Goal: Task Accomplishment & Management: Complete application form

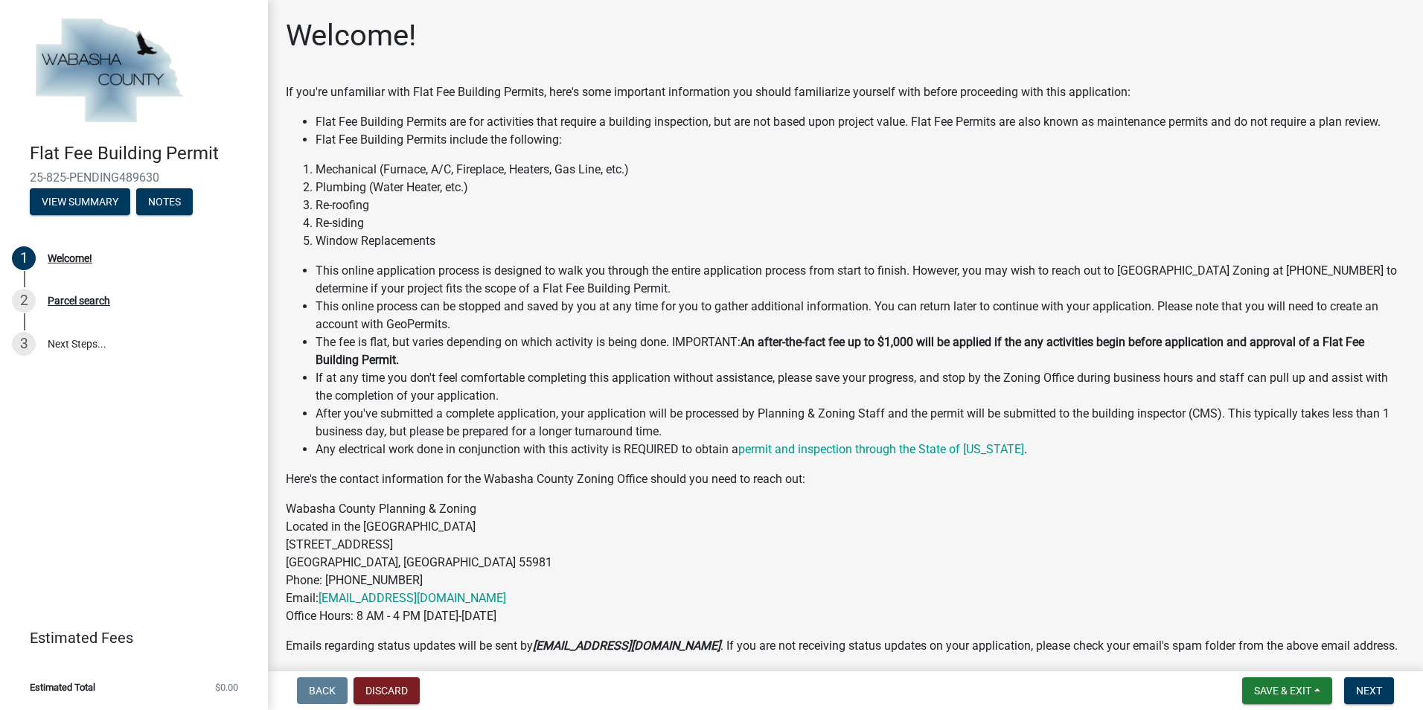
scroll to position [103, 0]
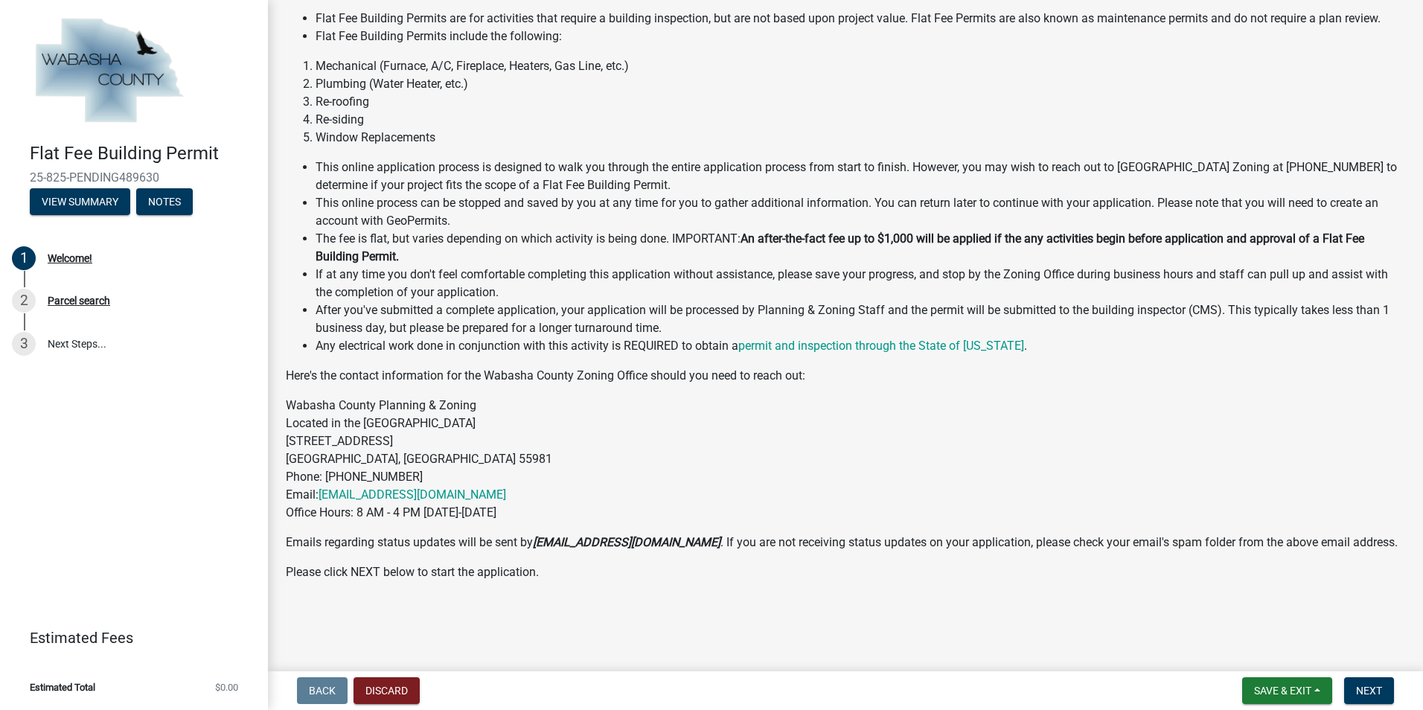
drag, startPoint x: 311, startPoint y: 599, endPoint x: 295, endPoint y: 602, distance: 16.6
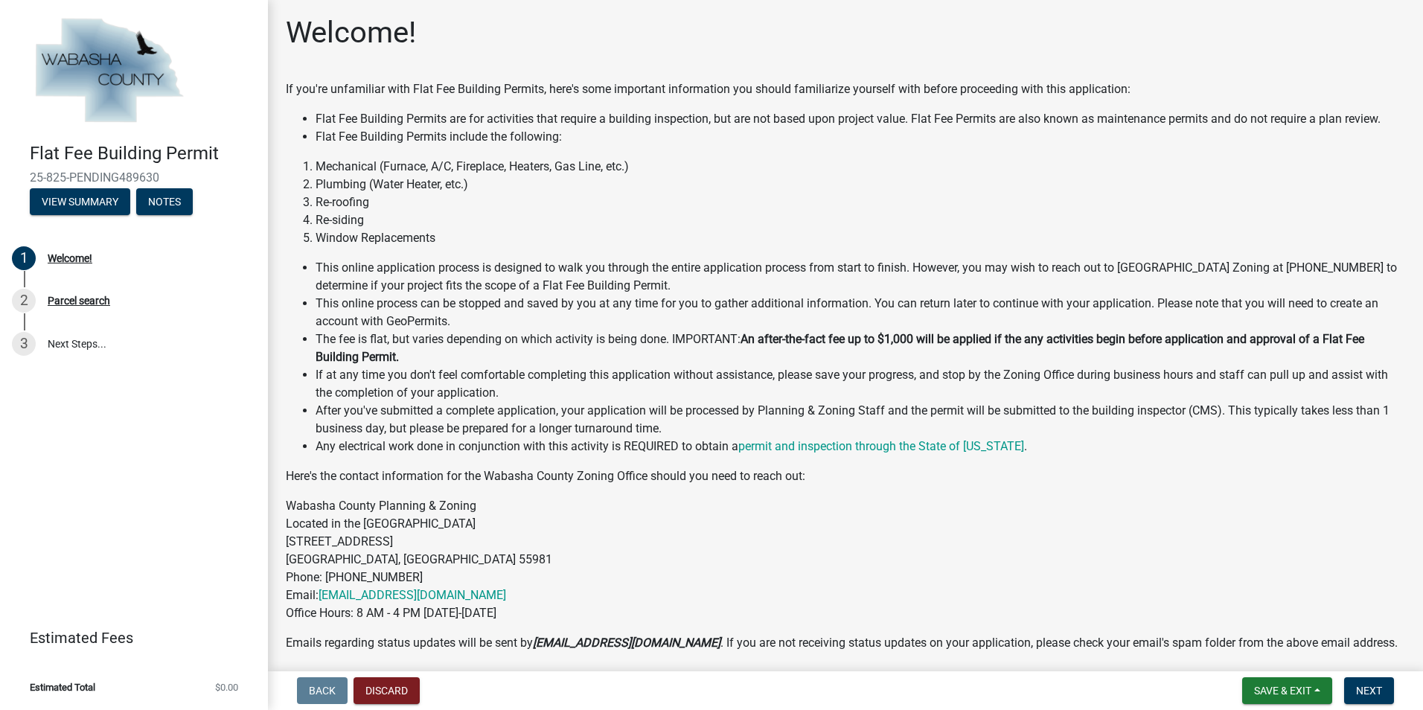
scroll to position [0, 0]
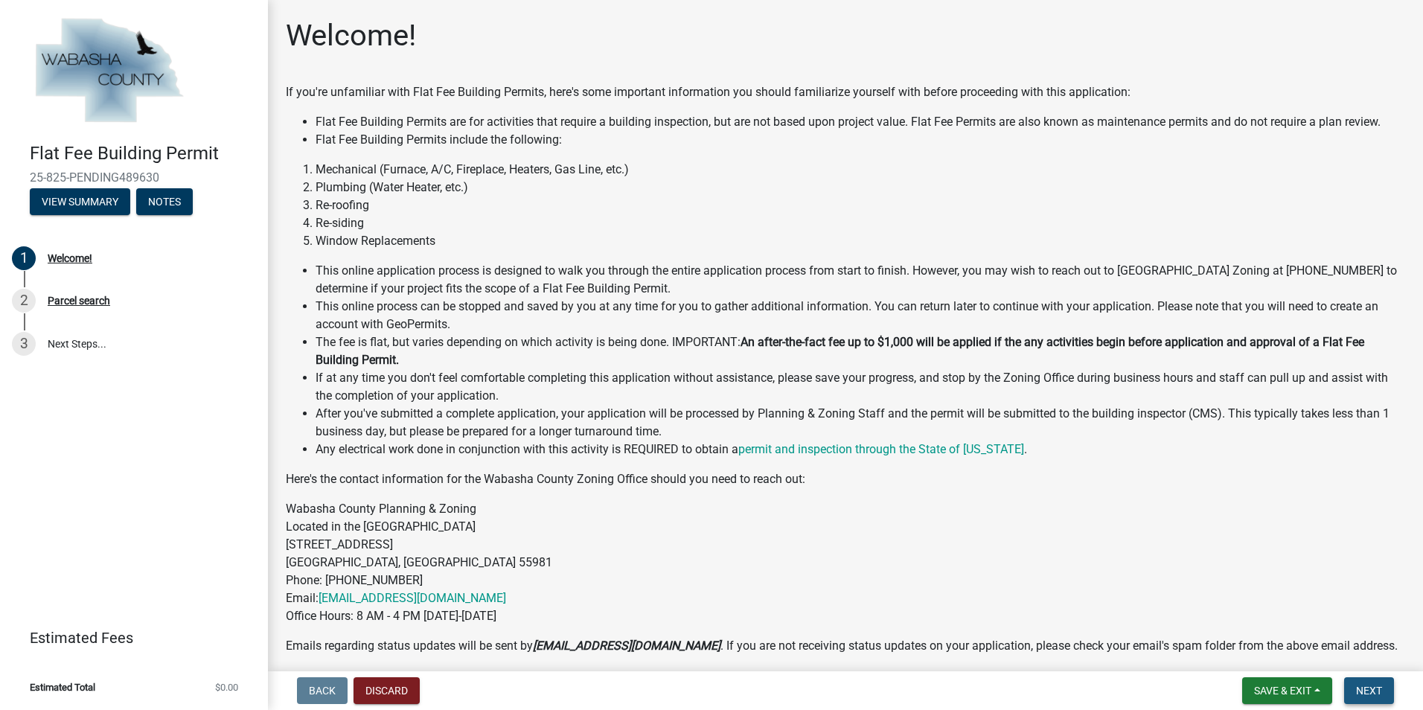
click at [1366, 692] on span "Next" at bounding box center [1369, 691] width 26 height 12
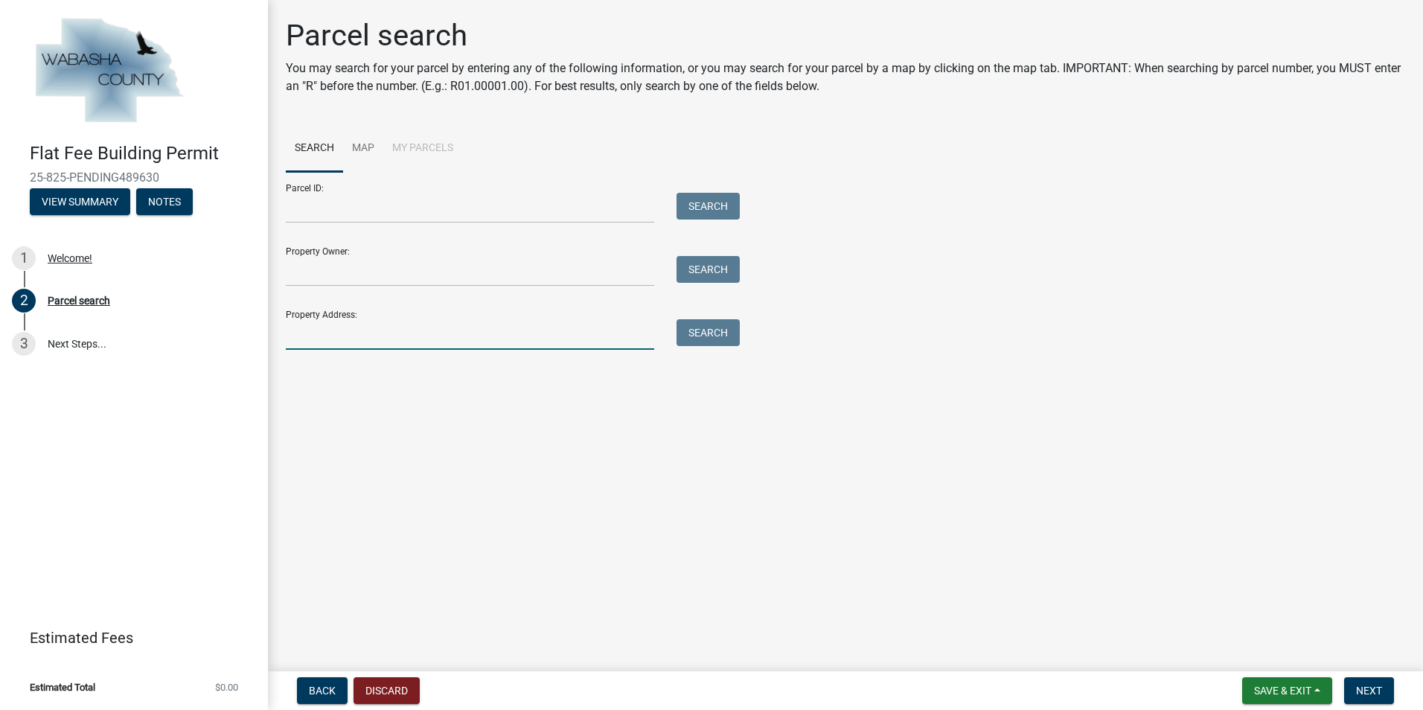
click at [320, 337] on input "Property Address:" at bounding box center [470, 334] width 369 height 31
click at [707, 337] on button "Search" at bounding box center [708, 332] width 63 height 27
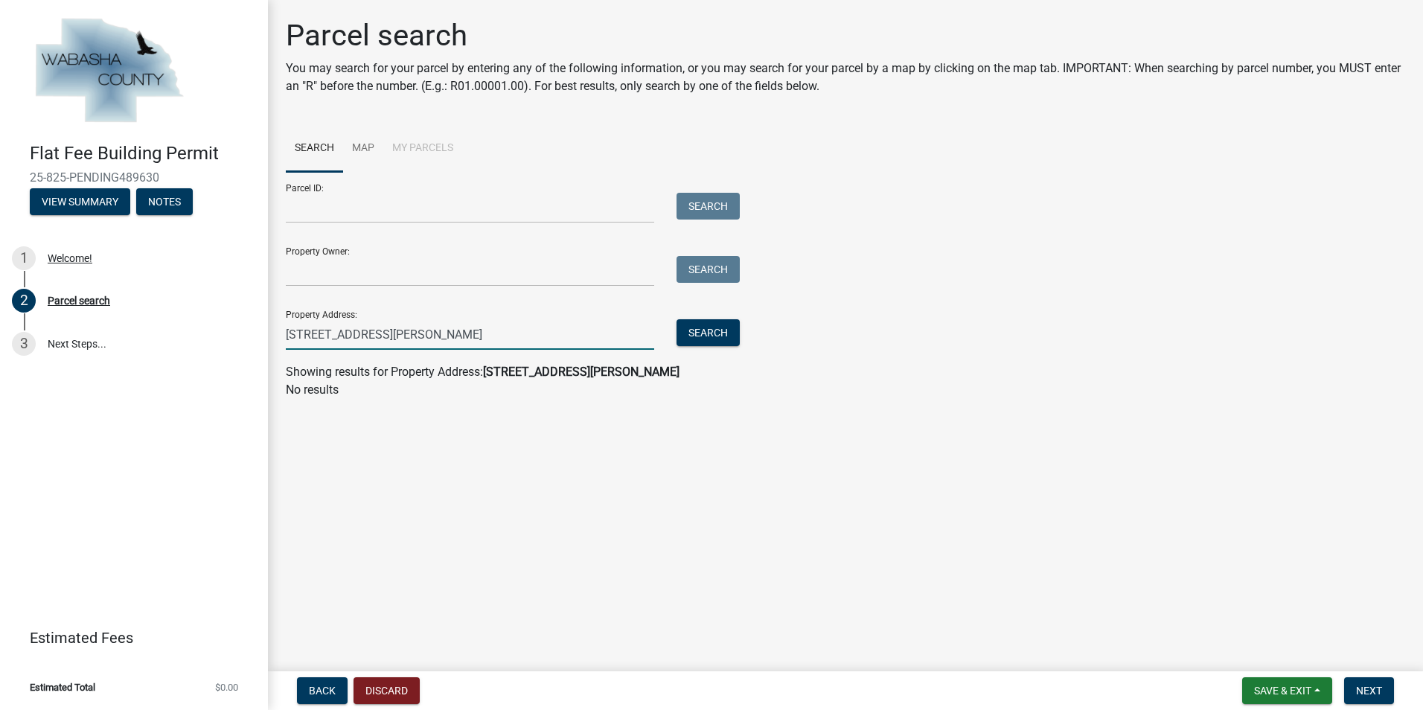
click at [558, 337] on input "63603 county road 68 Zumbro Falls MN 55991" at bounding box center [470, 334] width 369 height 31
type input "6"
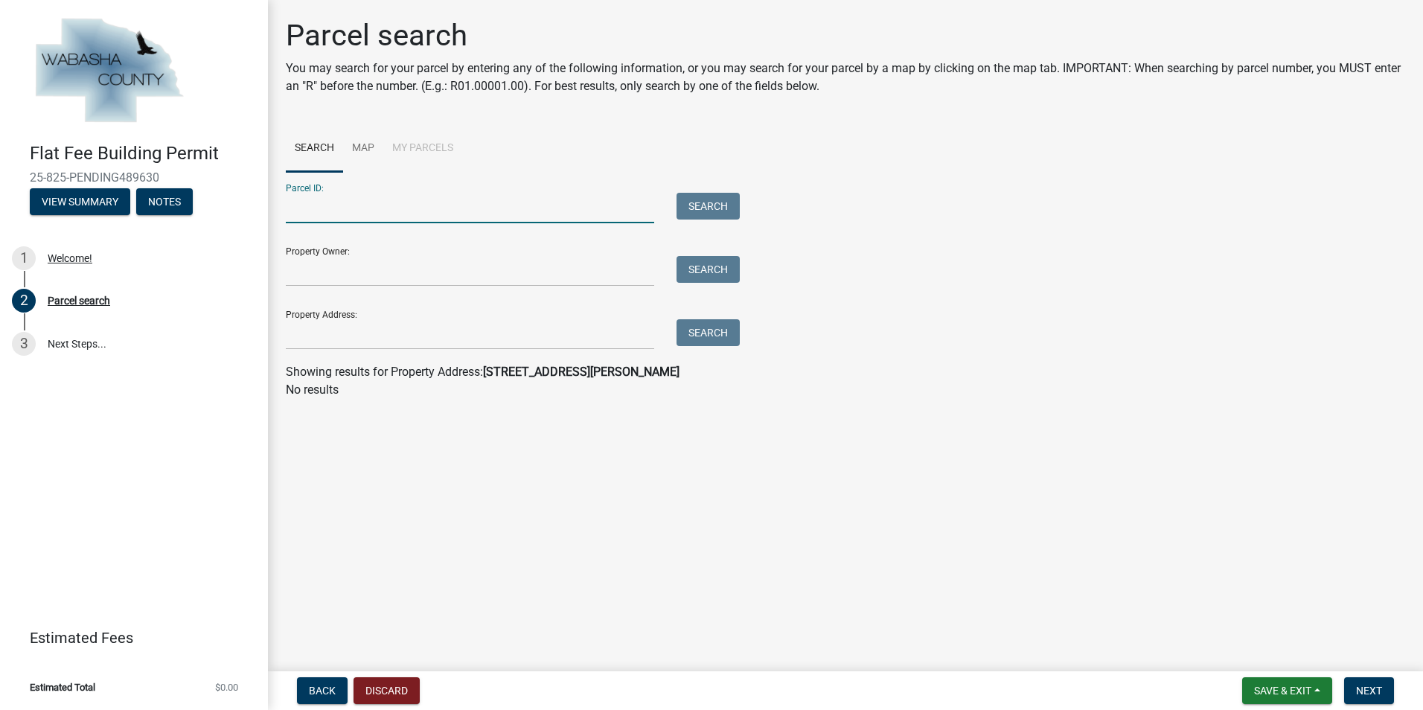
click at [300, 211] on input "Parcel ID:" at bounding box center [470, 208] width 369 height 31
click at [298, 212] on input "Parcel ID:" at bounding box center [470, 208] width 369 height 31
type input "R 01.00231.03"
click at [708, 205] on button "Search" at bounding box center [708, 206] width 63 height 27
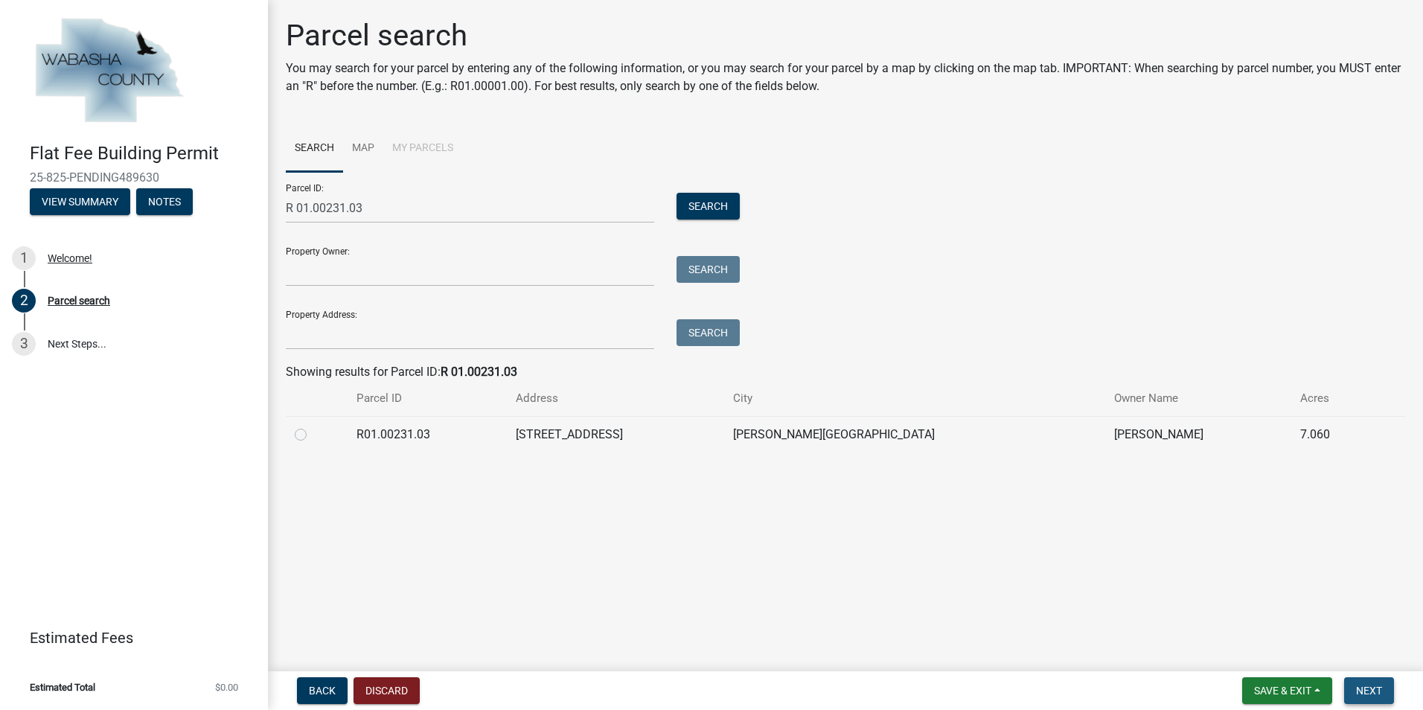
click at [1371, 691] on span "Next" at bounding box center [1369, 691] width 26 height 12
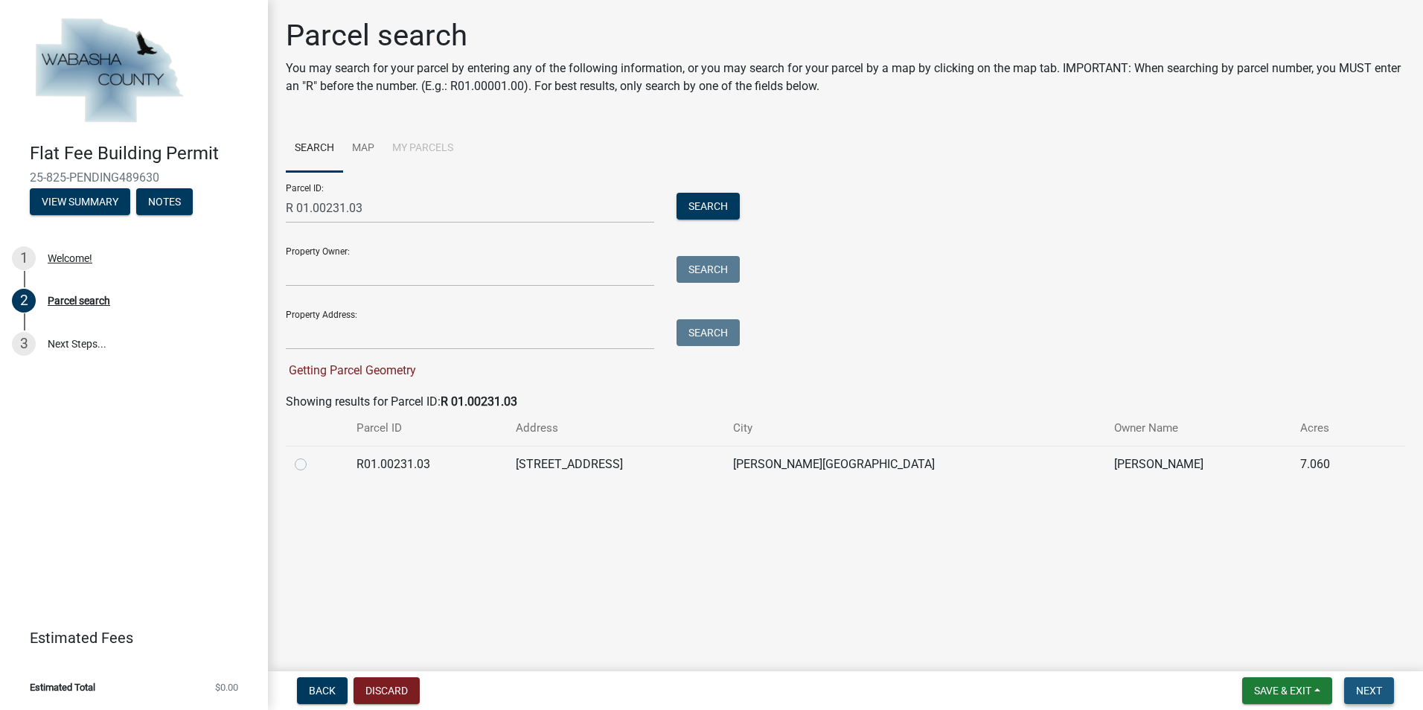
click at [1371, 690] on span "Next" at bounding box center [1369, 691] width 26 height 12
click at [1374, 691] on span "Next" at bounding box center [1369, 691] width 26 height 12
click at [77, 342] on link "3 Next Steps..." at bounding box center [134, 343] width 268 height 43
click at [319, 689] on span "Back" at bounding box center [322, 691] width 27 height 12
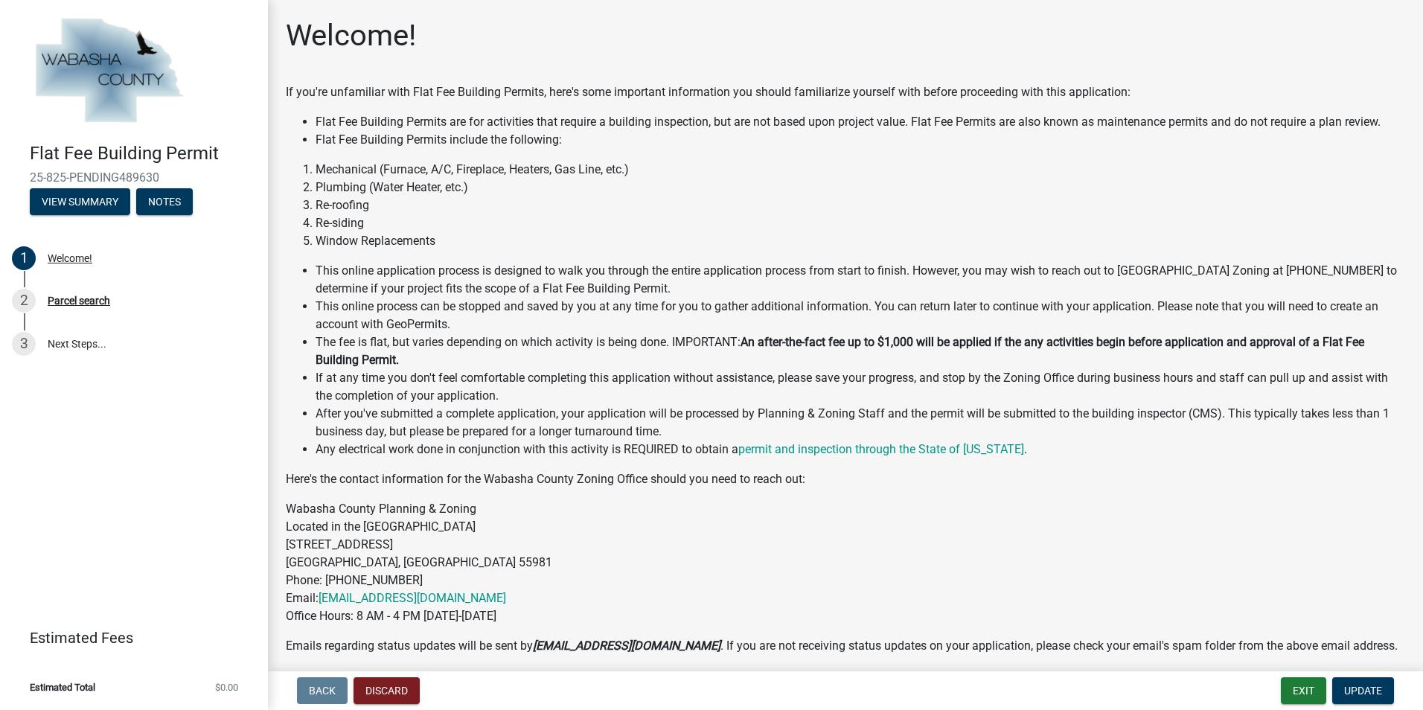
scroll to position [149, 0]
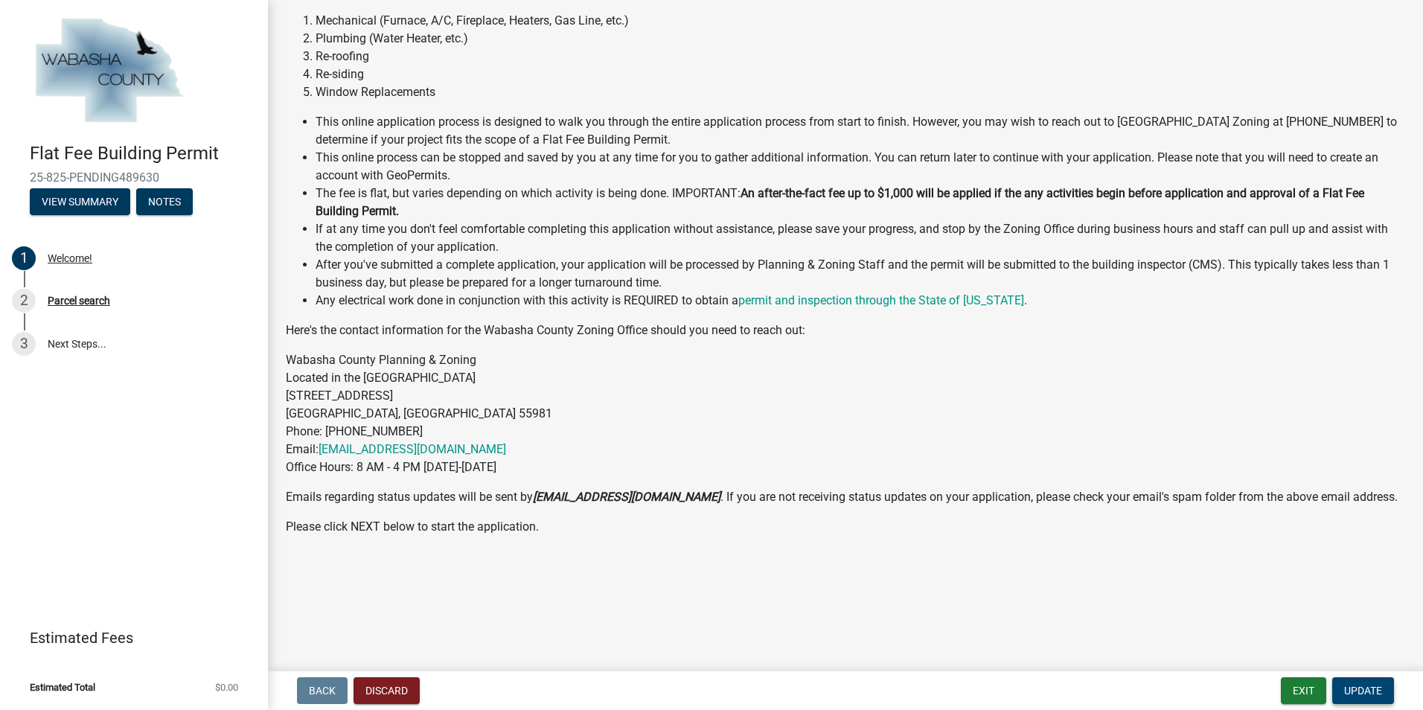
click at [1365, 693] on span "Update" at bounding box center [1364, 691] width 38 height 12
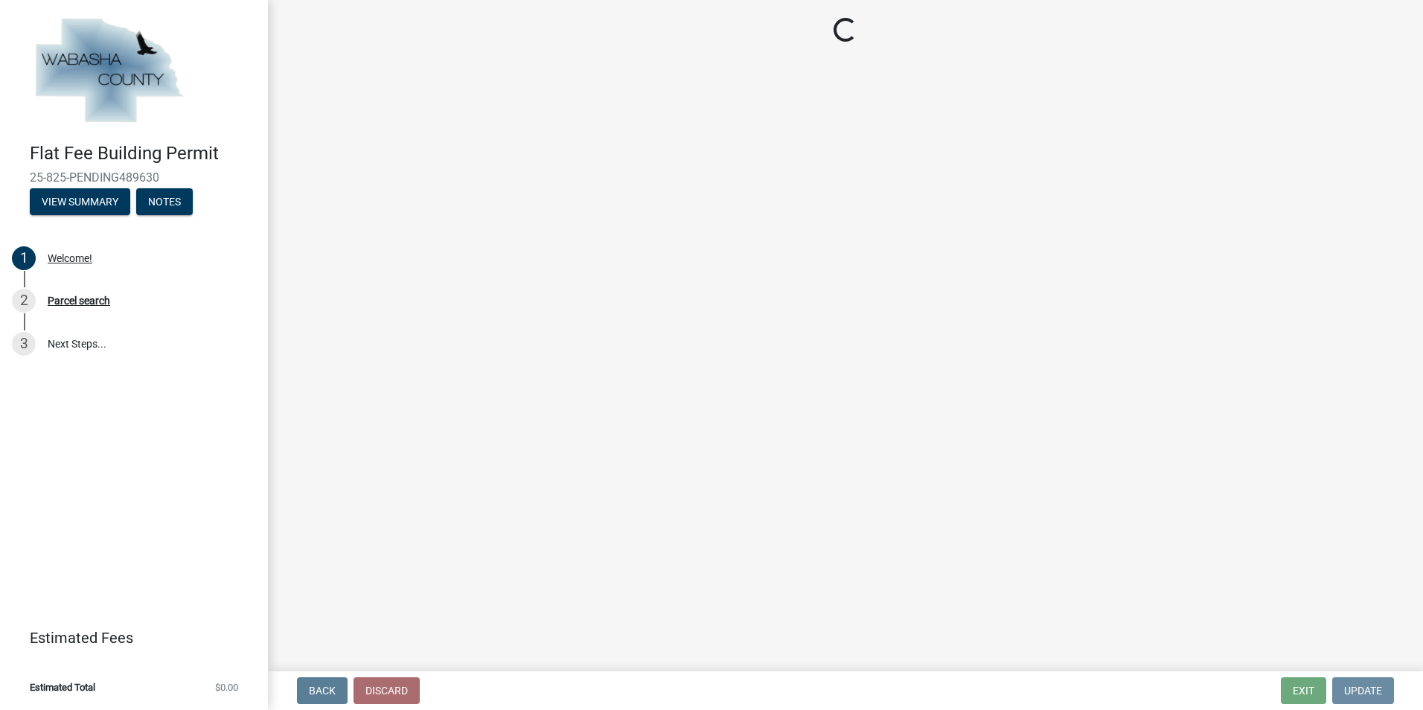
scroll to position [0, 0]
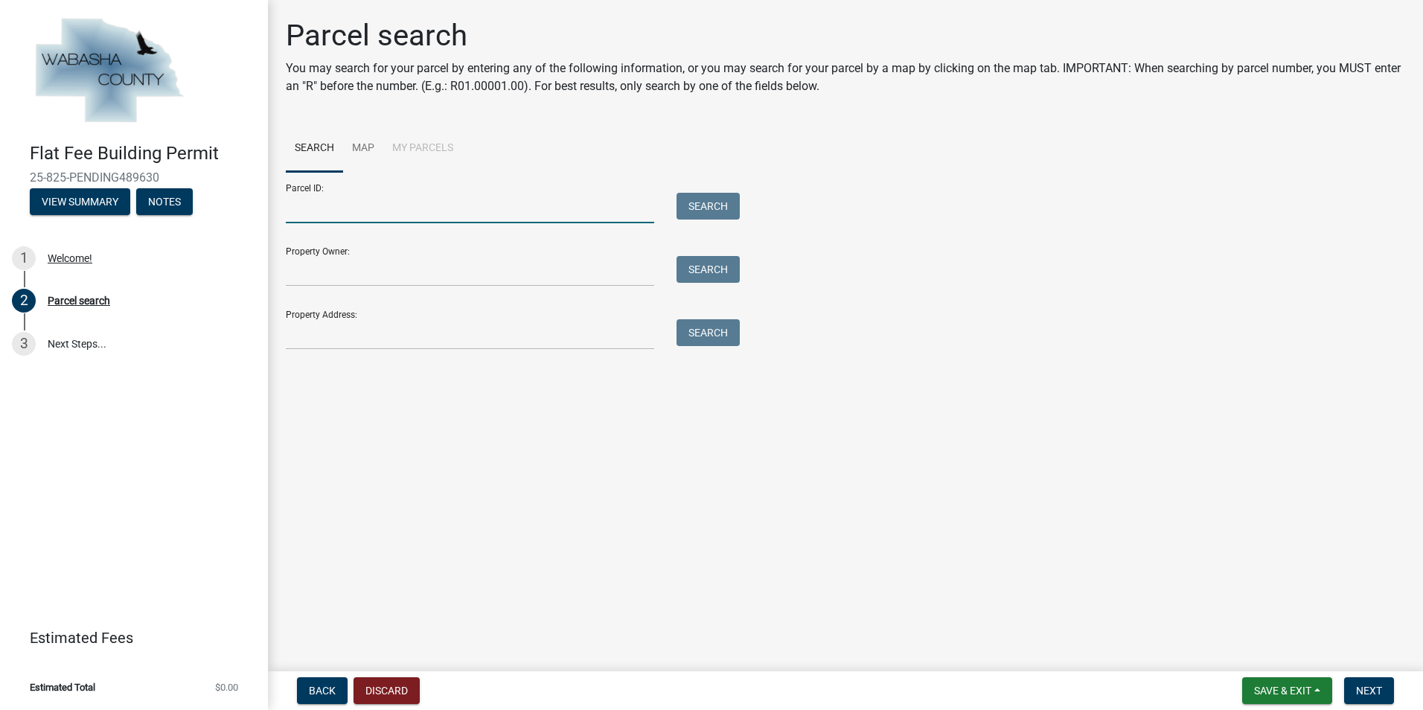
click at [294, 212] on input "Parcel ID:" at bounding box center [470, 208] width 369 height 31
type input "R 01.00231.03"
click at [1363, 689] on span "Next" at bounding box center [1369, 691] width 26 height 12
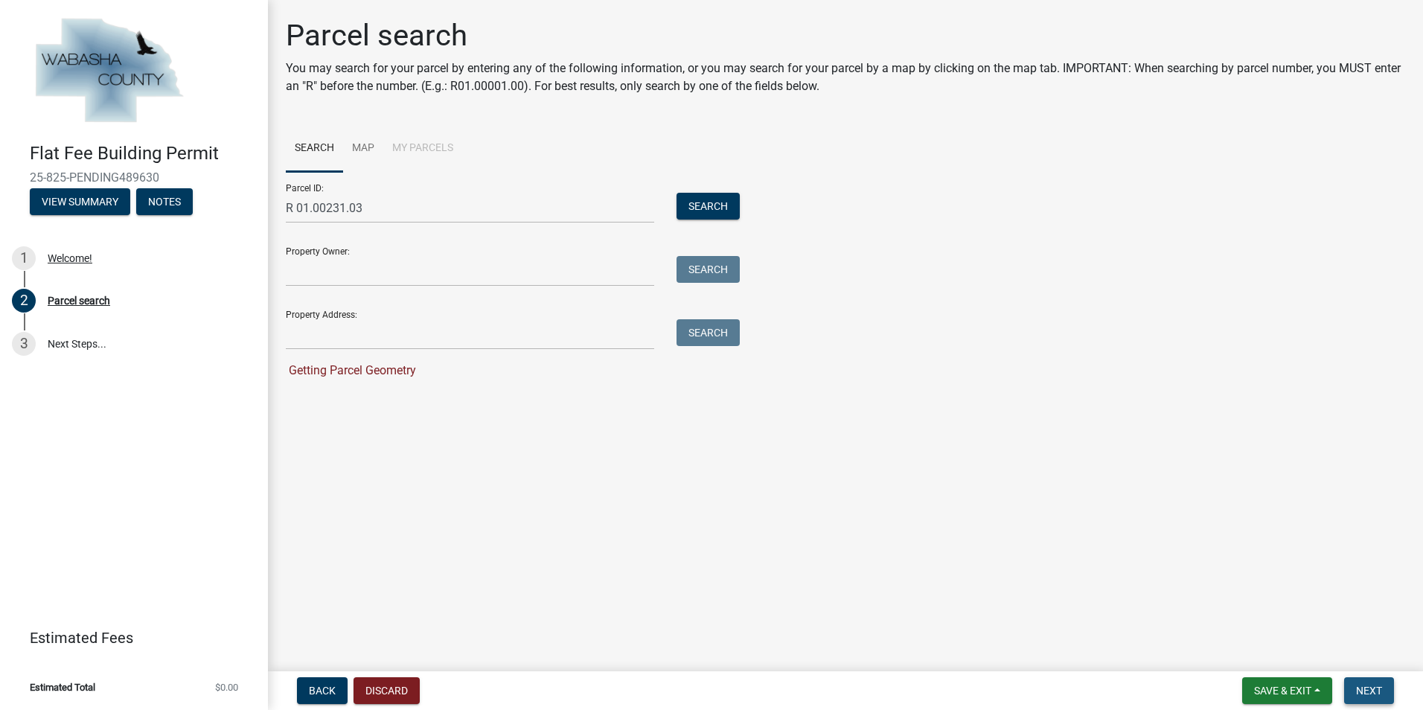
click at [1369, 695] on span "Next" at bounding box center [1369, 691] width 26 height 12
click at [1368, 692] on span "Next" at bounding box center [1369, 691] width 26 height 12
click at [394, 692] on button "Discard" at bounding box center [387, 690] width 66 height 27
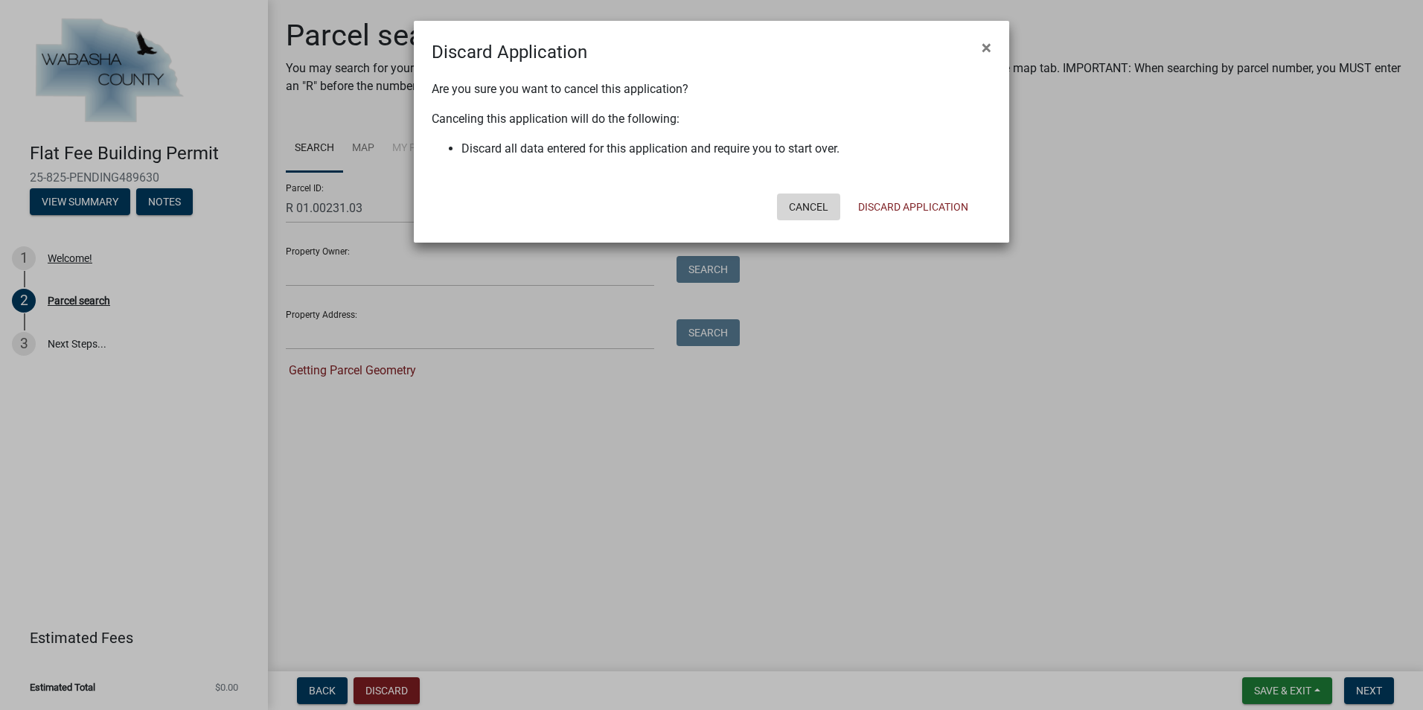
click at [808, 205] on button "Cancel" at bounding box center [808, 207] width 63 height 27
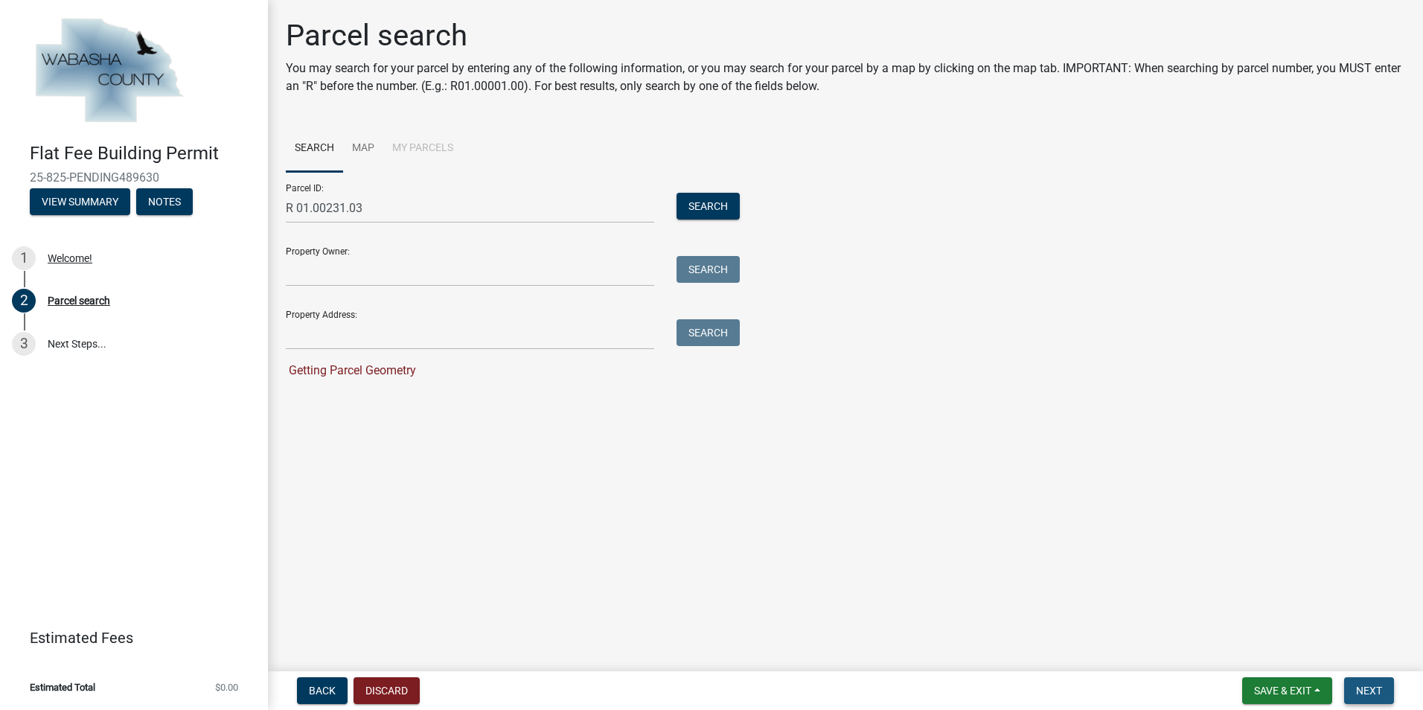
click at [1373, 691] on span "Next" at bounding box center [1369, 691] width 26 height 12
click at [1373, 690] on span "Next" at bounding box center [1369, 691] width 26 height 12
click at [1370, 695] on span "Next" at bounding box center [1369, 691] width 26 height 12
click at [1368, 691] on span "Next" at bounding box center [1369, 691] width 26 height 12
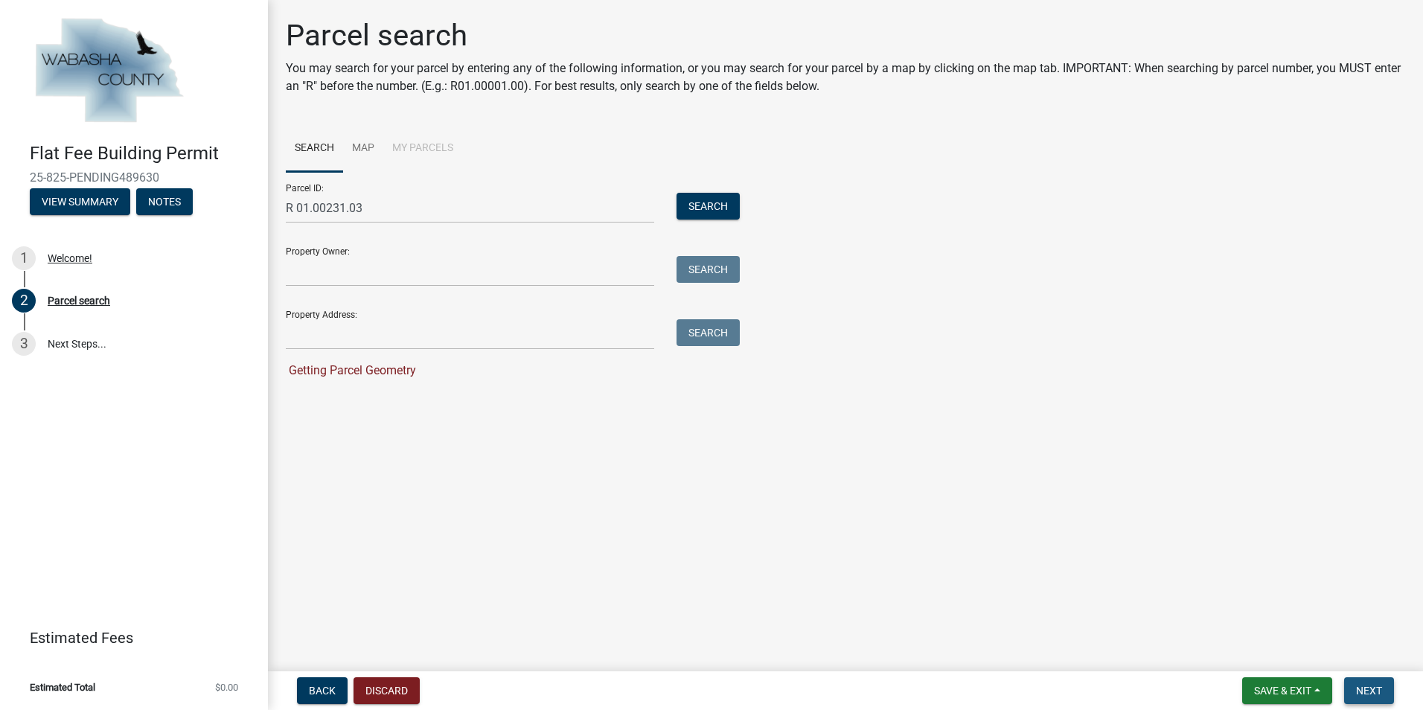
click at [1371, 692] on span "Next" at bounding box center [1369, 691] width 26 height 12
click at [1371, 693] on span "Next" at bounding box center [1369, 691] width 26 height 12
click at [1365, 686] on span "Next" at bounding box center [1369, 691] width 26 height 12
drag, startPoint x: 1365, startPoint y: 686, endPoint x: 1365, endPoint y: 696, distance: 9.7
click at [1365, 696] on span "Next" at bounding box center [1369, 691] width 26 height 12
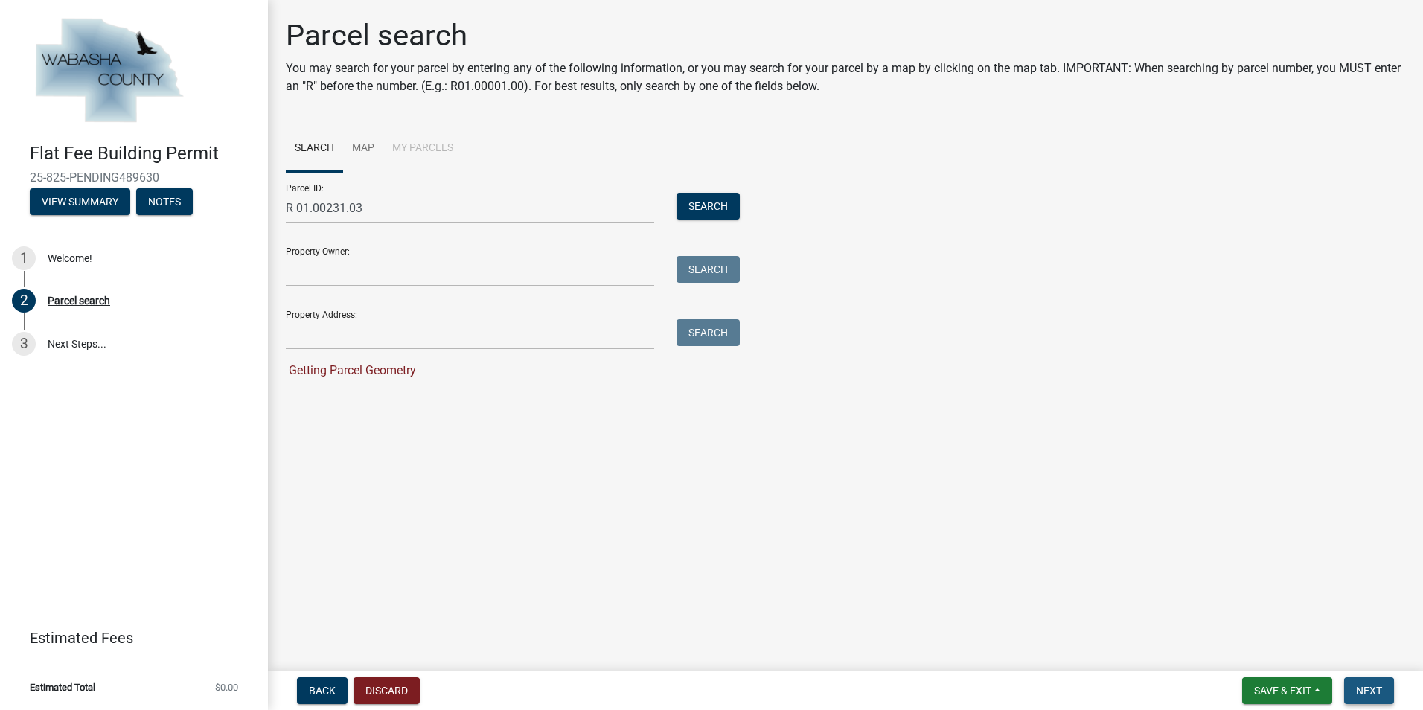
click at [1369, 692] on span "Next" at bounding box center [1369, 691] width 26 height 12
click at [1373, 692] on span "Next" at bounding box center [1369, 691] width 26 height 12
click at [709, 203] on button "Search" at bounding box center [708, 206] width 63 height 27
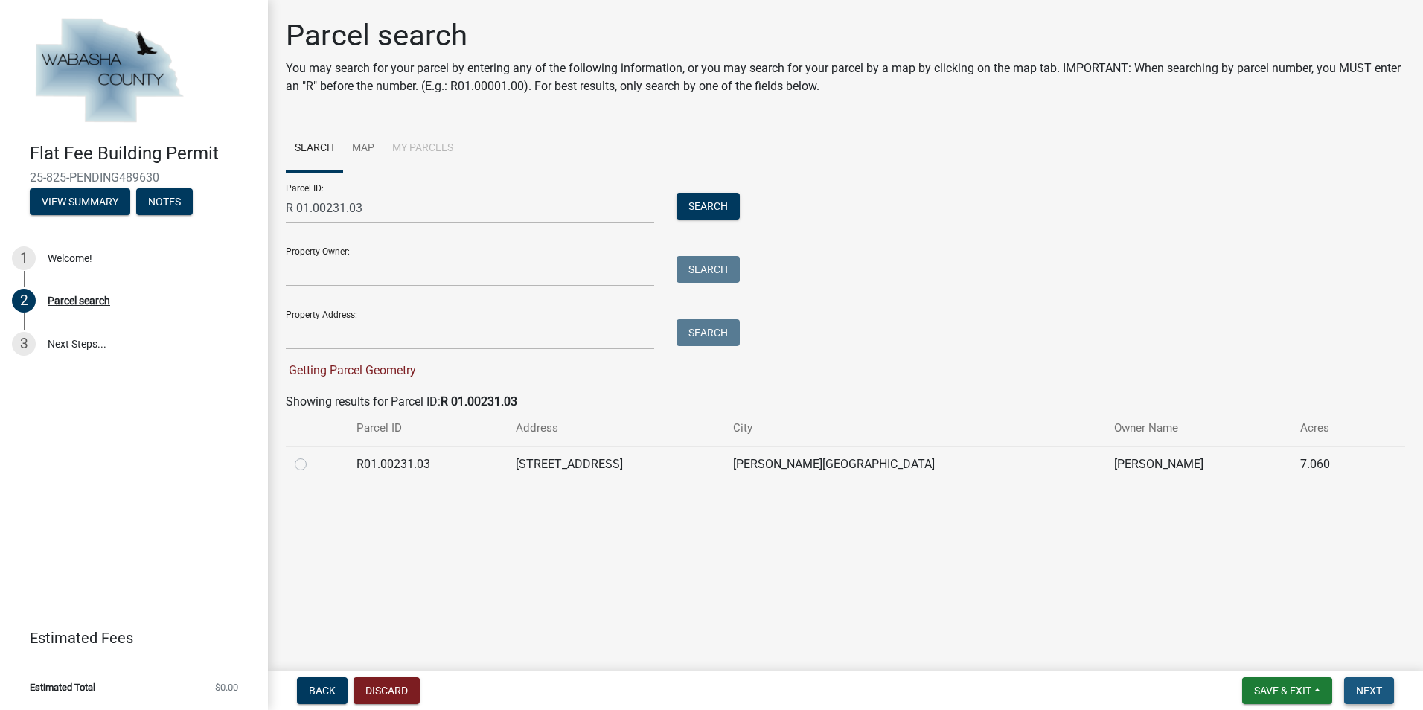
click at [1371, 688] on span "Next" at bounding box center [1369, 691] width 26 height 12
click at [1371, 686] on span "Next" at bounding box center [1369, 691] width 26 height 12
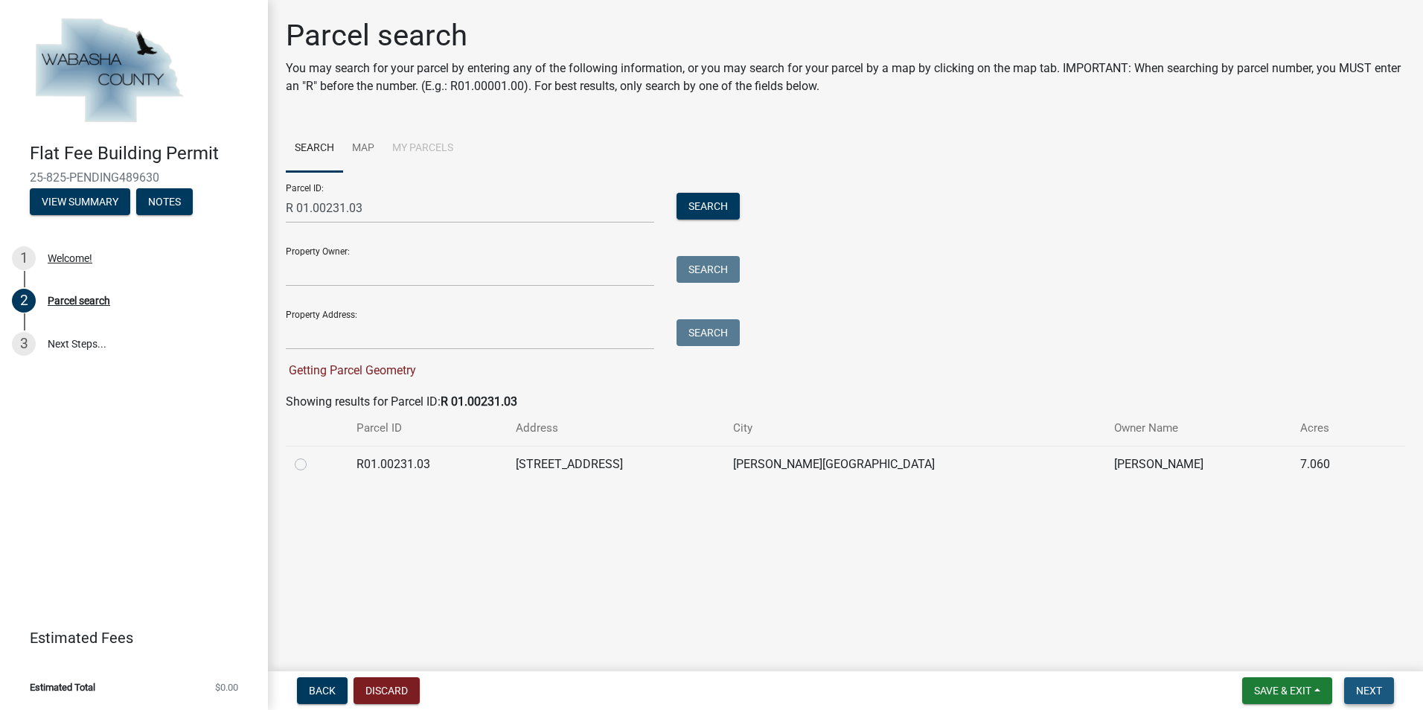
click at [1368, 688] on span "Next" at bounding box center [1369, 691] width 26 height 12
click at [77, 301] on div "Parcel search" at bounding box center [79, 301] width 63 height 10
click at [74, 342] on link "3 Next Steps..." at bounding box center [134, 343] width 268 height 43
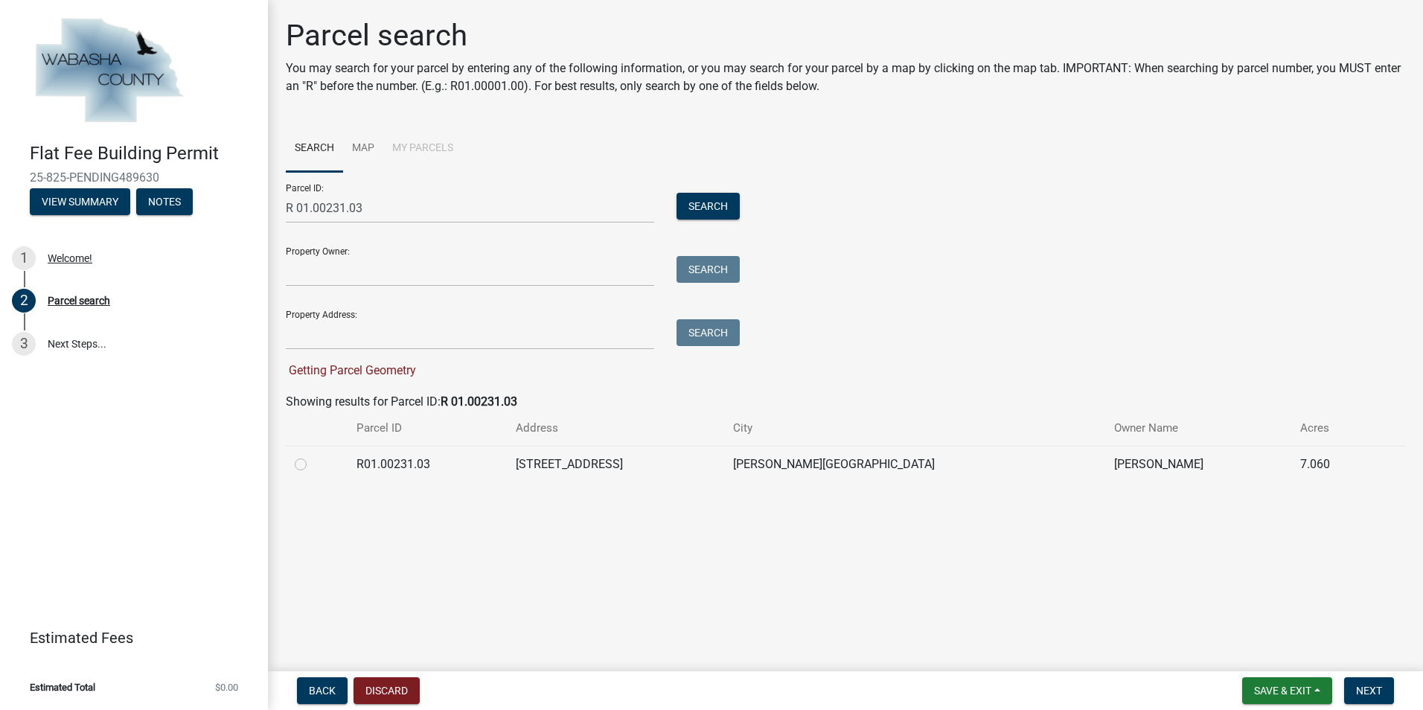
drag, startPoint x: 74, startPoint y: 342, endPoint x: 114, endPoint y: 399, distance: 69.6
click at [114, 399] on div "Flat Fee Building Permit 25-825-PENDING489630 View Summary Notes 1 Welcome! 2 P…" at bounding box center [134, 355] width 268 height 710
click at [1371, 688] on span "Next" at bounding box center [1369, 691] width 26 height 12
click at [385, 692] on button "Discard" at bounding box center [387, 690] width 66 height 27
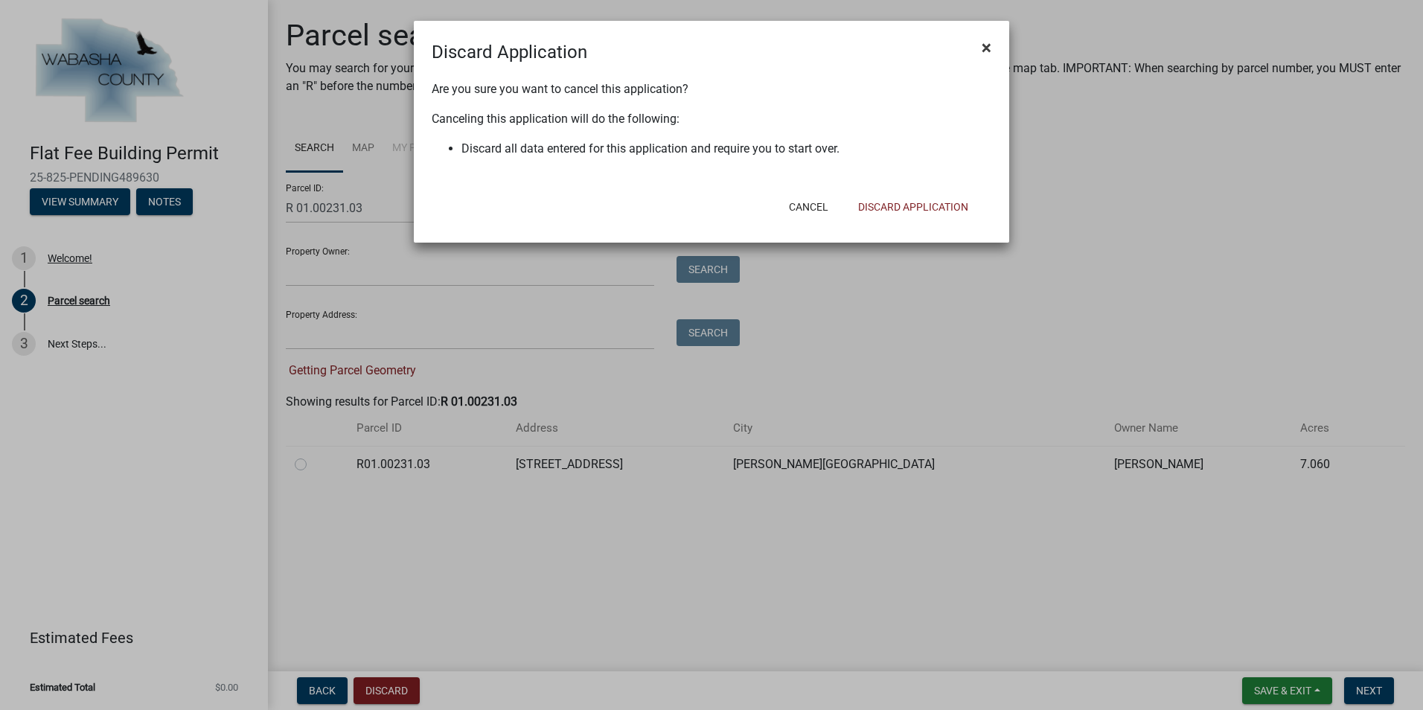
click at [986, 45] on span "×" at bounding box center [987, 47] width 10 height 21
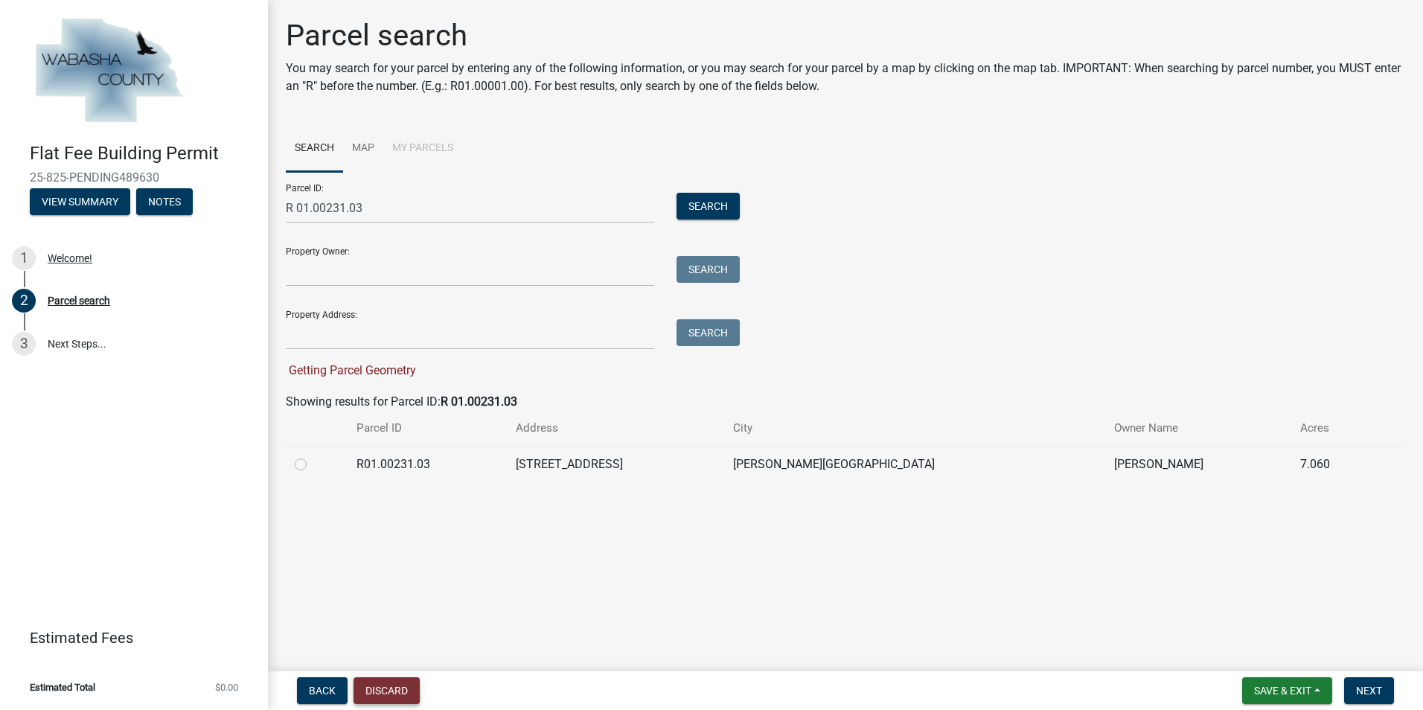
click at [380, 693] on button "Discard" at bounding box center [387, 690] width 66 height 27
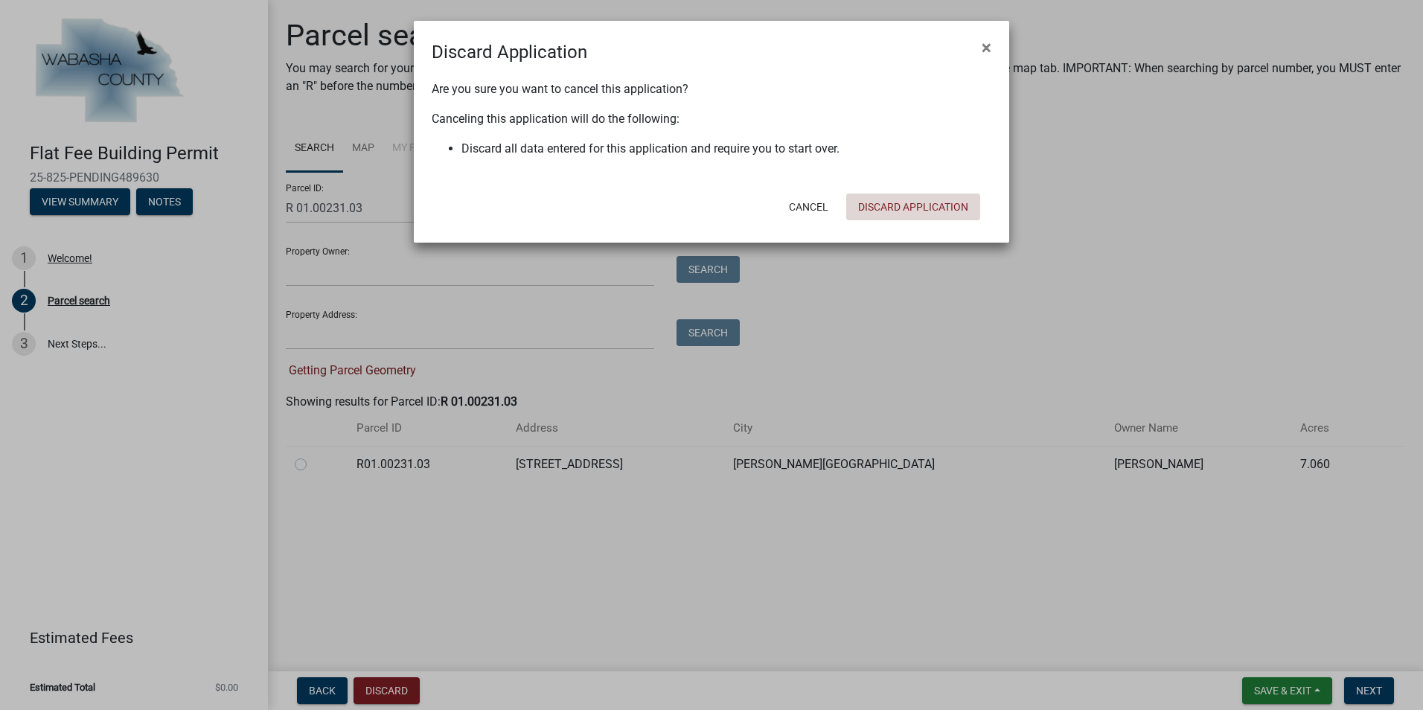
click at [884, 209] on button "Discard Application" at bounding box center [913, 207] width 134 height 27
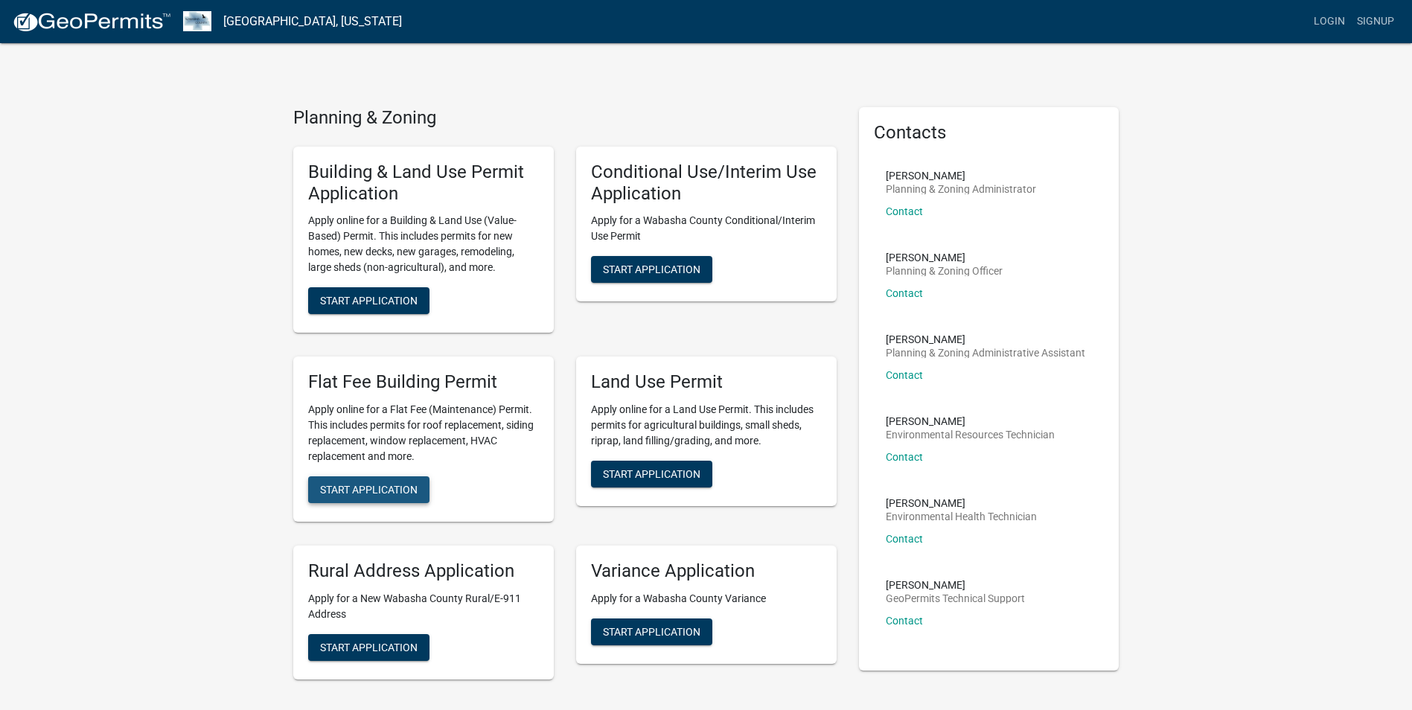
click at [387, 491] on span "Start Application" at bounding box center [369, 490] width 98 height 12
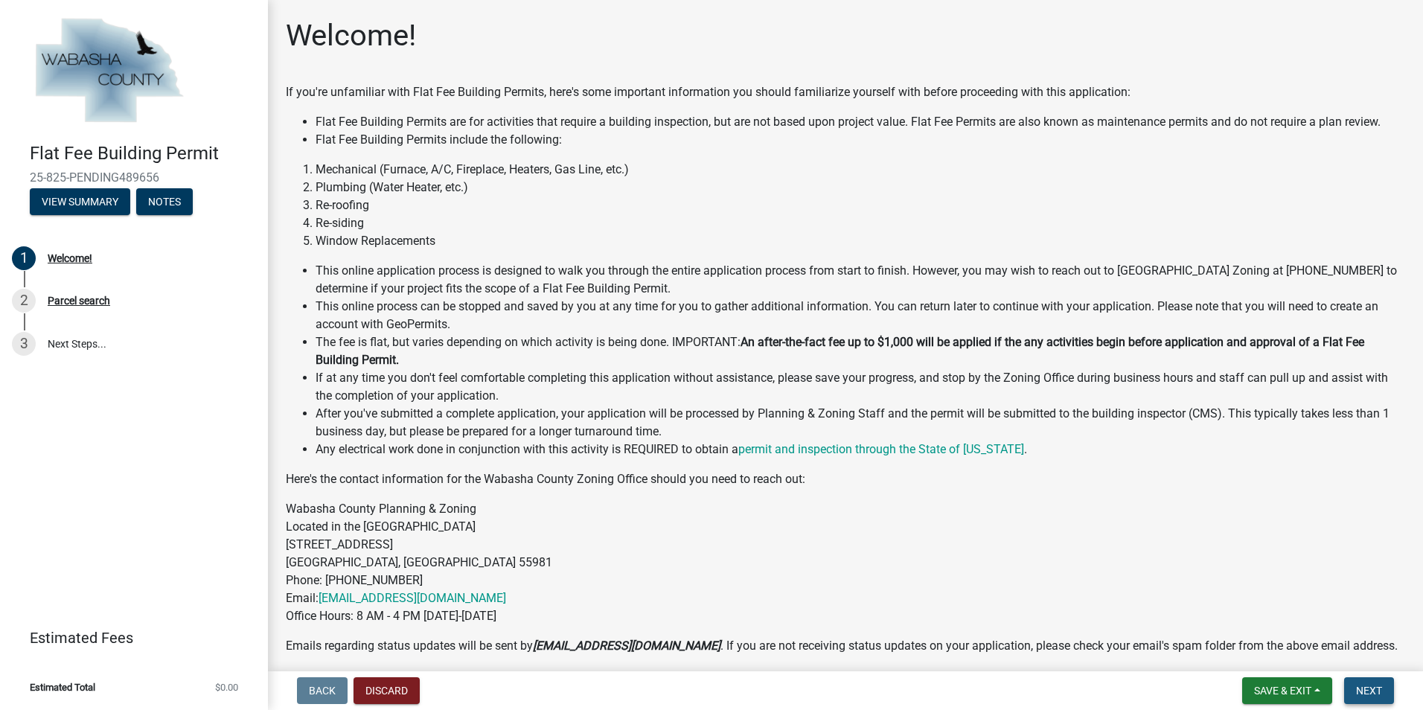
click at [1365, 694] on span "Next" at bounding box center [1369, 691] width 26 height 12
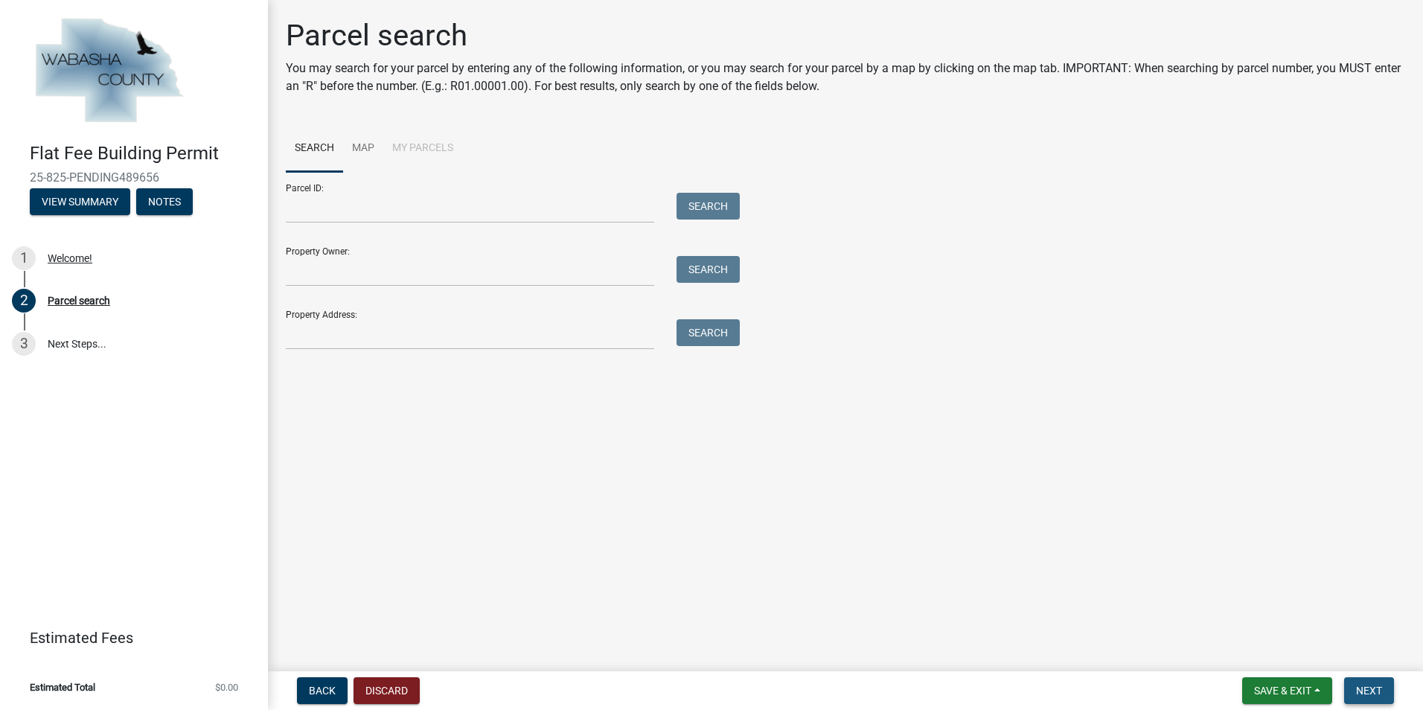
click at [1368, 691] on span "Next" at bounding box center [1369, 691] width 26 height 12
click at [387, 691] on button "Discard" at bounding box center [387, 690] width 66 height 27
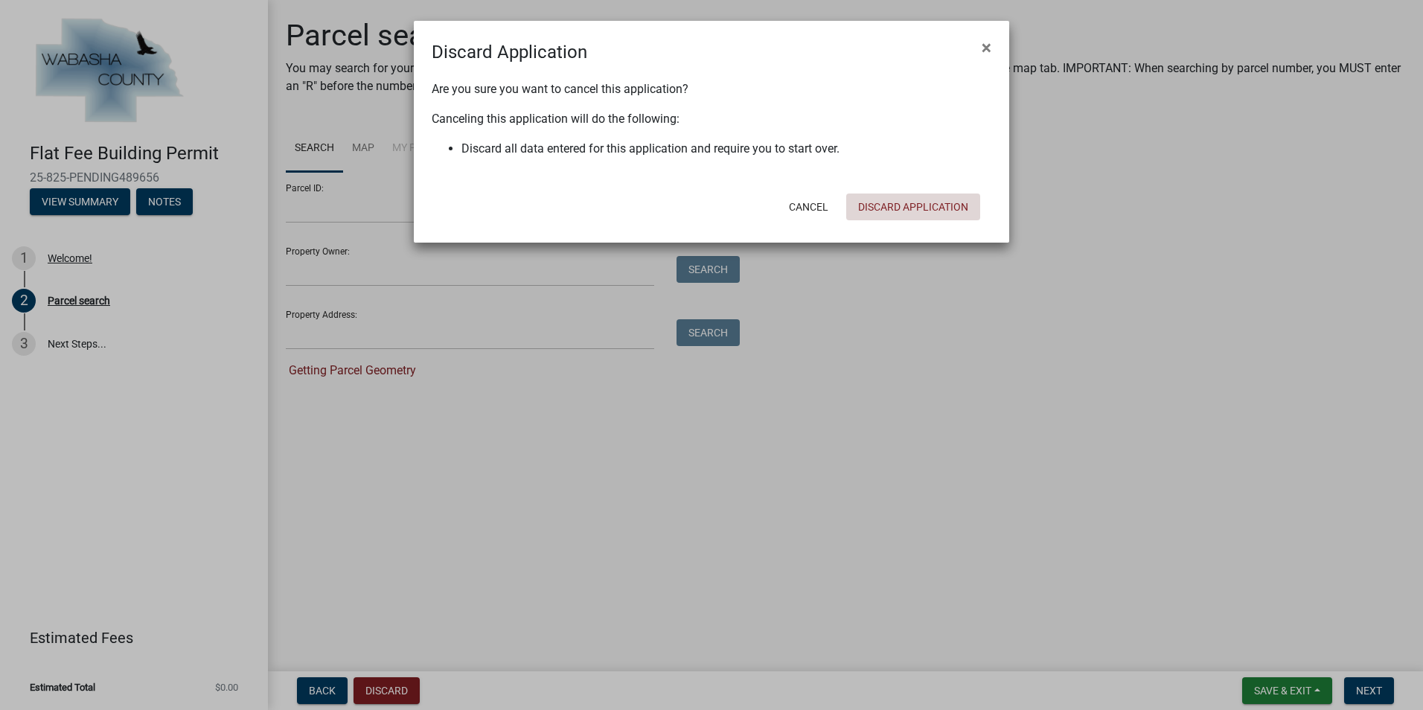
click at [902, 205] on button "Discard Application" at bounding box center [913, 207] width 134 height 27
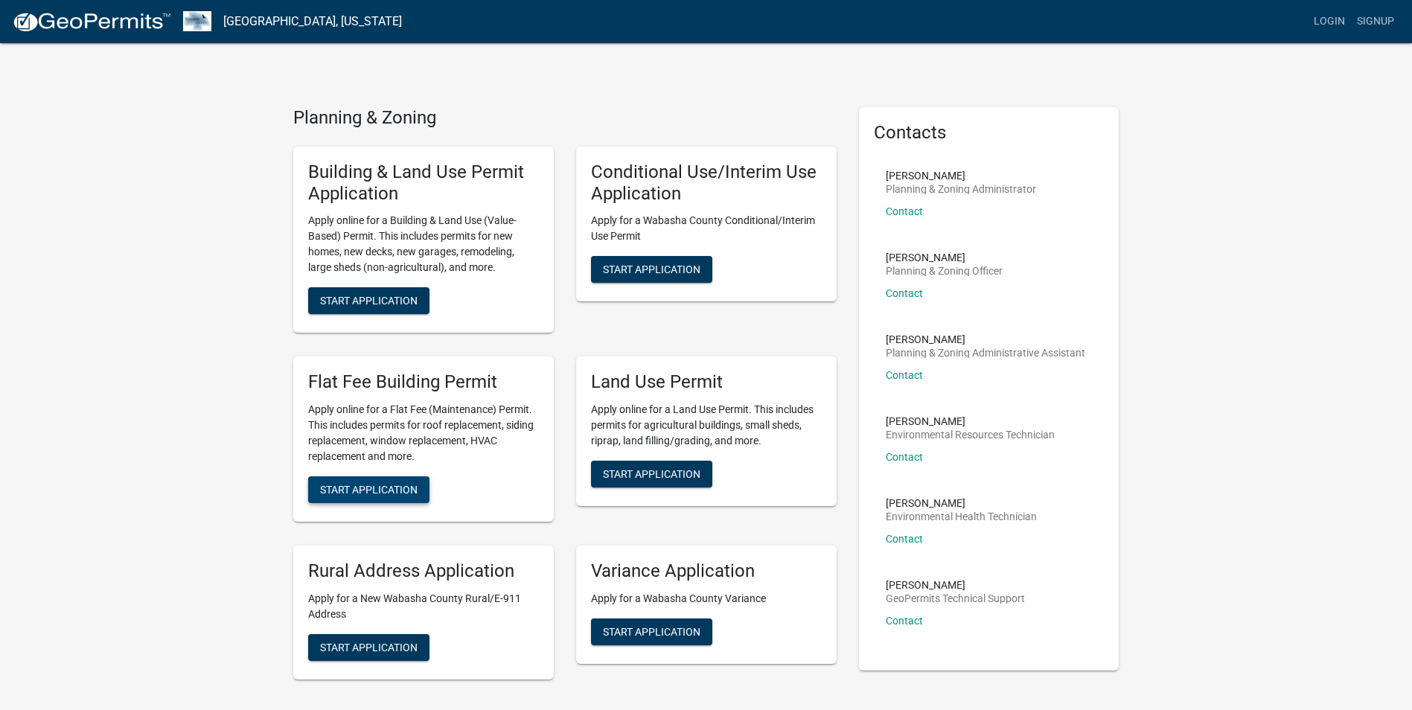
click at [374, 491] on span "Start Application" at bounding box center [369, 490] width 98 height 12
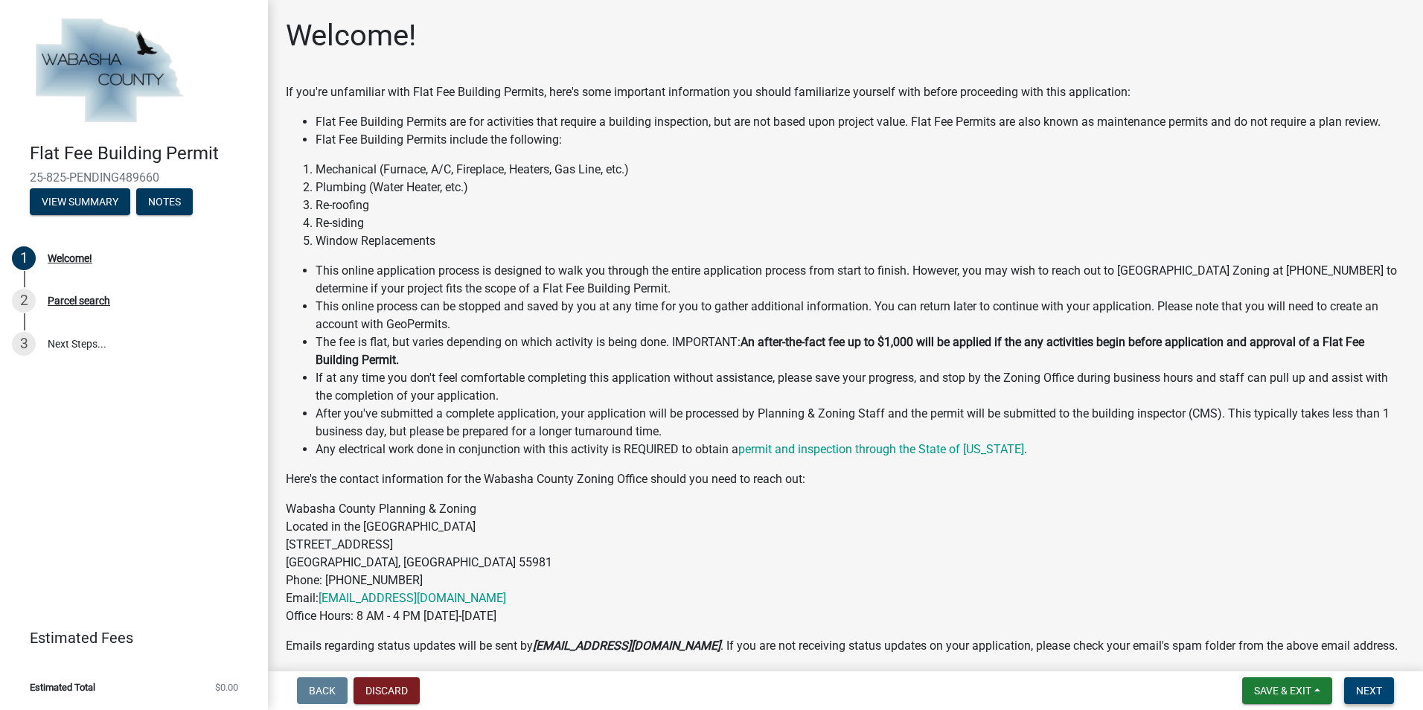
click at [1373, 693] on span "Next" at bounding box center [1369, 691] width 26 height 12
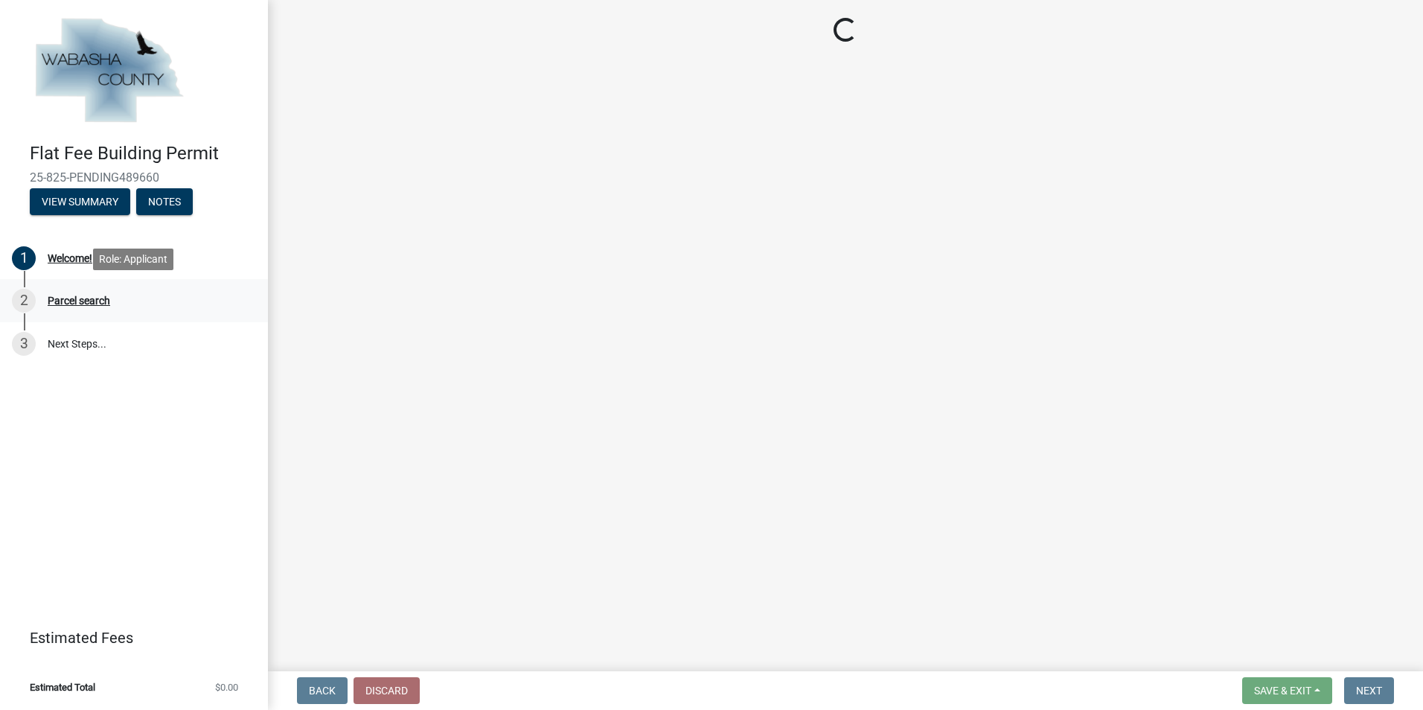
click at [76, 299] on div "Parcel search" at bounding box center [79, 301] width 63 height 10
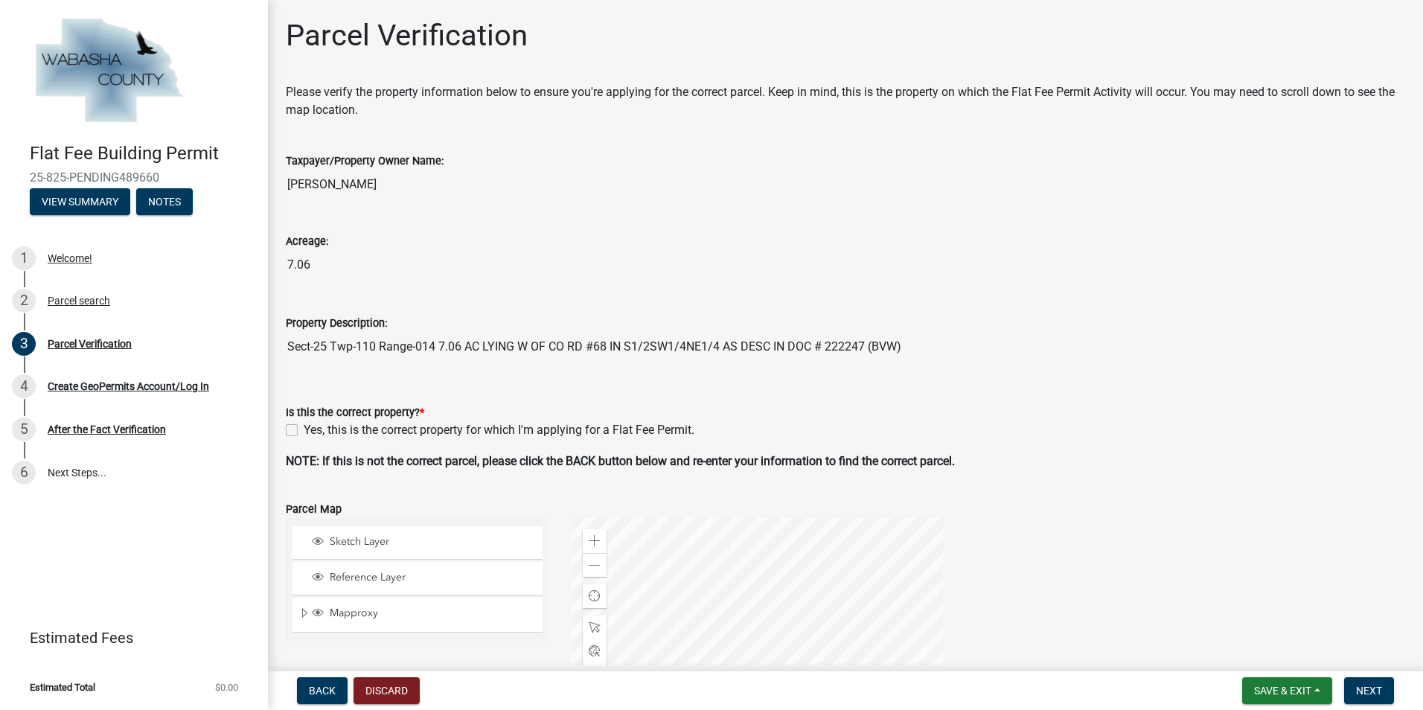
scroll to position [223, 0]
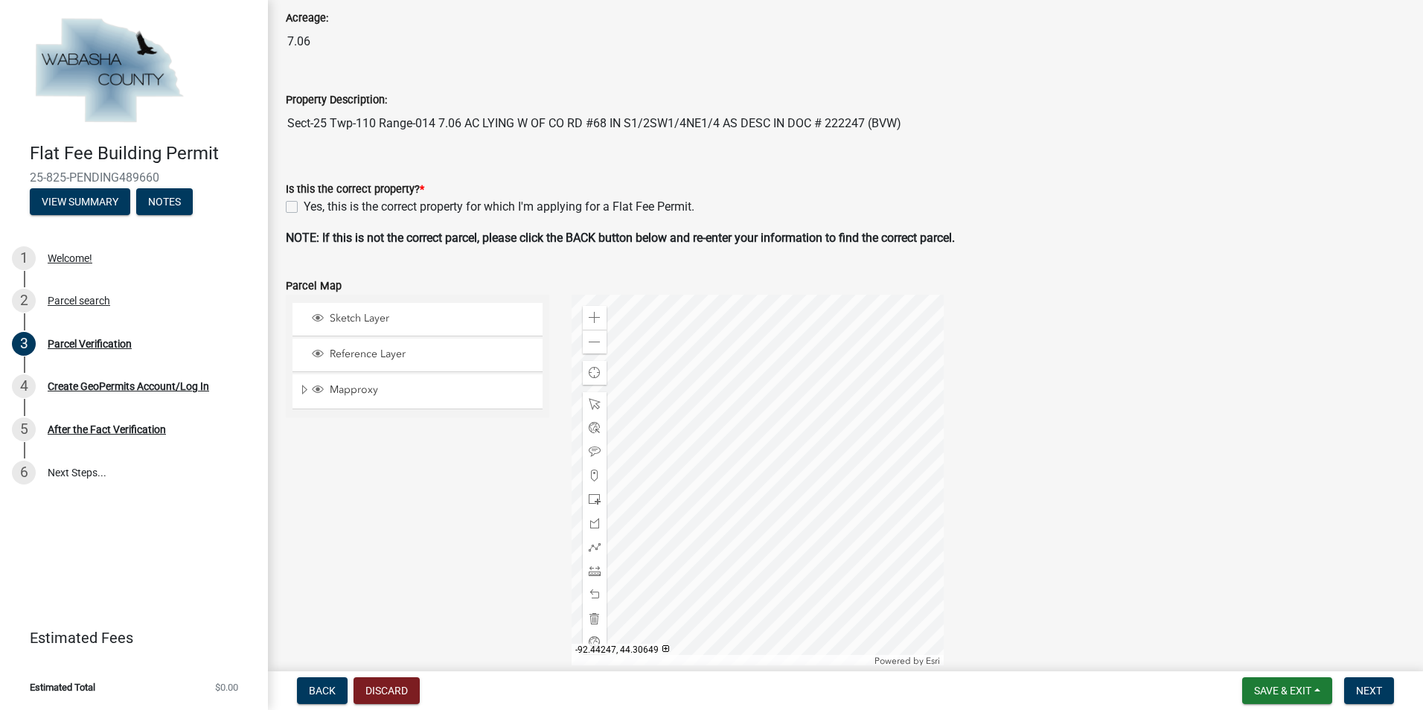
click at [304, 207] on label "Yes, this is the correct property for which I'm applying for a Flat Fee Permit." at bounding box center [499, 207] width 391 height 18
click at [304, 207] on input "Yes, this is the correct property for which I'm applying for a Flat Fee Permit." at bounding box center [309, 203] width 10 height 10
checkbox input "true"
click at [1363, 692] on span "Next" at bounding box center [1369, 691] width 26 height 12
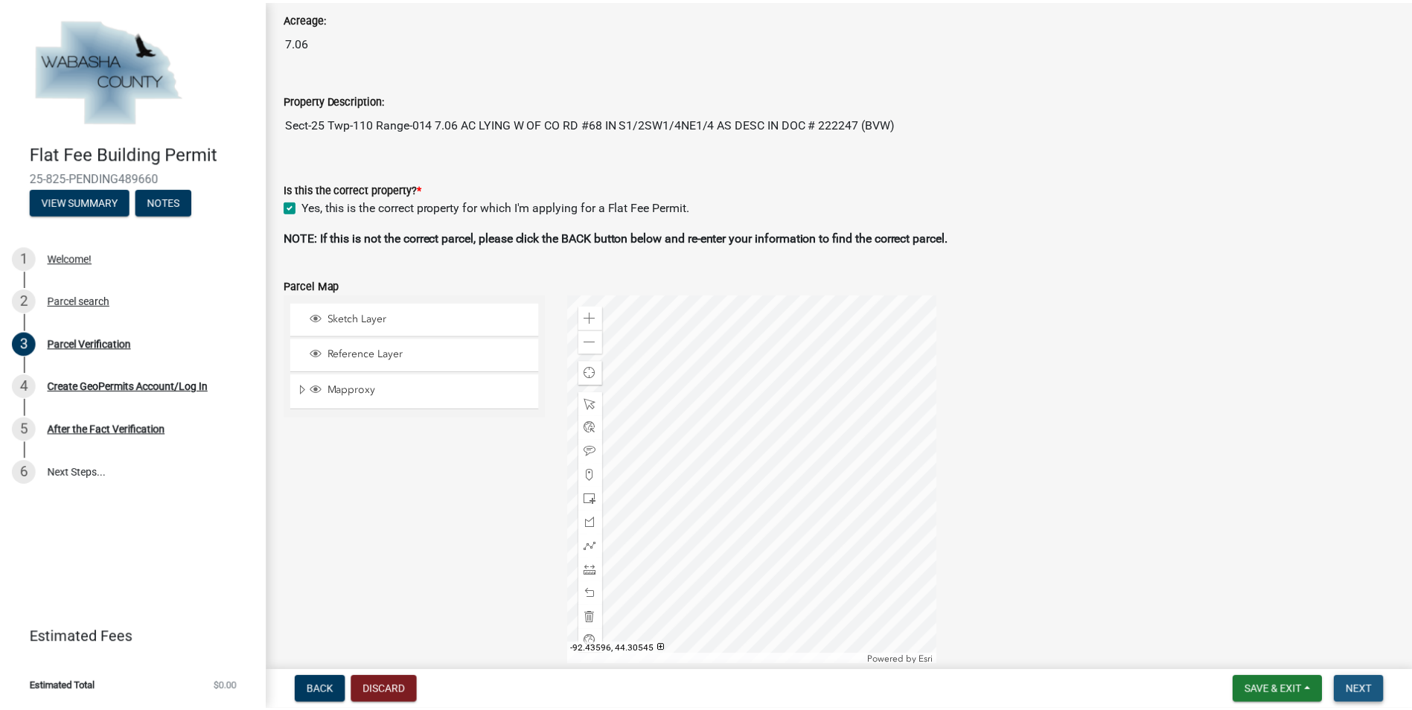
scroll to position [0, 0]
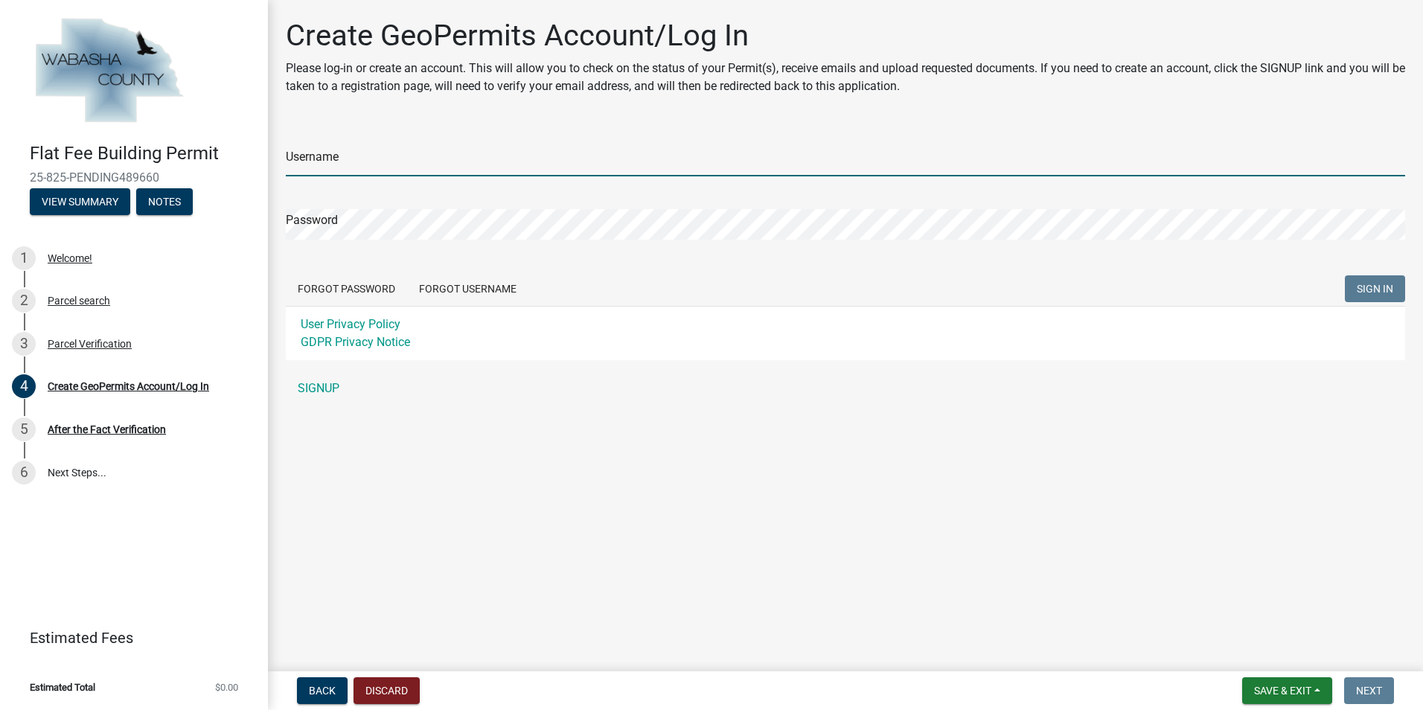
drag, startPoint x: 368, startPoint y: 153, endPoint x: 382, endPoint y: 158, distance: 14.8
click at [376, 158] on input "Username" at bounding box center [846, 161] width 1120 height 31
type input "Blue Sky"
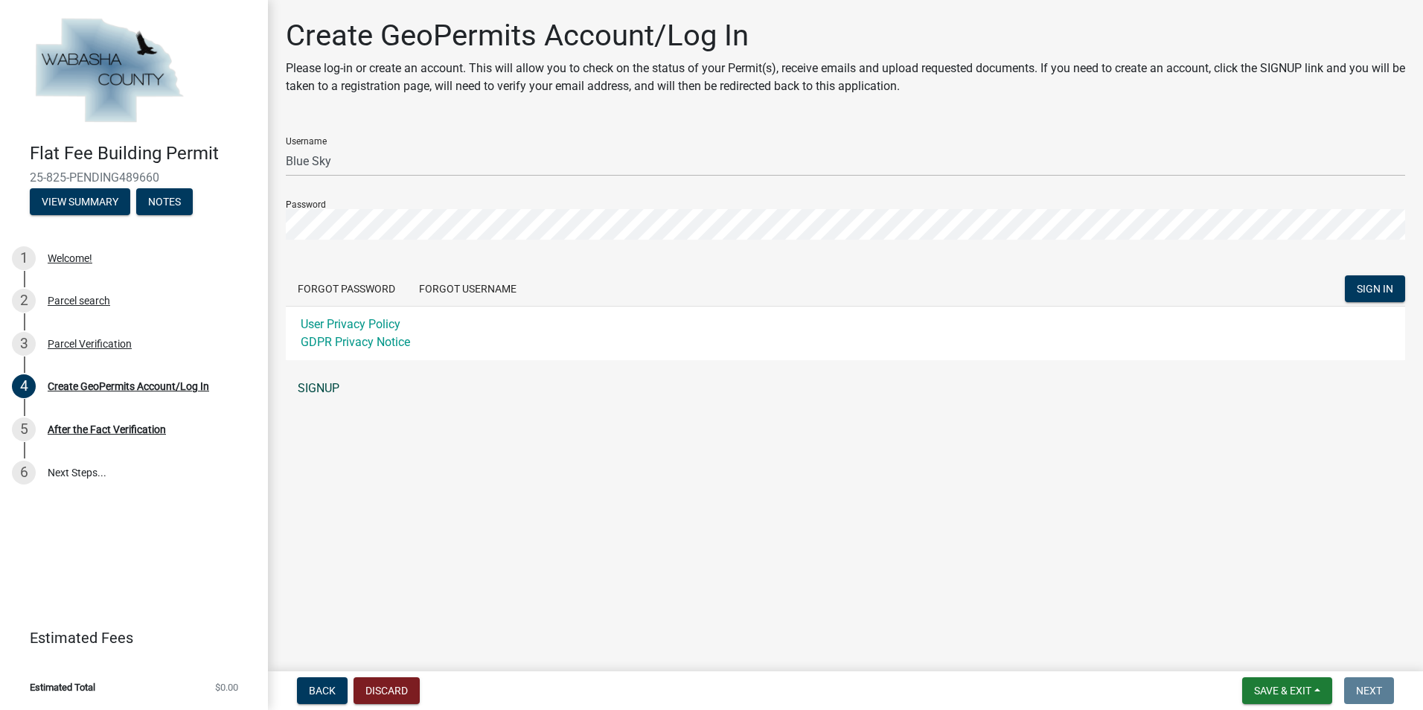
click at [320, 389] on link "SIGNUP" at bounding box center [846, 389] width 1120 height 30
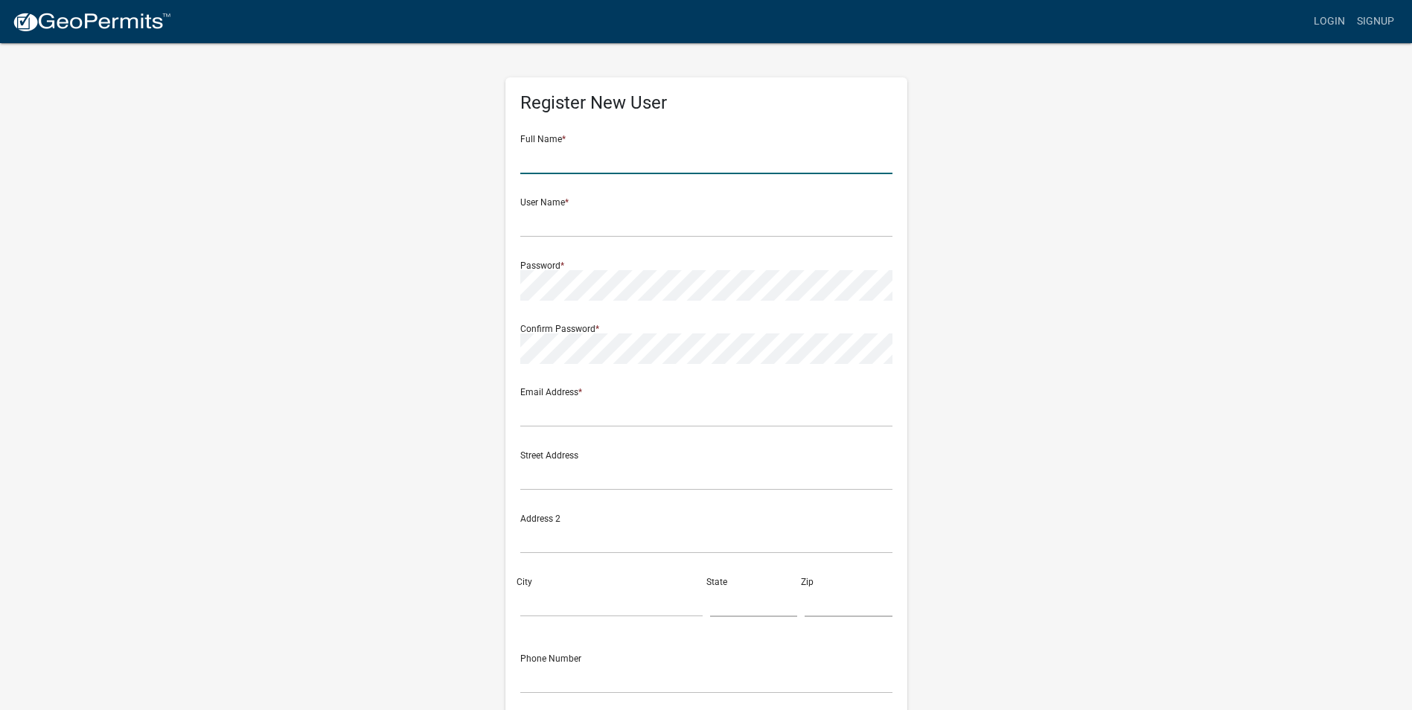
drag, startPoint x: 545, startPoint y: 158, endPoint x: 616, endPoint y: 190, distance: 78.3
click at [545, 160] on input "text" at bounding box center [706, 159] width 372 height 31
type input "[PERSON_NAME] [PERSON_NAME]"
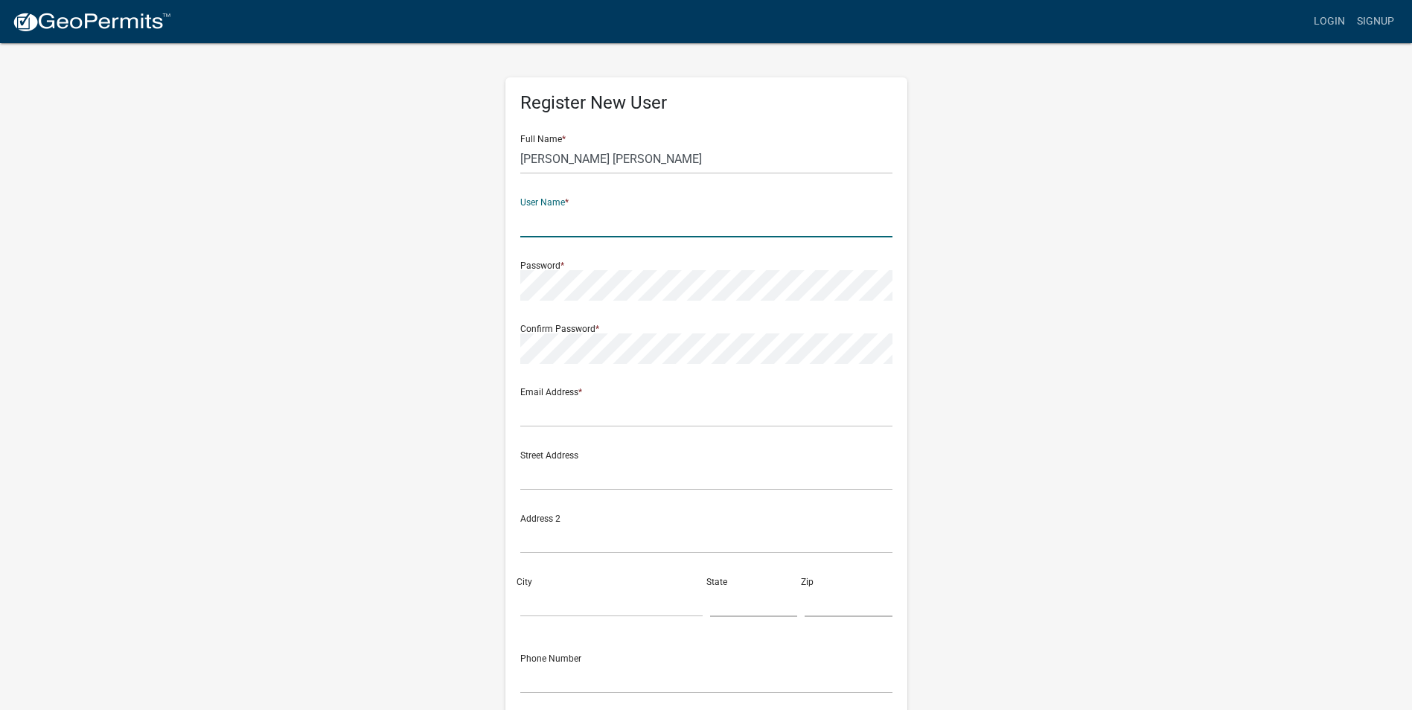
drag, startPoint x: 542, startPoint y: 226, endPoint x: 648, endPoint y: 255, distance: 109.6
click at [543, 226] on input "text" at bounding box center [706, 222] width 372 height 31
type input "Blue Sky"
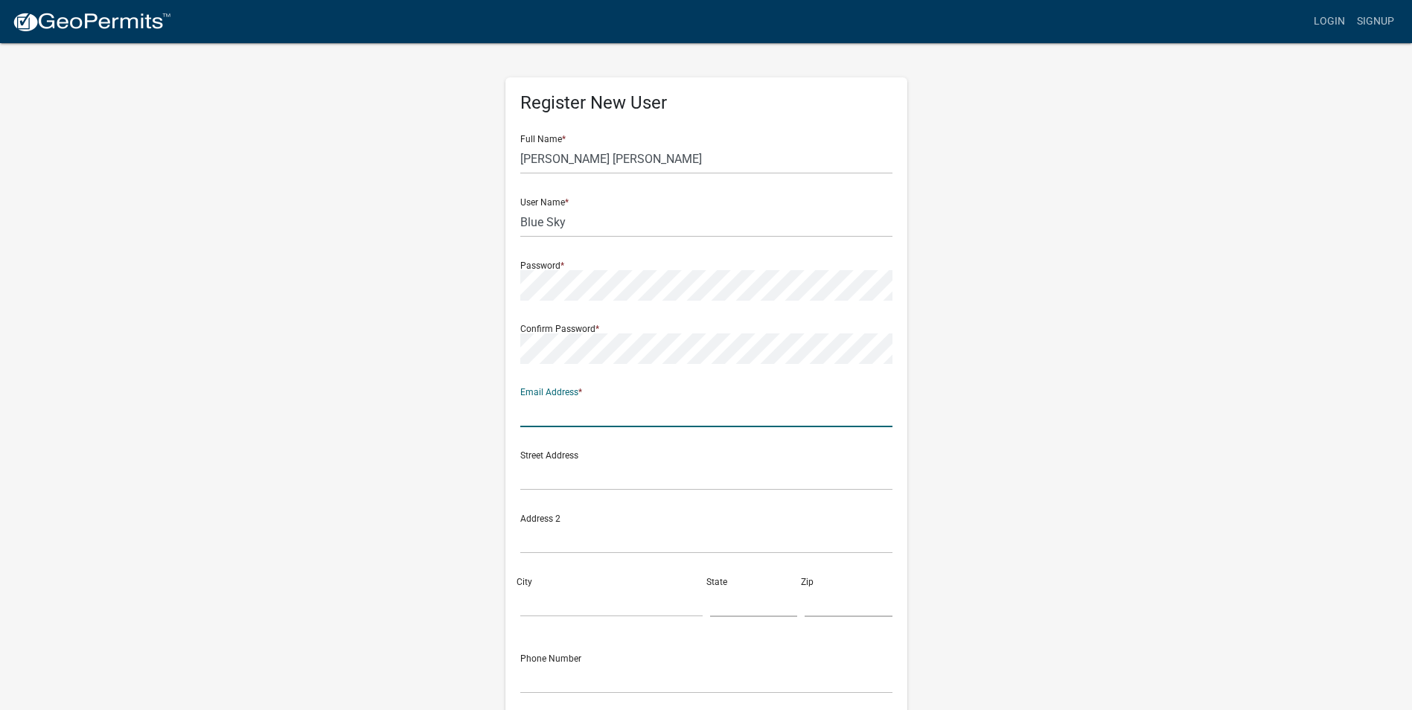
drag, startPoint x: 535, startPoint y: 421, endPoint x: 750, endPoint y: 523, distance: 238.4
click at [539, 421] on input "text" at bounding box center [706, 412] width 372 height 31
type input "[EMAIL_ADDRESS][DOMAIN_NAME]"
drag, startPoint x: 545, startPoint y: 473, endPoint x: 666, endPoint y: 518, distance: 128.6
click at [546, 475] on input "text" at bounding box center [706, 475] width 372 height 31
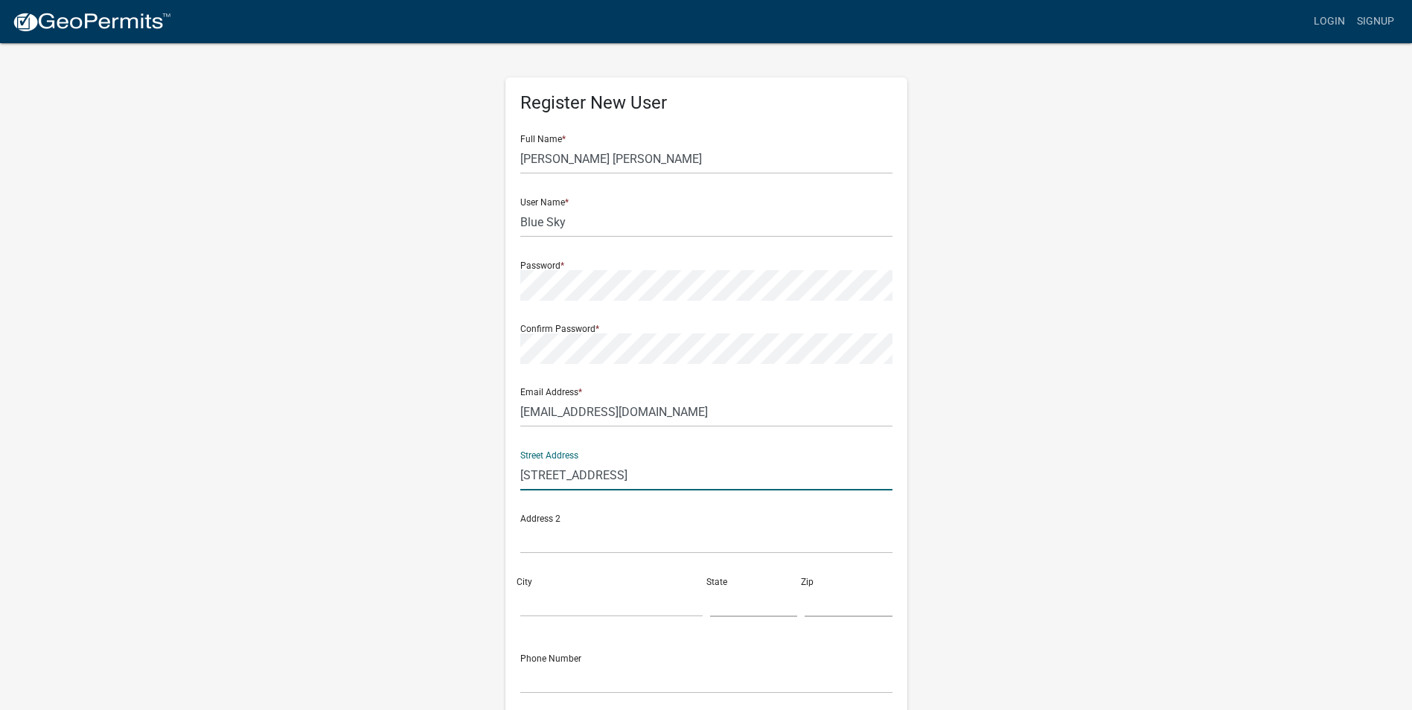
type input "[STREET_ADDRESS]"
click at [526, 608] on input "City" at bounding box center [611, 602] width 182 height 31
type input "[PERSON_NAME][GEOGRAPHIC_DATA]"
click at [762, 608] on input "text" at bounding box center [754, 602] width 88 height 31
type input "MN"
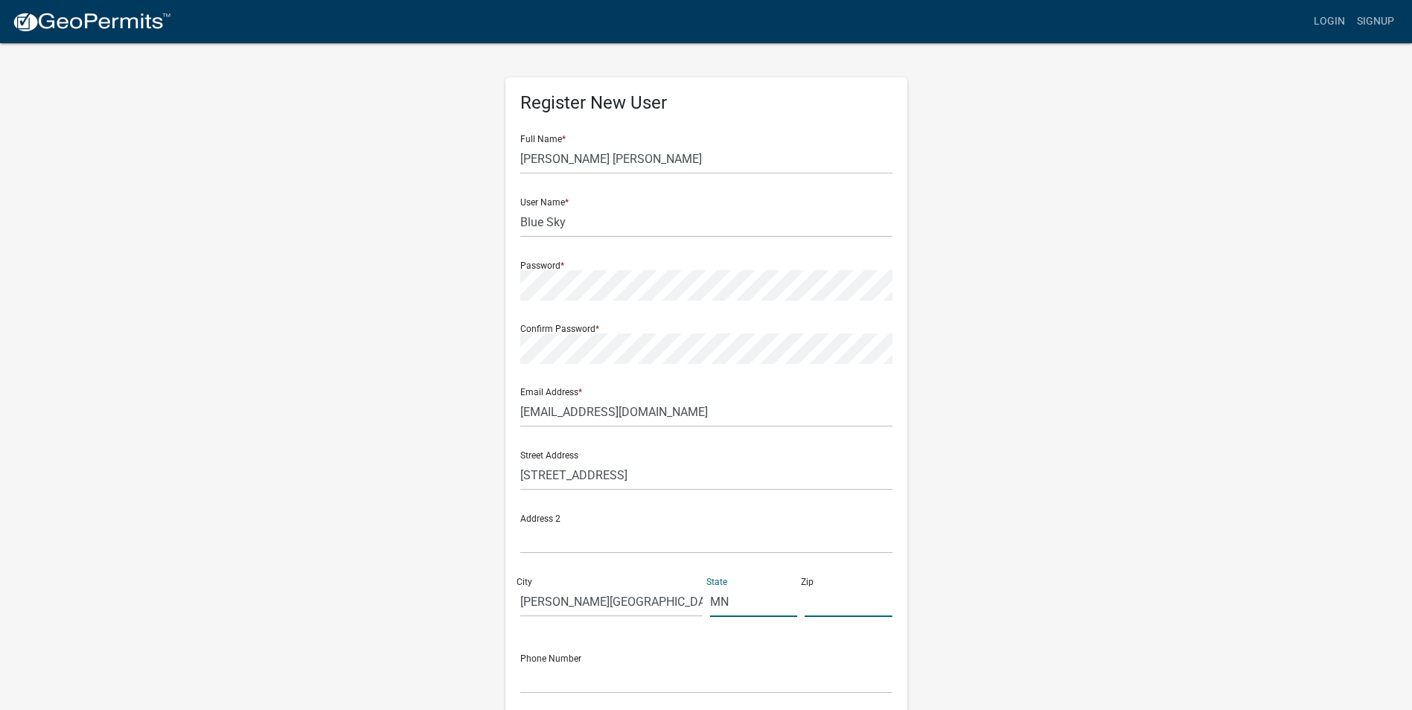
drag, startPoint x: 822, startPoint y: 607, endPoint x: 845, endPoint y: 622, distance: 27.5
click at [823, 607] on input "text" at bounding box center [849, 602] width 88 height 31
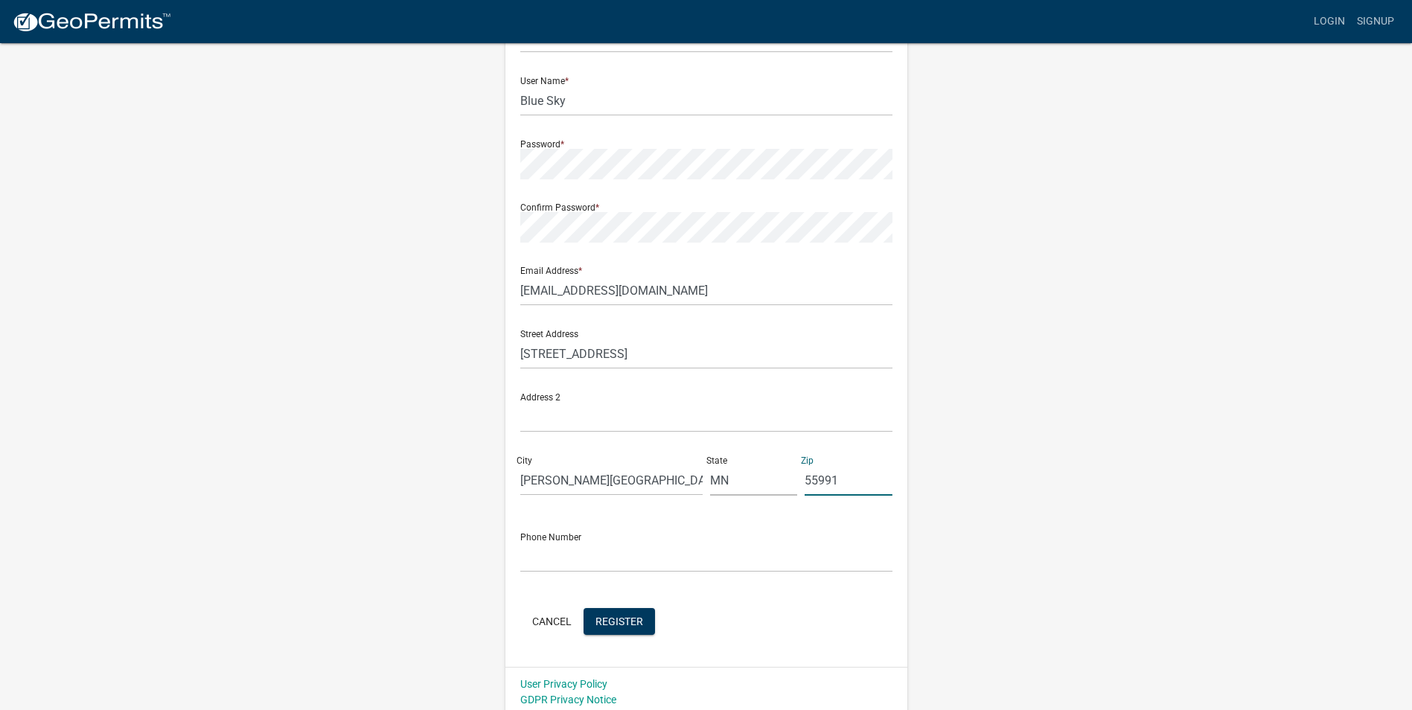
scroll to position [128, 0]
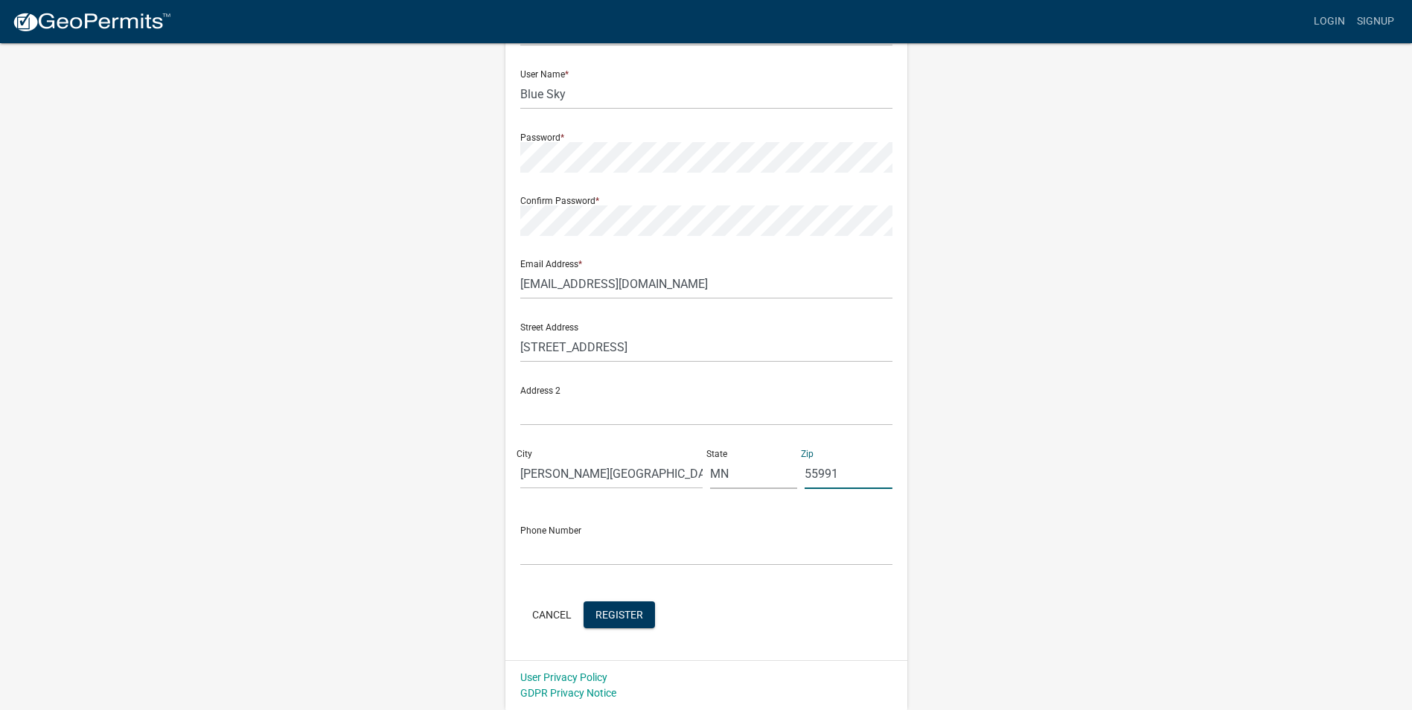
type input "55991"
click at [543, 554] on input "text" at bounding box center [706, 550] width 372 height 31
type input "5072592934"
click at [637, 616] on span "Register" at bounding box center [620, 614] width 48 height 12
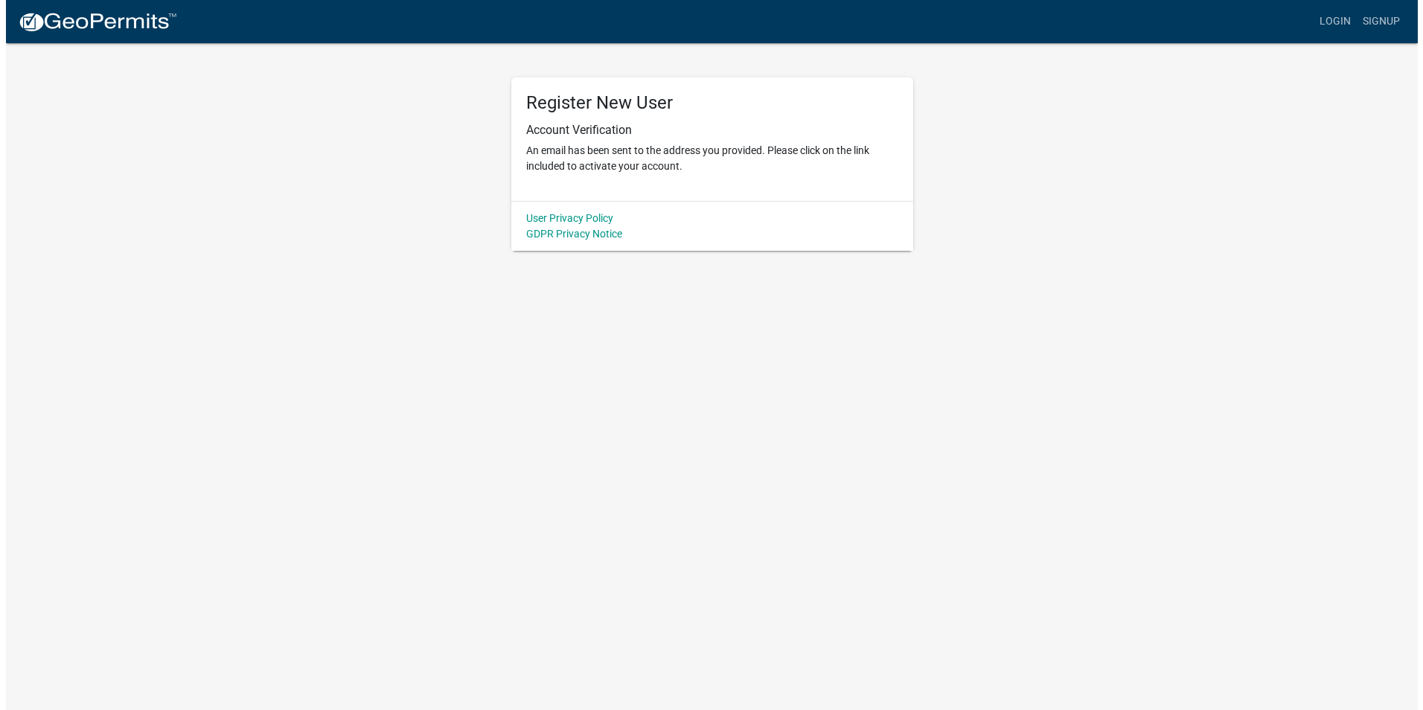
scroll to position [0, 0]
click at [560, 219] on link "User Privacy Policy" at bounding box center [569, 218] width 87 height 12
click at [552, 233] on link "GDPR Privacy Notice" at bounding box center [574, 234] width 96 height 12
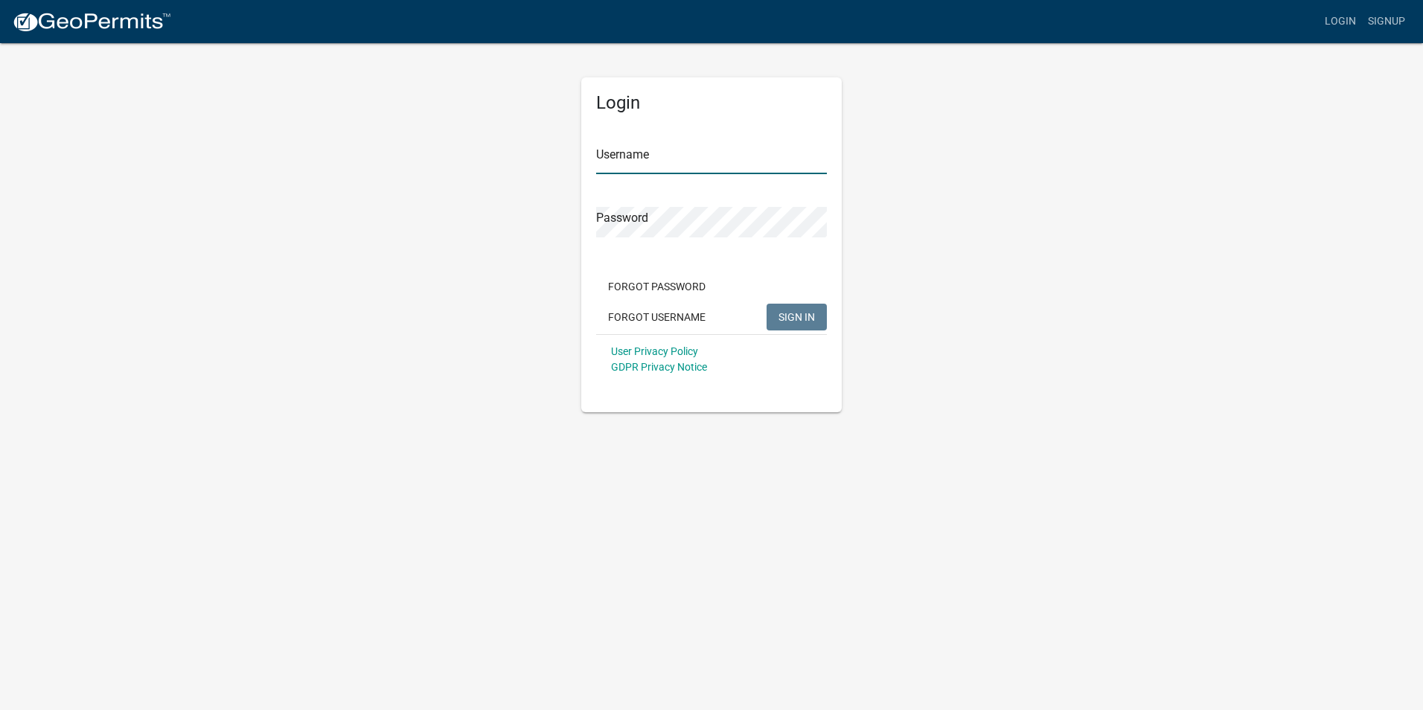
drag, startPoint x: 654, startPoint y: 156, endPoint x: 794, endPoint y: 194, distance: 144.5
click at [663, 159] on input "Username" at bounding box center [711, 159] width 231 height 31
type input "Blue Sky"
click at [798, 315] on span "SIGN IN" at bounding box center [797, 316] width 36 height 12
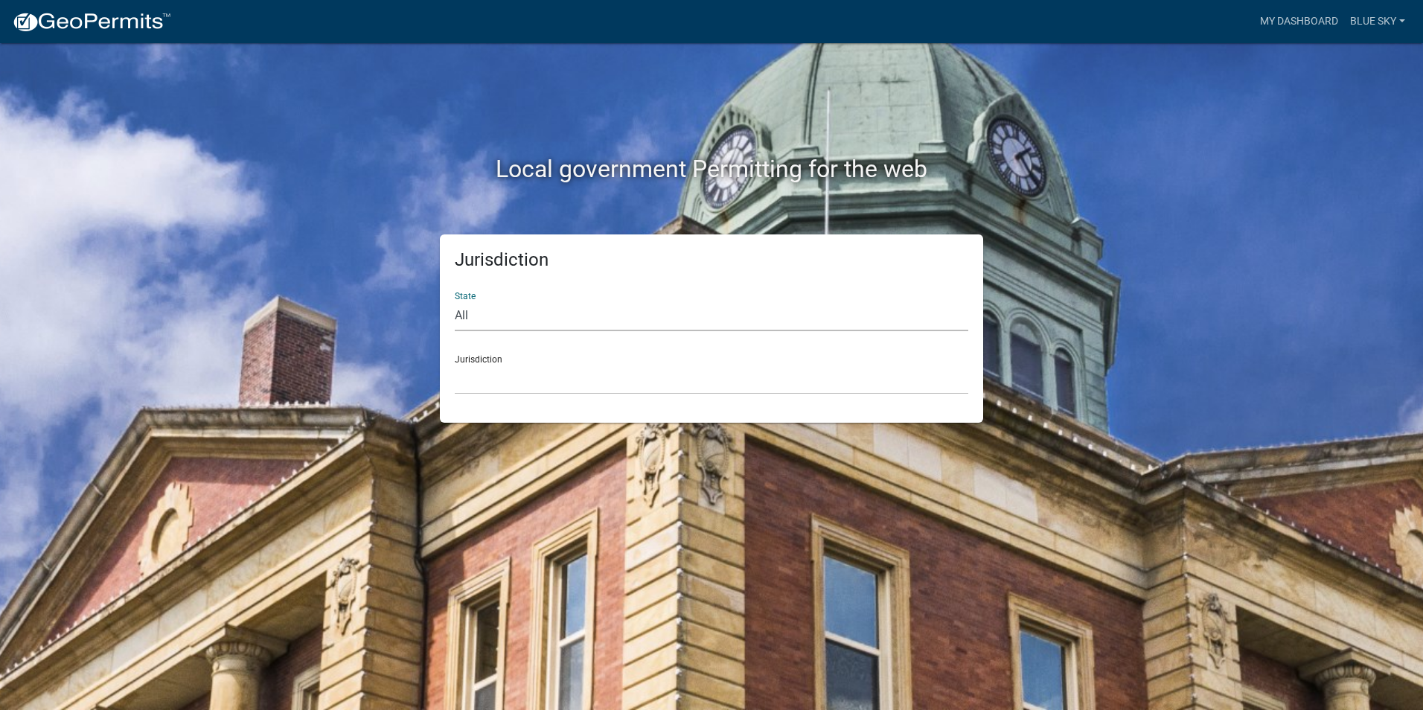
select select "[US_STATE]"
click at [455, 301] on select "All Colorado Georgia Indiana Iowa Kansas Minnesota Ohio South Carolina Wisconsin" at bounding box center [712, 316] width 514 height 31
click at [481, 375] on select "Becker County, Minnesota Benton County, Minnesota Carlton County, Minnesota Cit…" at bounding box center [712, 379] width 514 height 31
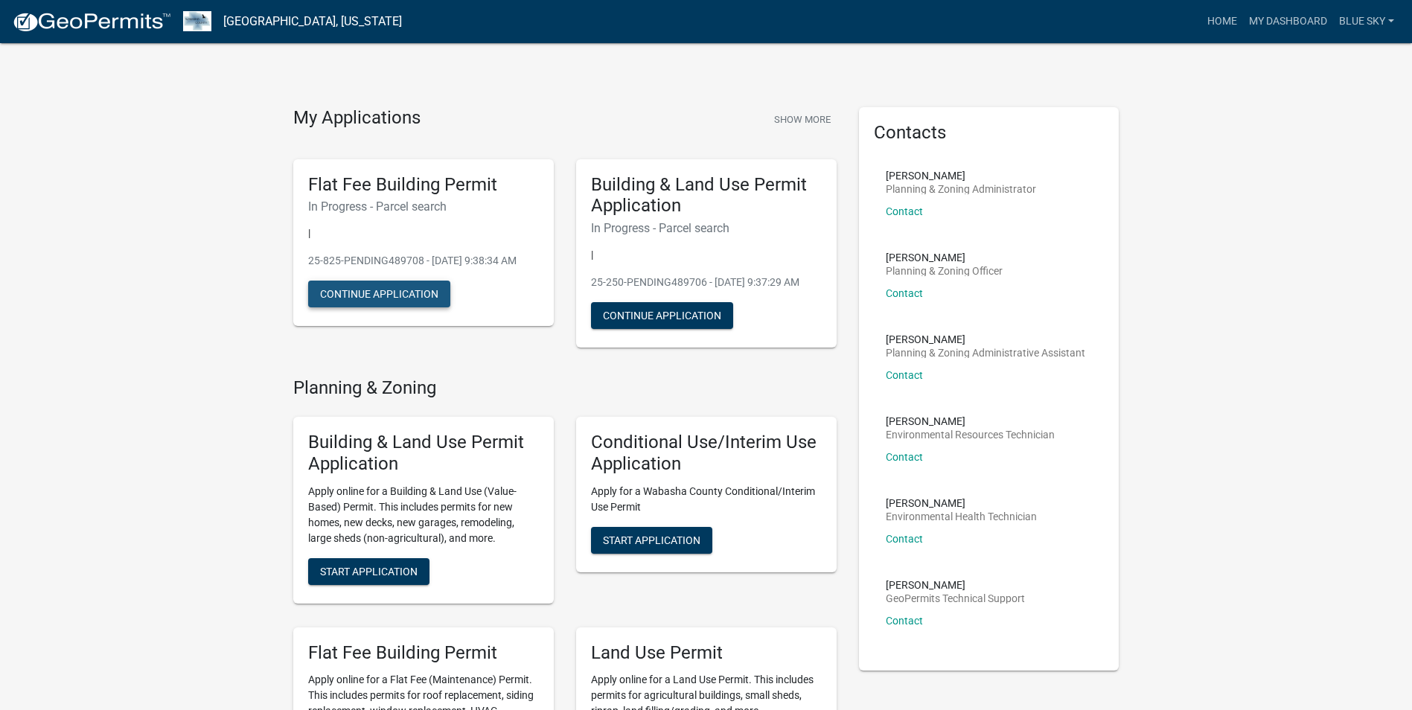
click at [366, 307] on button "Continue Application" at bounding box center [379, 294] width 142 height 27
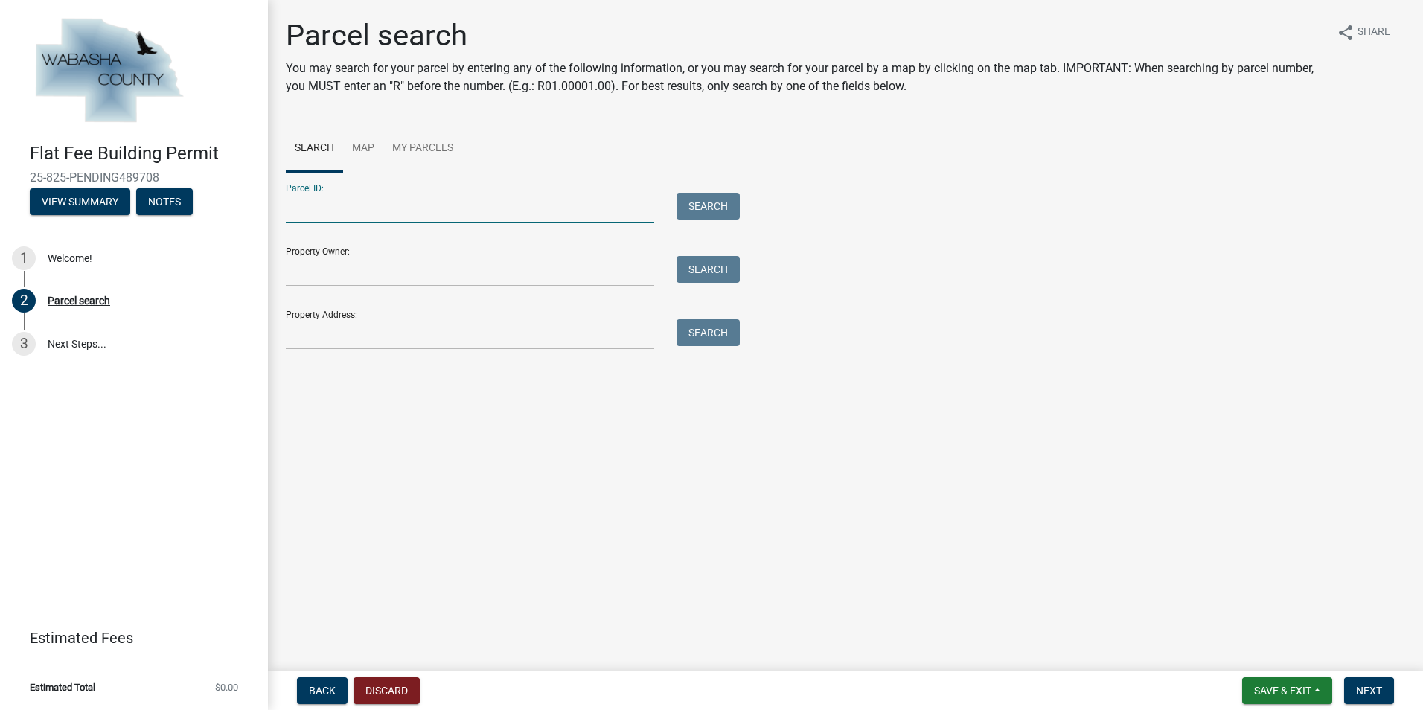
click at [326, 208] on input "Parcel ID:" at bounding box center [470, 208] width 369 height 31
type input "R 01.00231.03"
click at [699, 200] on button "Search" at bounding box center [708, 206] width 63 height 27
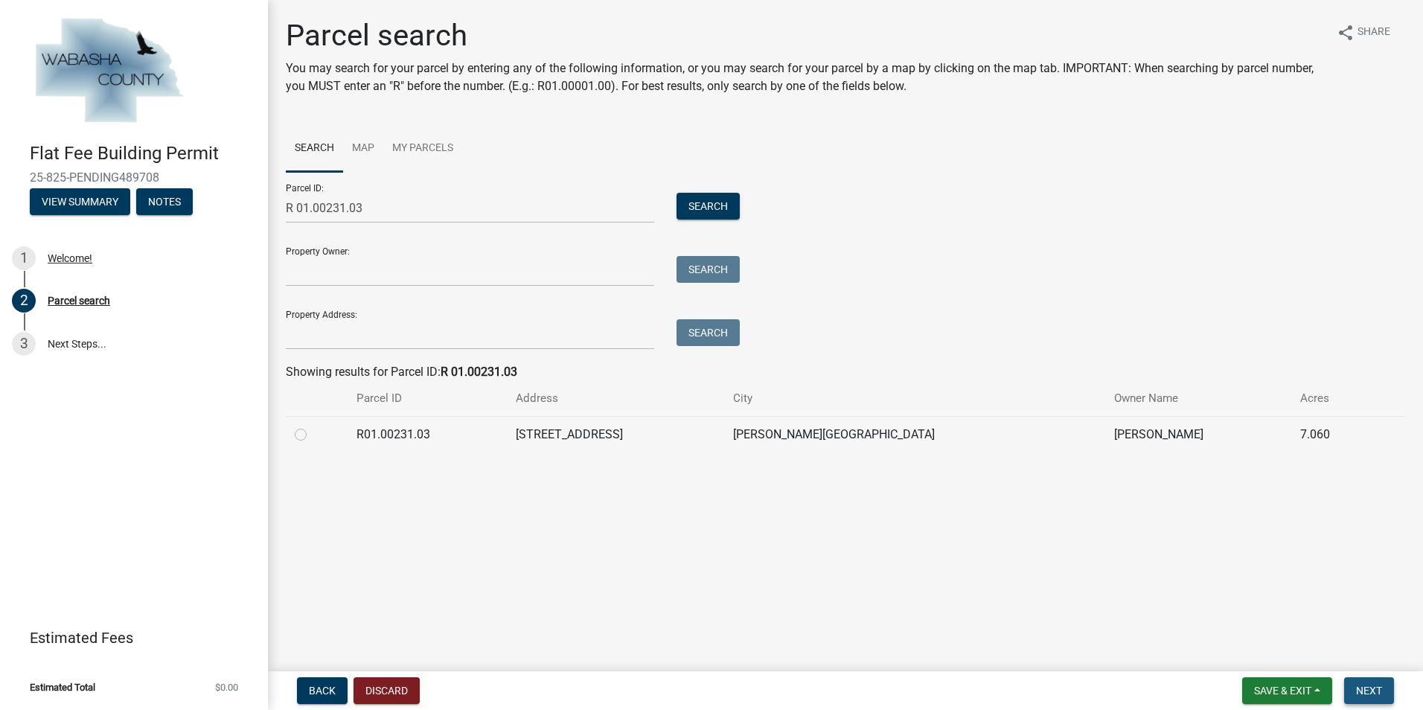
click at [1368, 687] on span "Next" at bounding box center [1369, 691] width 26 height 12
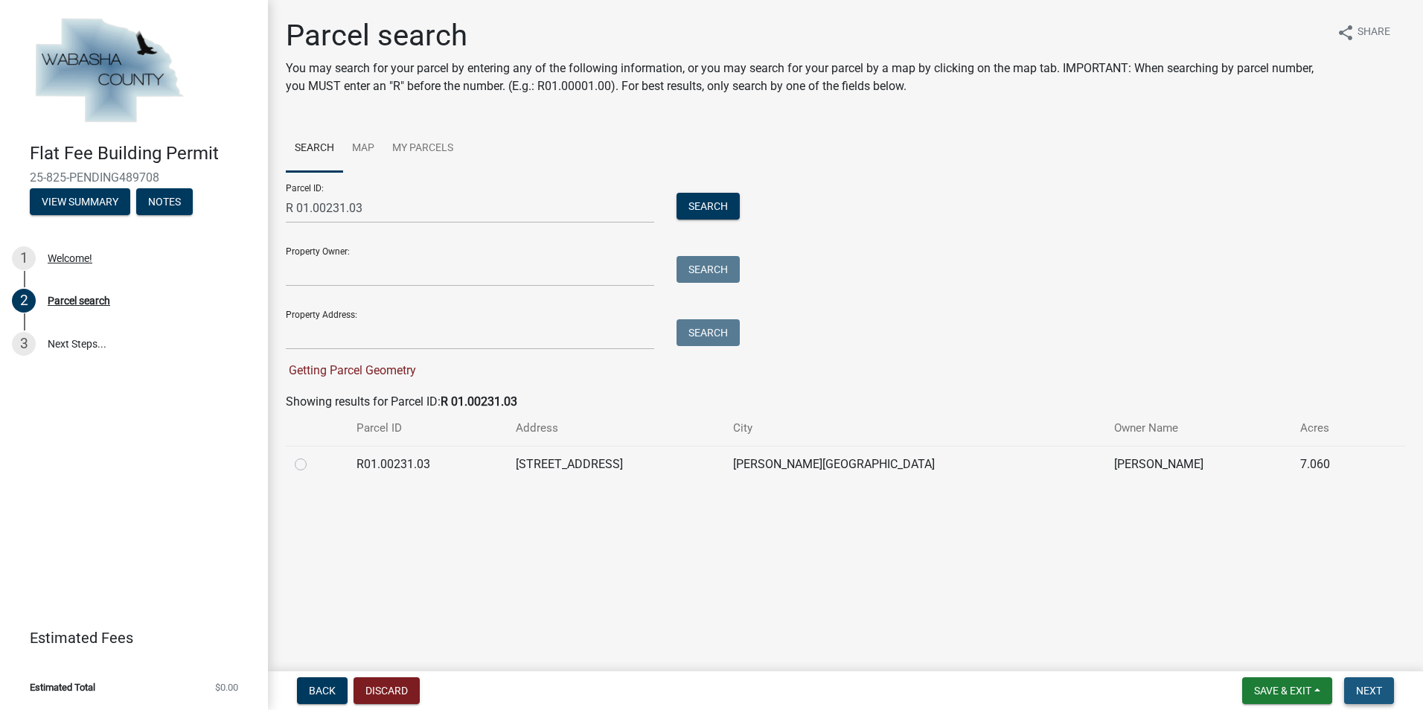
click at [1368, 686] on span "Next" at bounding box center [1369, 691] width 26 height 12
click at [1368, 690] on span "Next" at bounding box center [1369, 691] width 26 height 12
click at [313, 456] on label at bounding box center [313, 456] width 0 height 0
click at [313, 465] on input "radio" at bounding box center [318, 461] width 10 height 10
radio input "true"
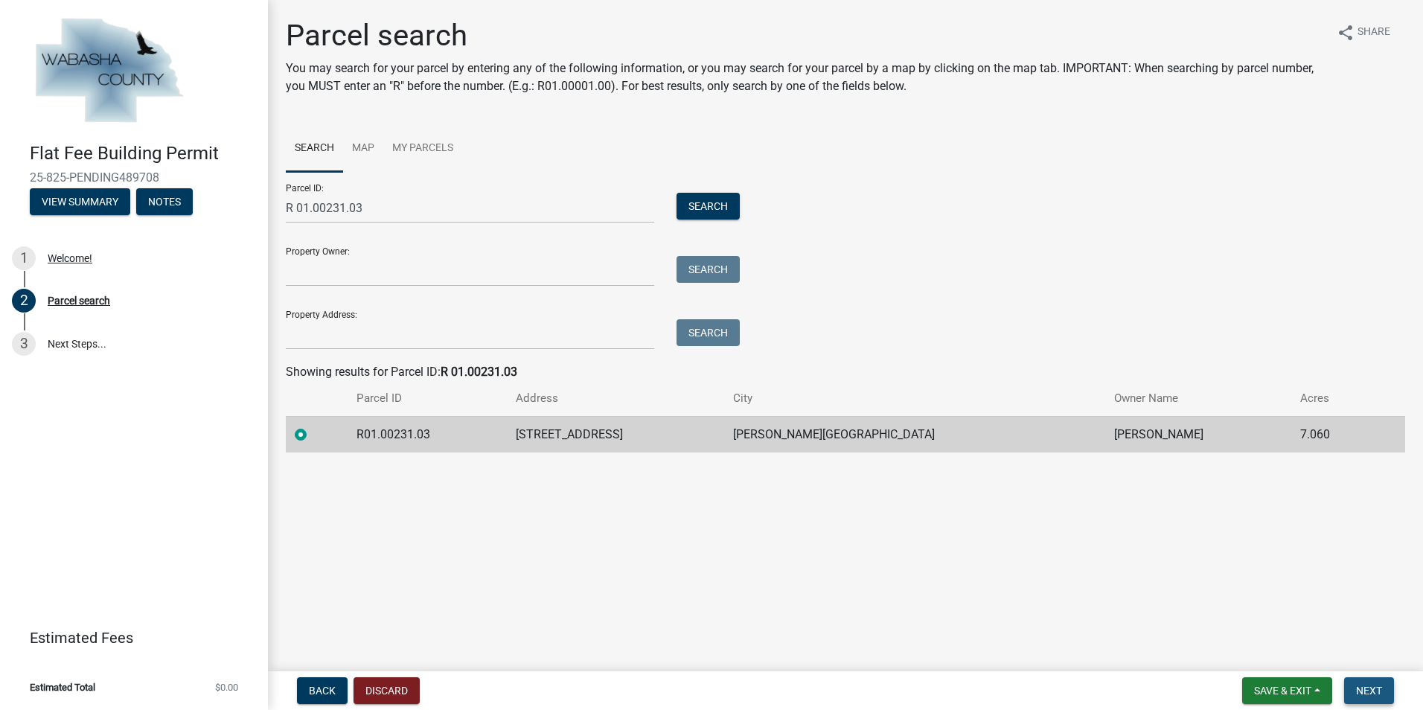
click at [1374, 690] on span "Next" at bounding box center [1369, 691] width 26 height 12
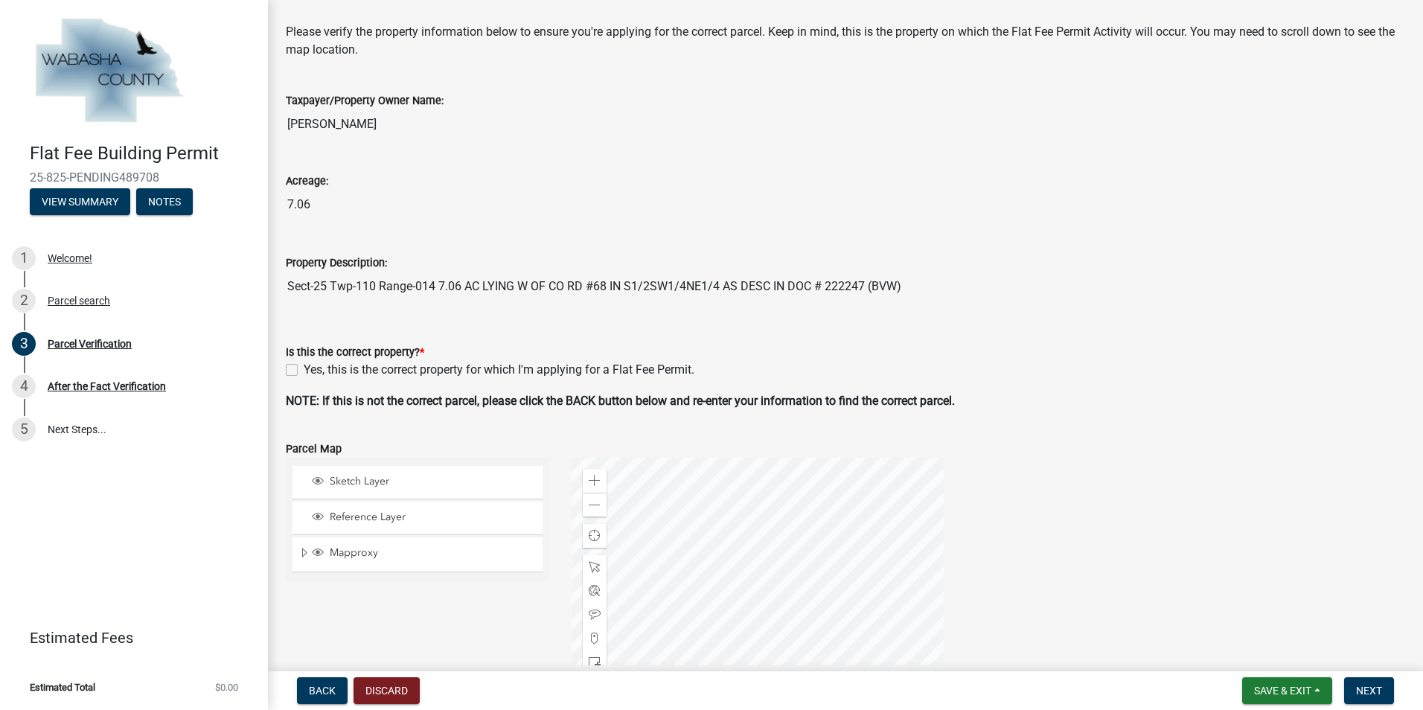
scroll to position [149, 0]
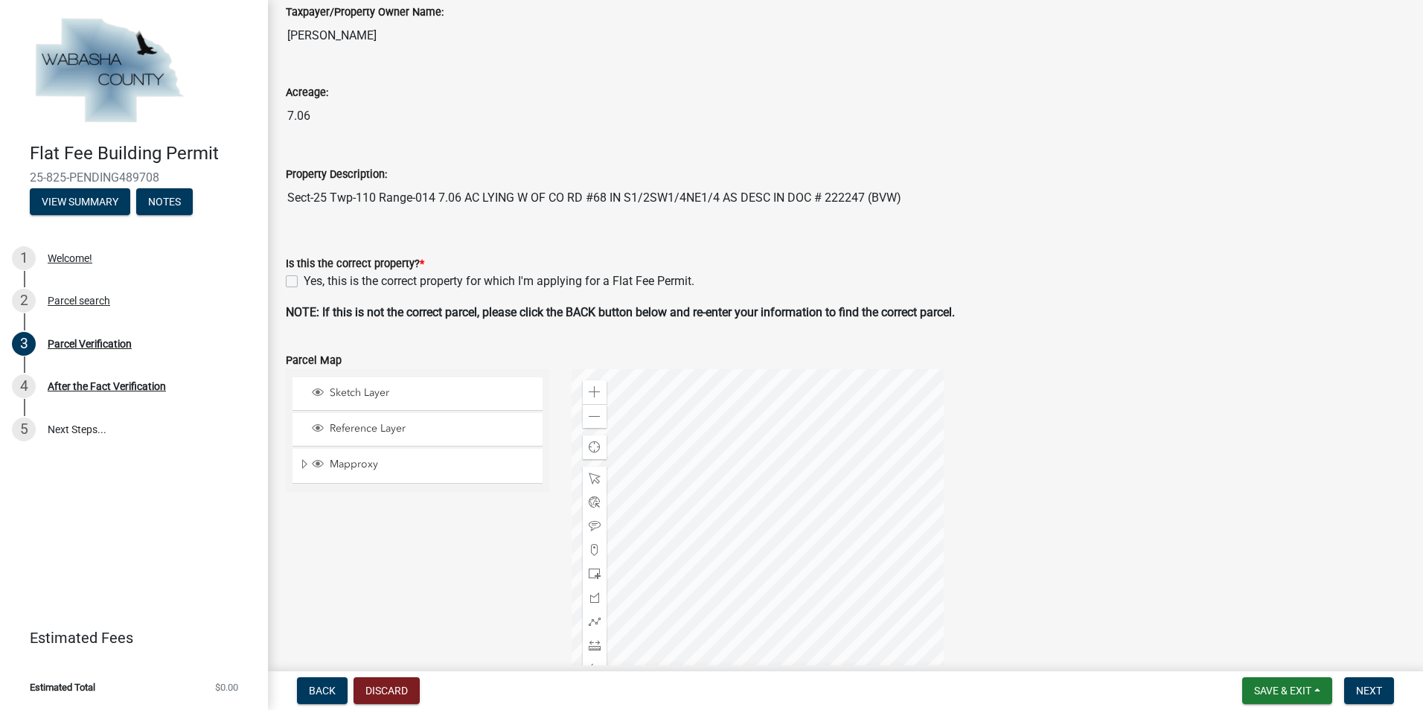
click at [304, 281] on label "Yes, this is the correct property for which I'm applying for a Flat Fee Permit." at bounding box center [499, 281] width 391 height 18
click at [304, 281] on input "Yes, this is the correct property for which I'm applying for a Flat Fee Permit." at bounding box center [309, 277] width 10 height 10
checkbox input "true"
click at [1368, 690] on span "Next" at bounding box center [1369, 691] width 26 height 12
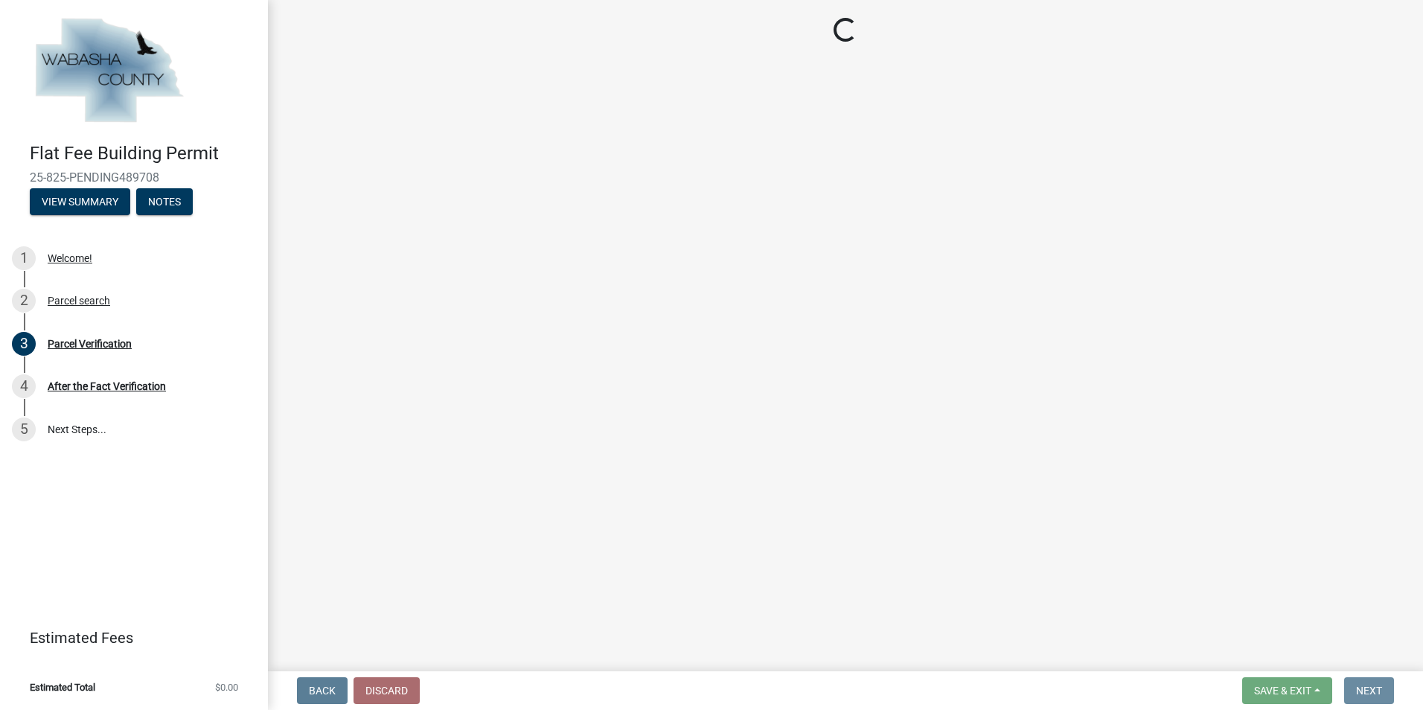
scroll to position [0, 0]
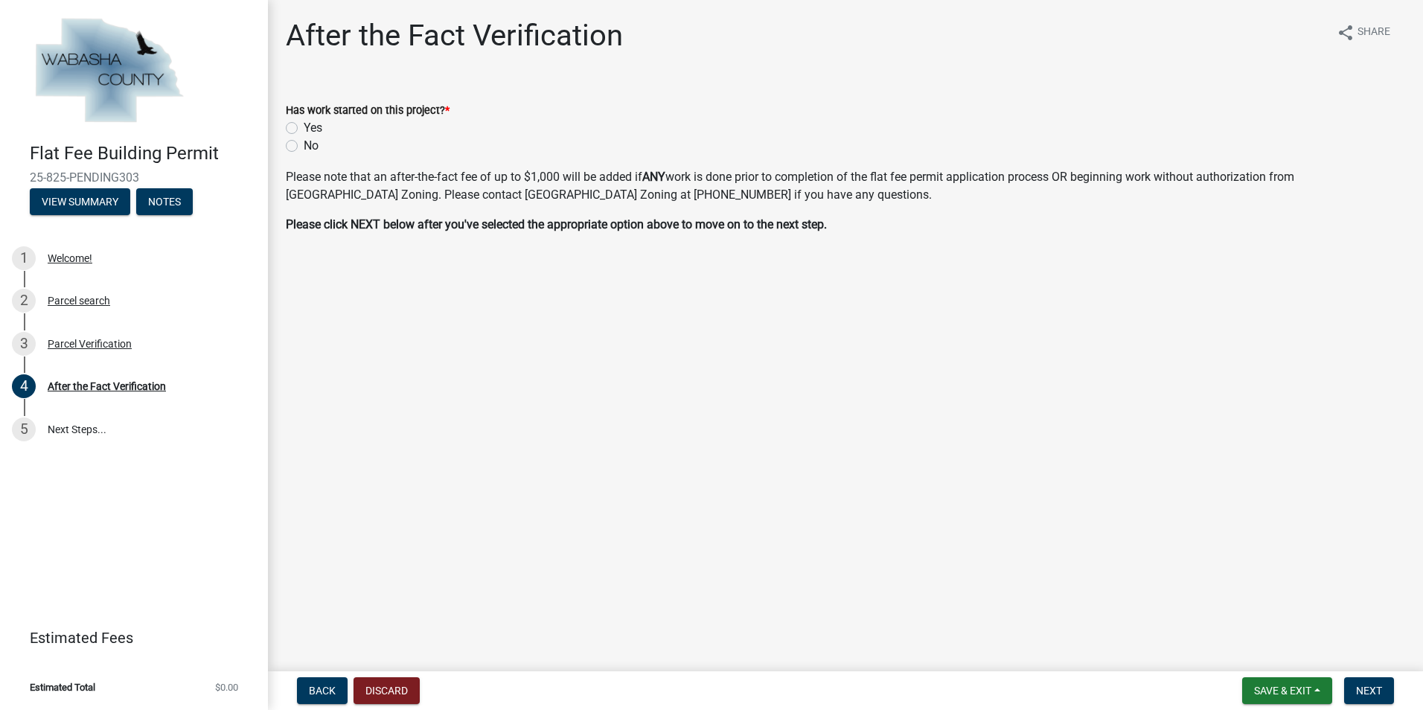
click at [304, 145] on label "No" at bounding box center [311, 146] width 15 height 18
click at [304, 145] on input "No" at bounding box center [309, 142] width 10 height 10
radio input "true"
click at [1370, 695] on span "Next" at bounding box center [1369, 691] width 26 height 12
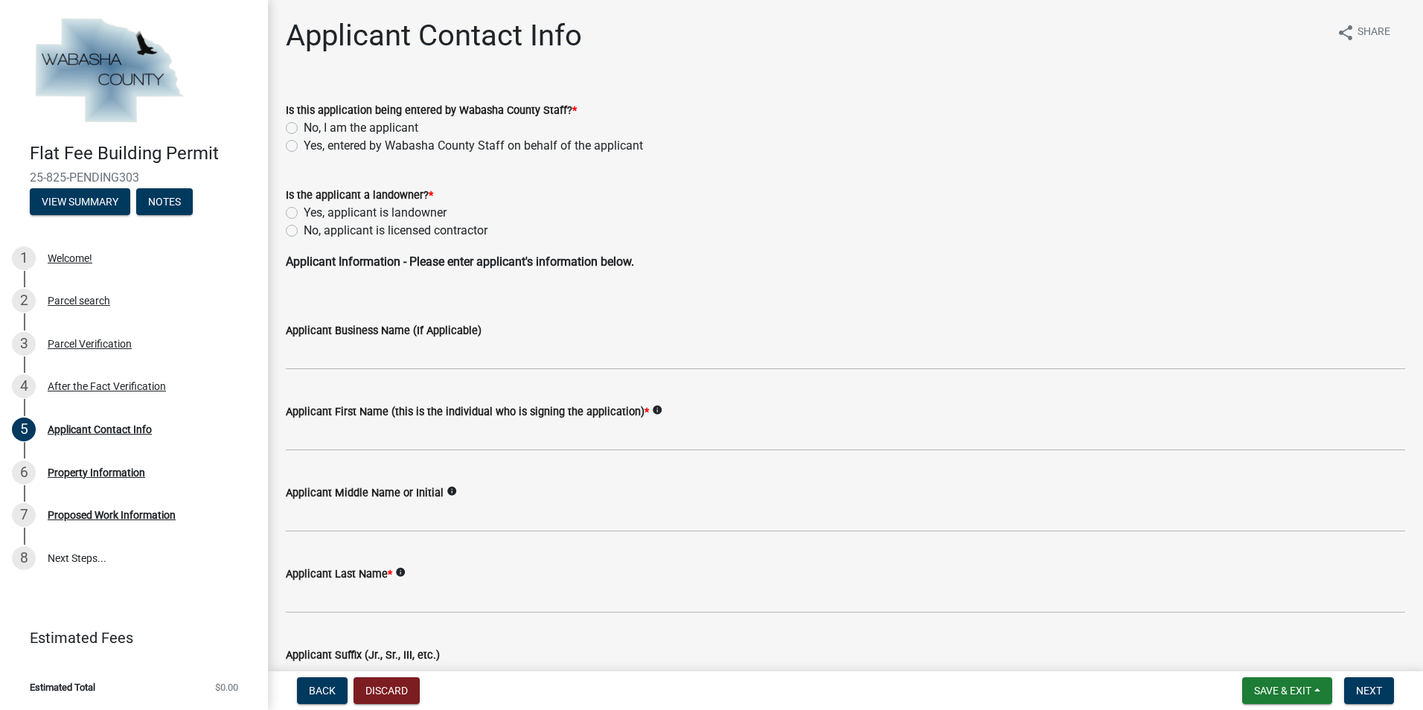
click at [304, 129] on label "No, I am the applicant" at bounding box center [361, 128] width 115 height 18
click at [304, 129] on input "No, I am the applicant" at bounding box center [309, 124] width 10 height 10
radio input "true"
click at [304, 212] on label "Yes, applicant is landowner" at bounding box center [375, 213] width 143 height 18
click at [304, 212] on input "Yes, applicant is landowner" at bounding box center [309, 209] width 10 height 10
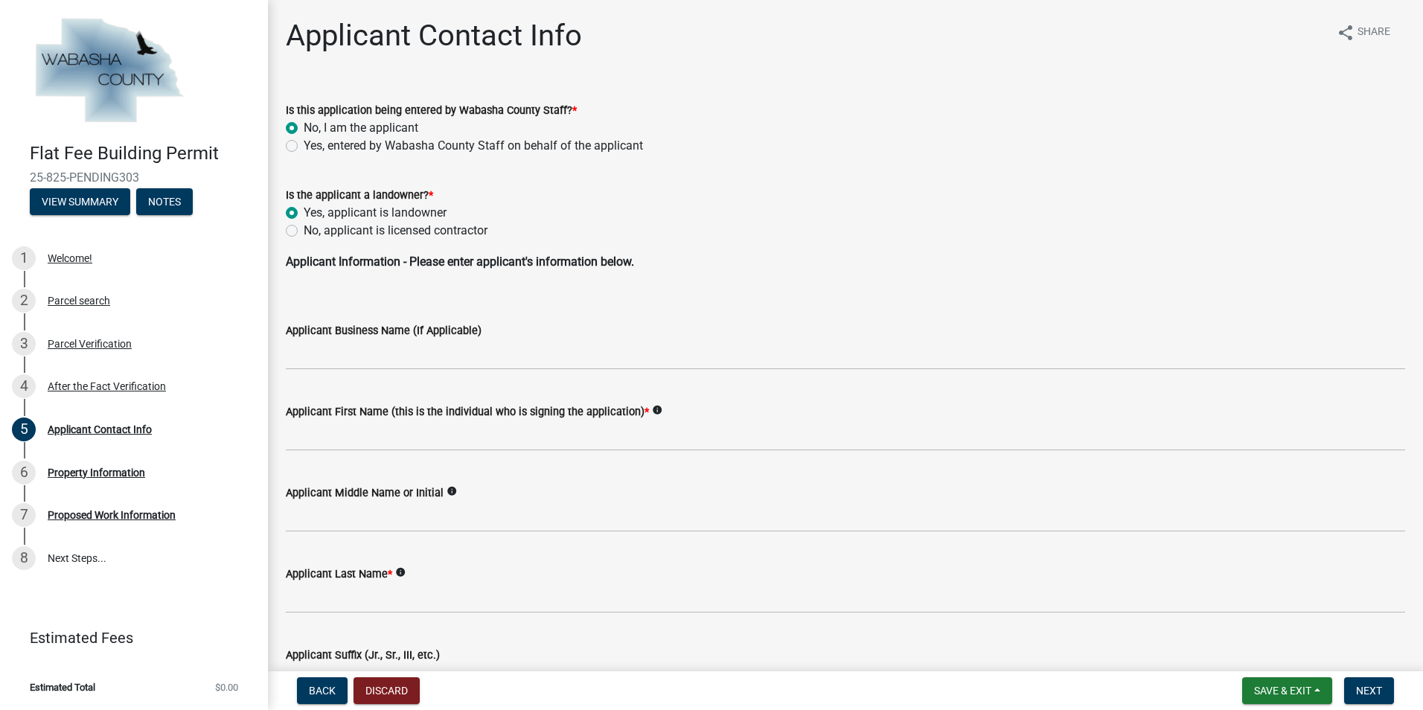
radio input "true"
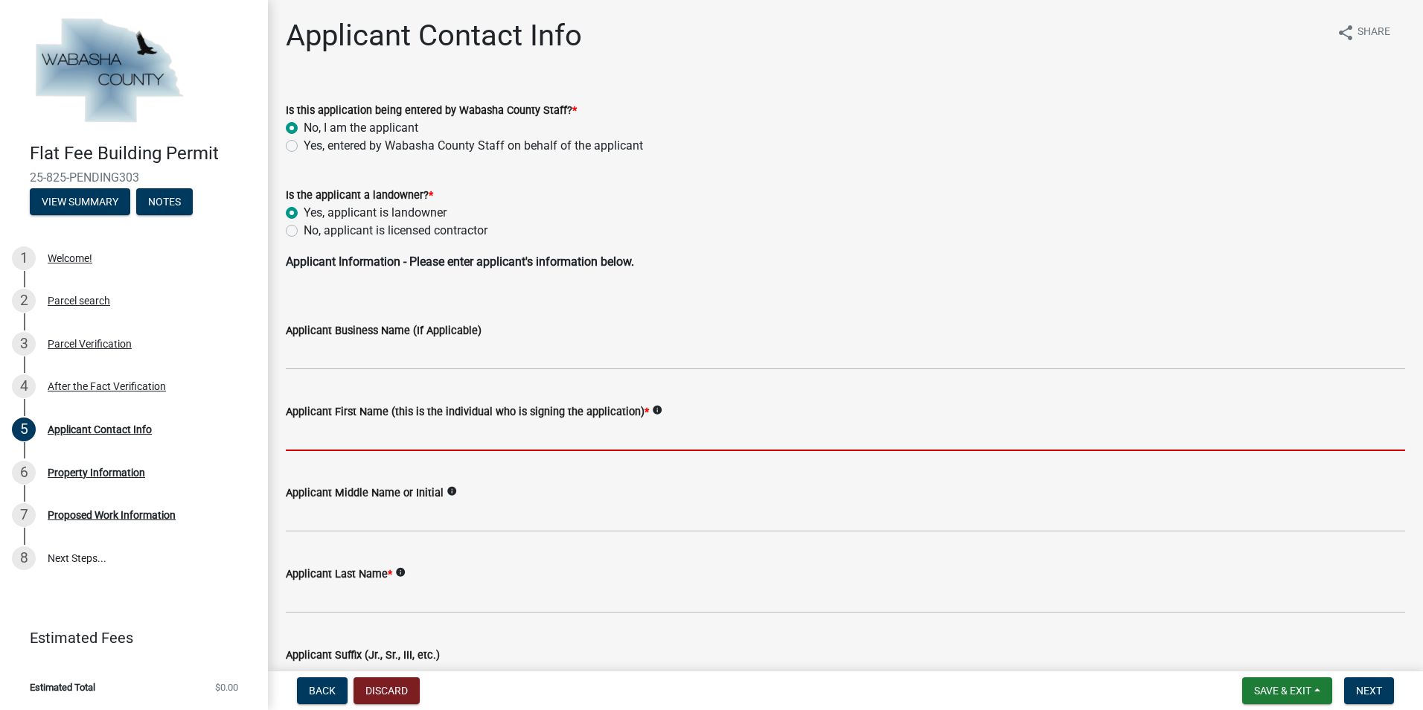
click at [302, 438] on input "Applicant First Name (this is the individual who is signing the application) *" at bounding box center [846, 436] width 1120 height 31
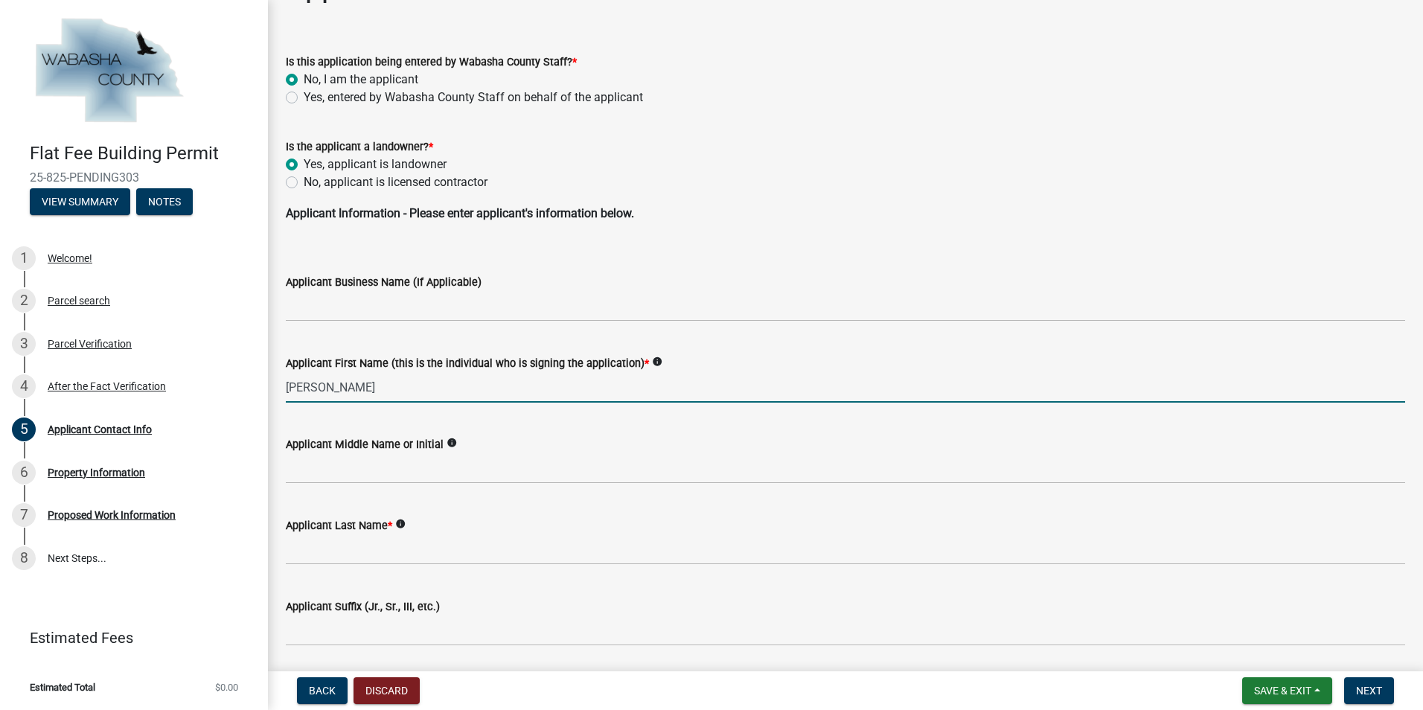
scroll to position [74, 0]
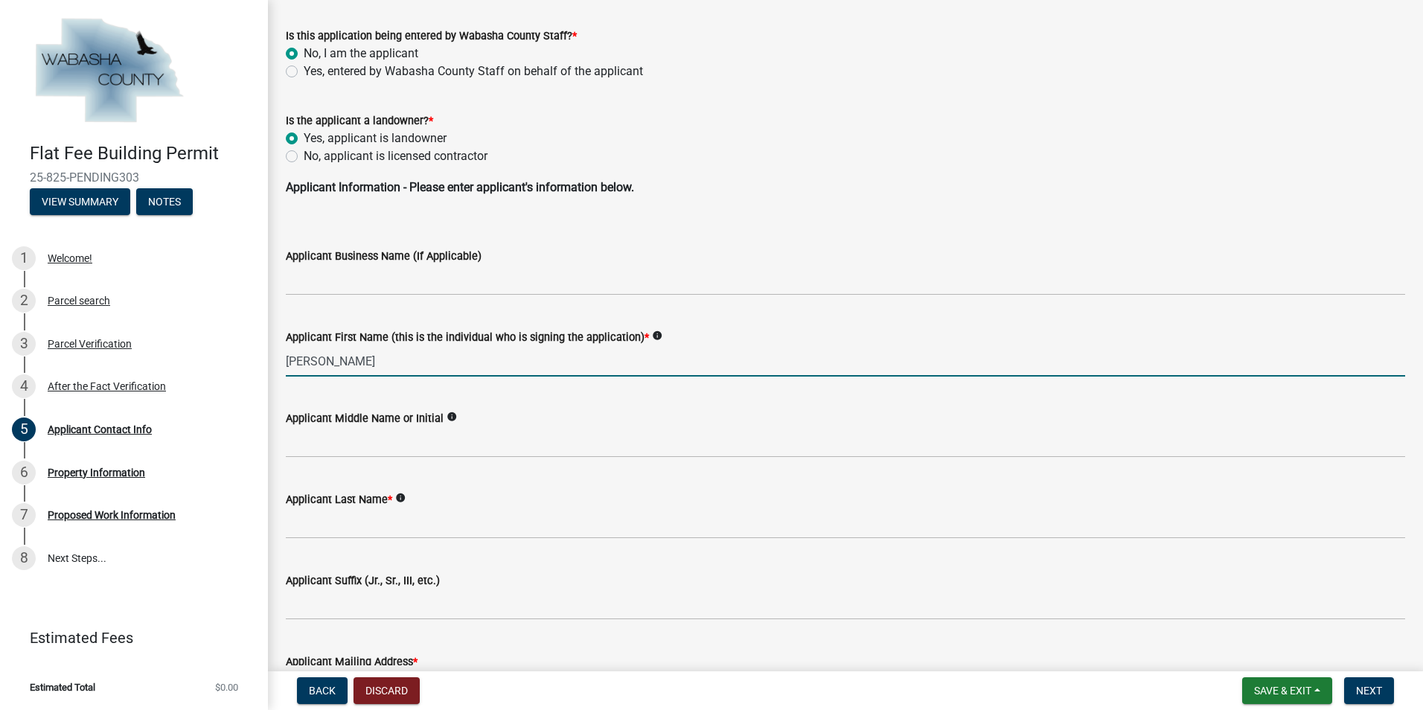
type input "[PERSON_NAME]"
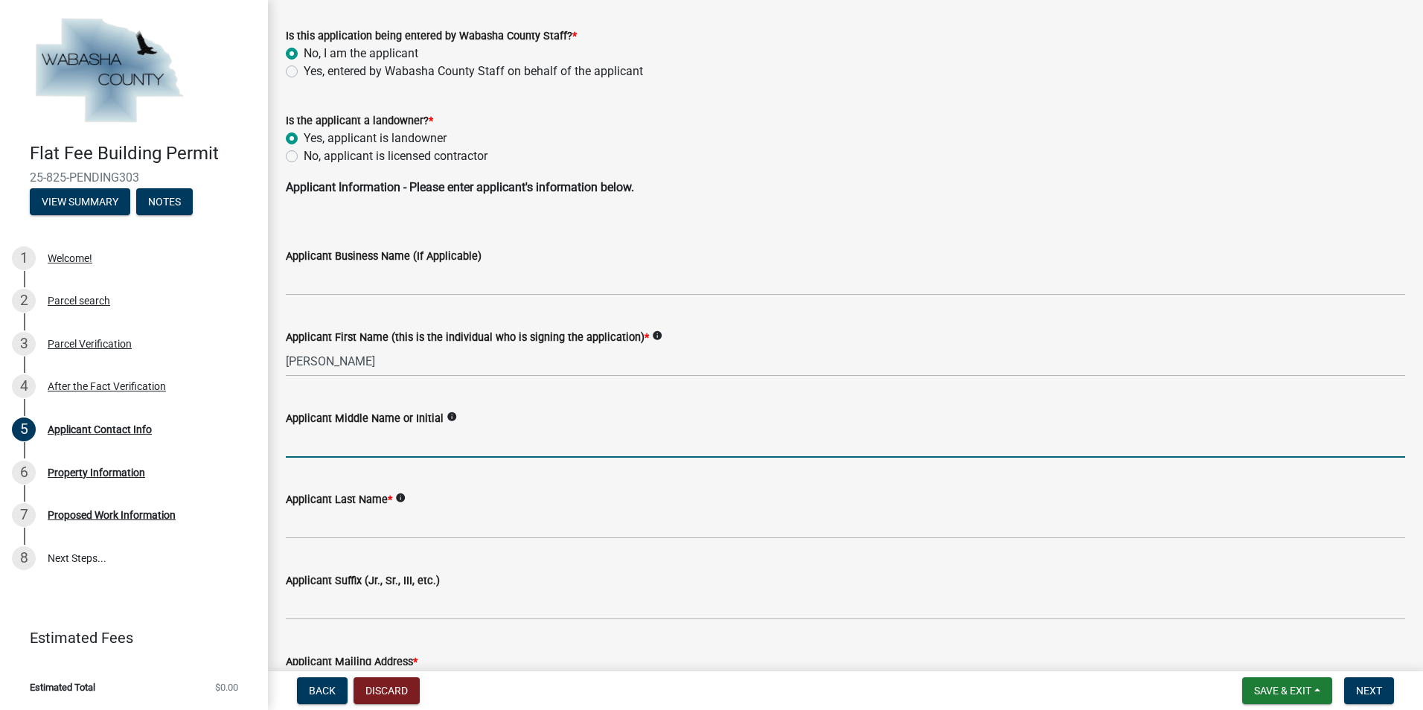
drag, startPoint x: 316, startPoint y: 447, endPoint x: 316, endPoint y: 437, distance: 10.4
click at [316, 446] on input "Applicant Middle Name or Initial" at bounding box center [846, 442] width 1120 height 31
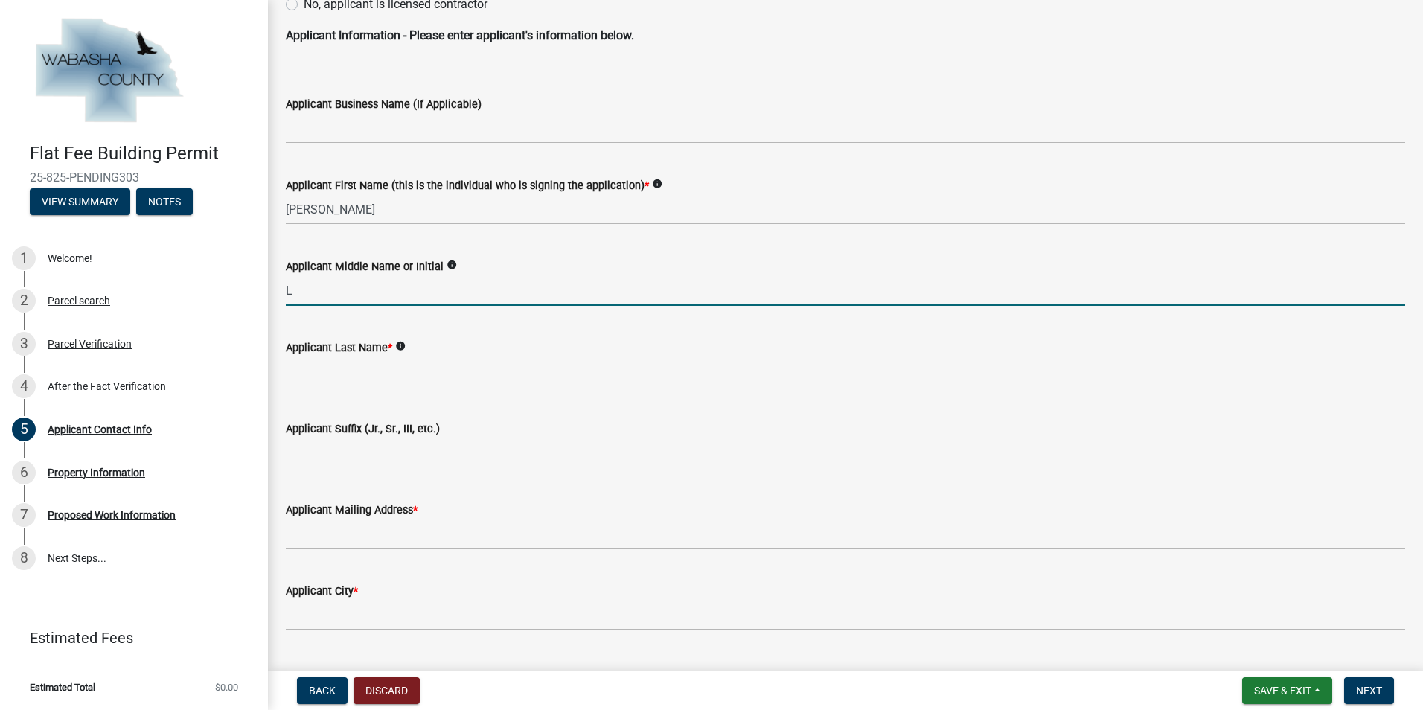
scroll to position [298, 0]
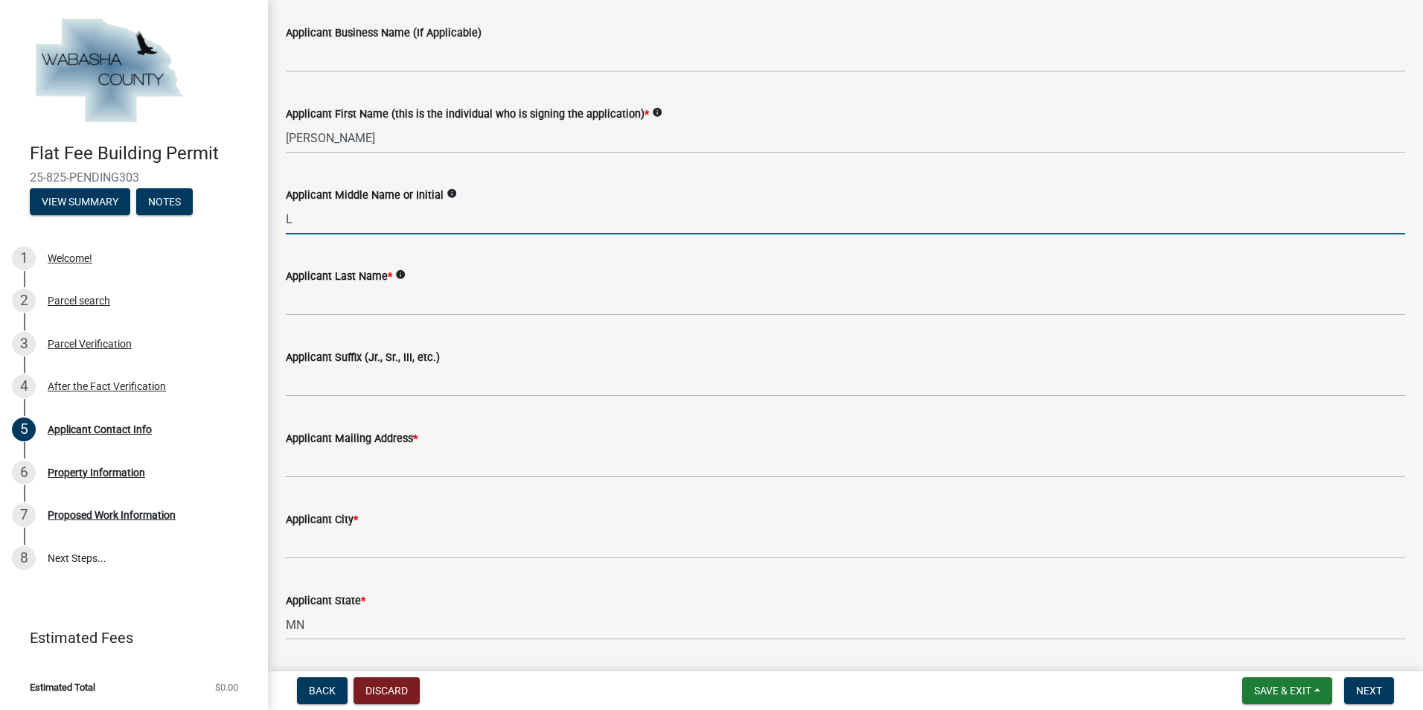
type input "L"
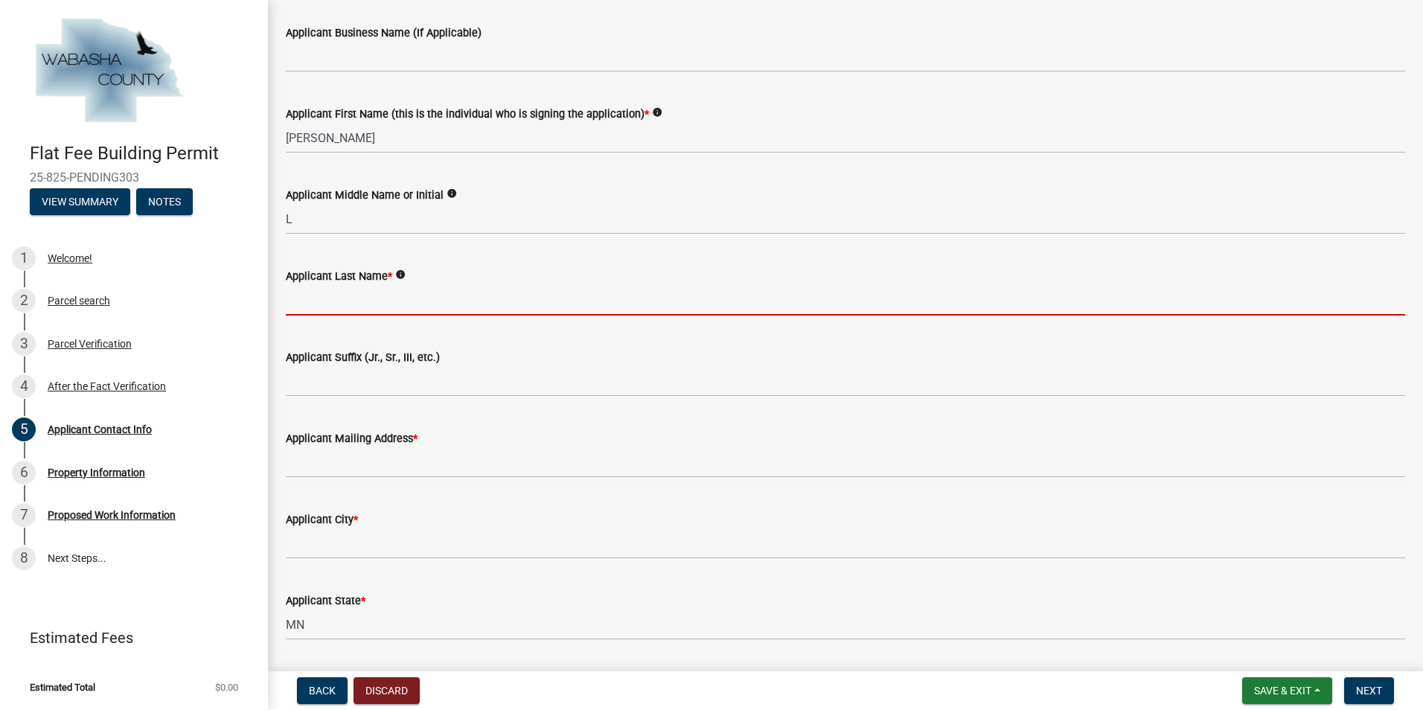
click at [291, 299] on input "Applicant Last Name *" at bounding box center [846, 300] width 1120 height 31
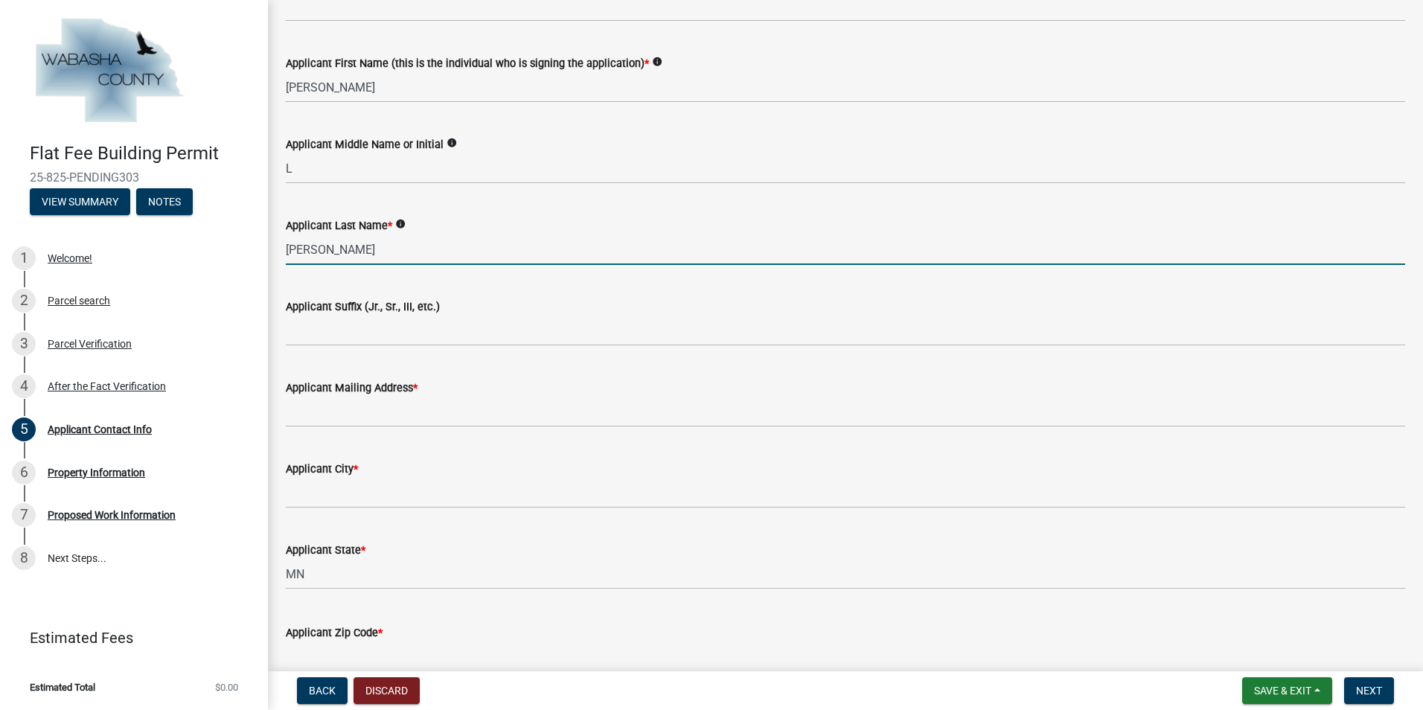
scroll to position [372, 0]
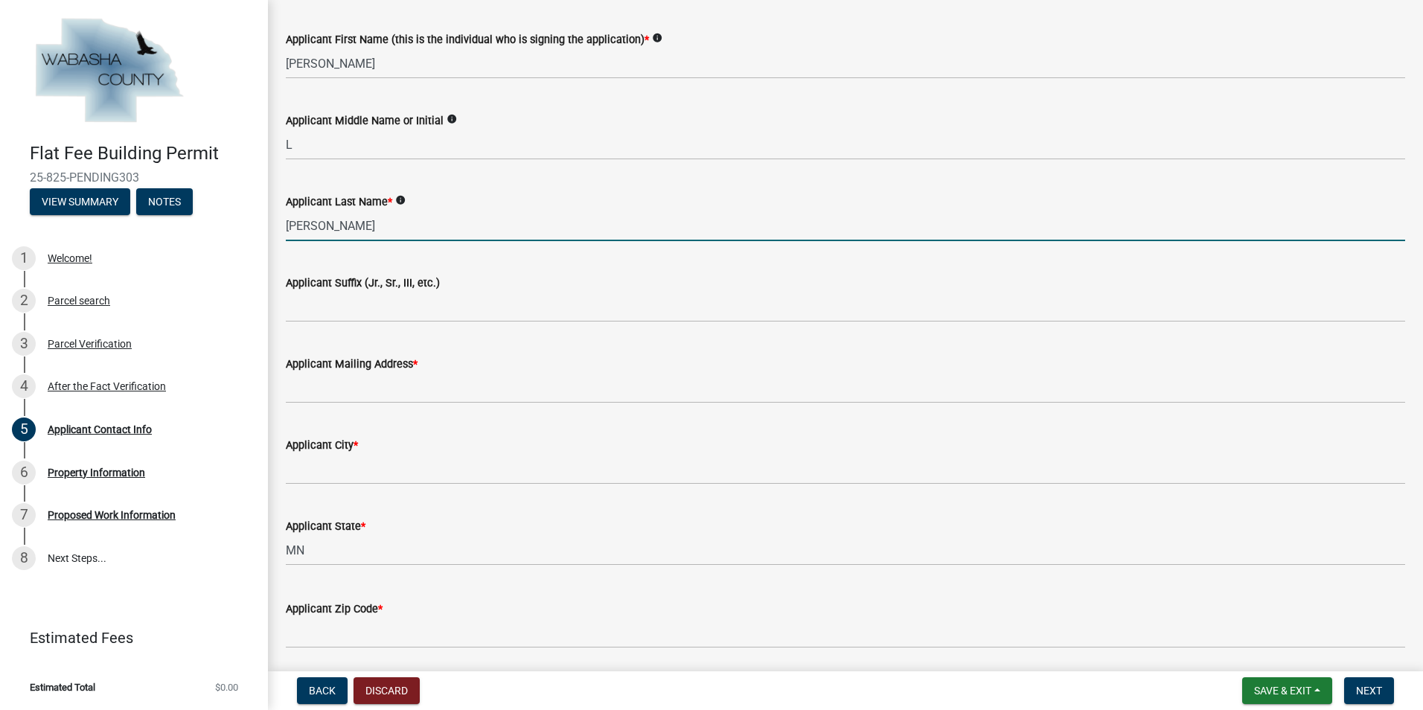
type input "Kautz"
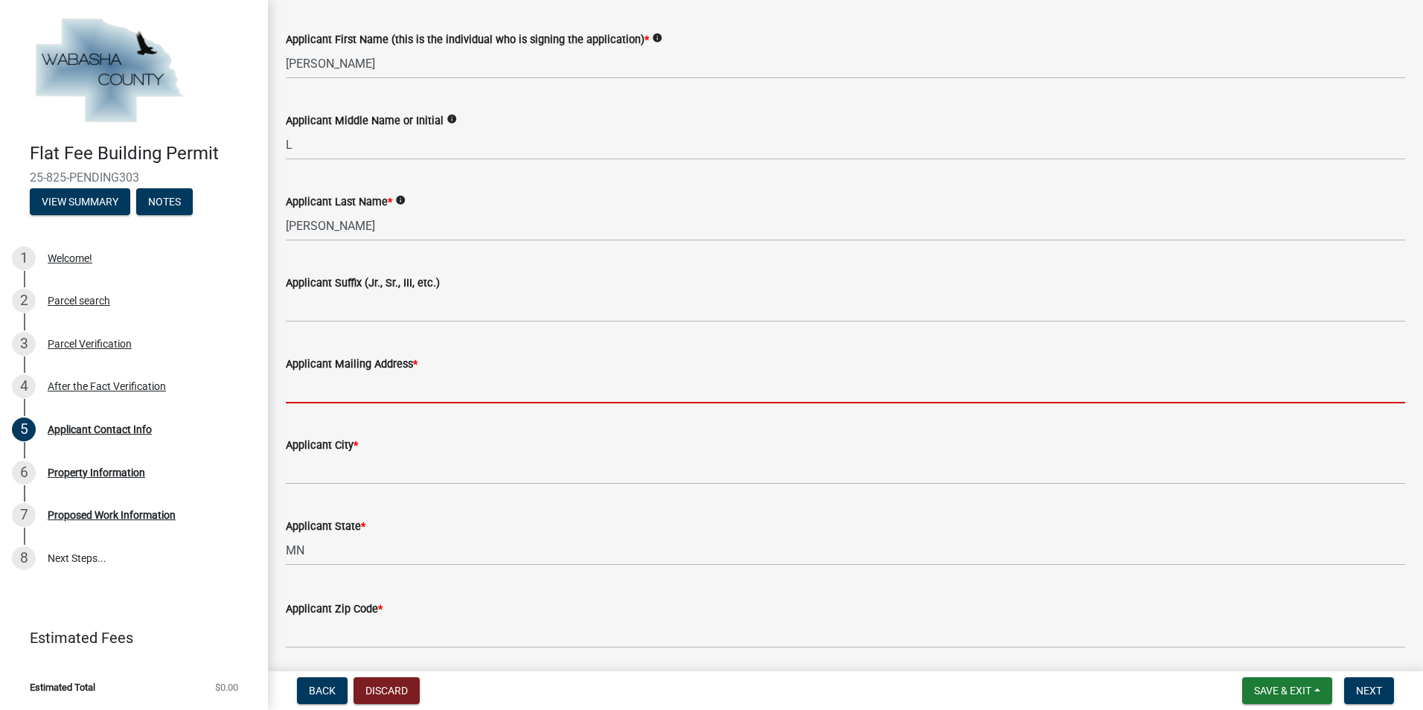
click at [301, 393] on input "Applicant Mailing Address *" at bounding box center [846, 388] width 1120 height 31
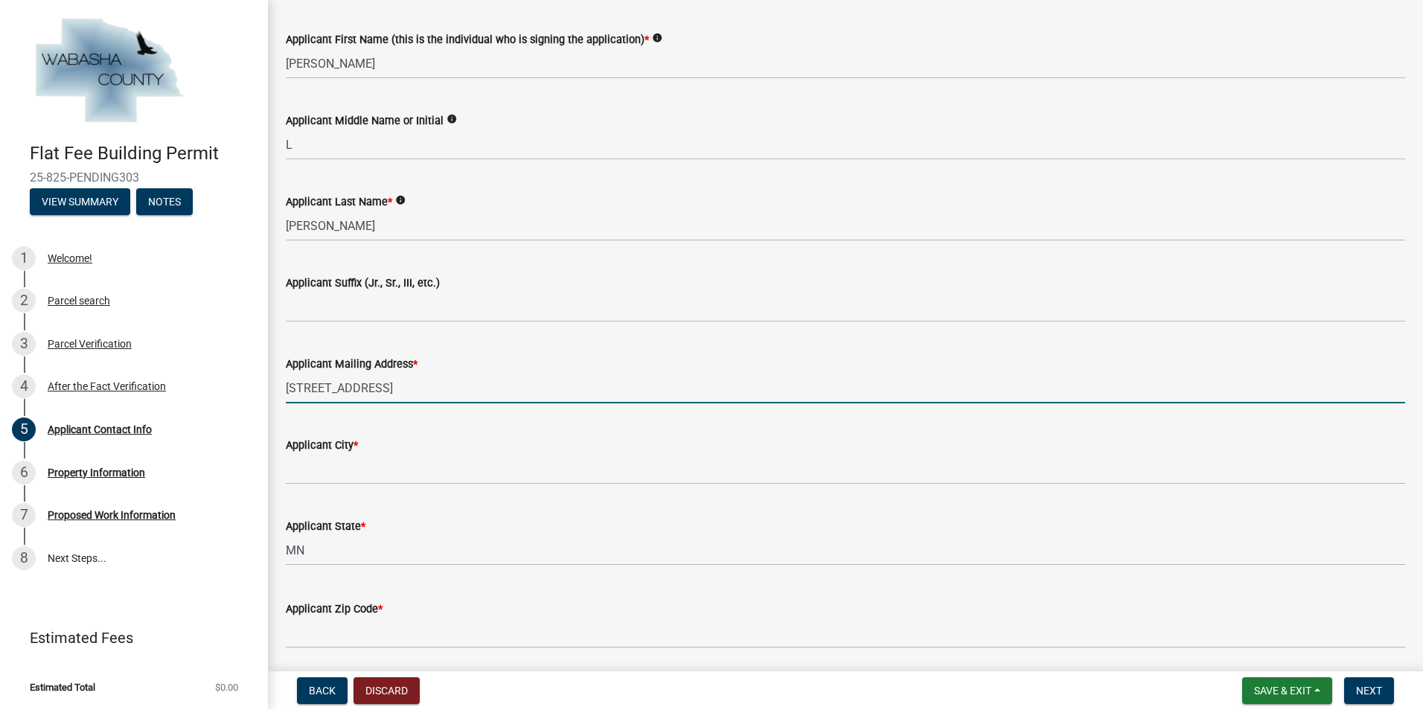
click at [327, 389] on input "63603 county Road 68" at bounding box center [846, 388] width 1120 height 31
type input "[STREET_ADDRESS]"
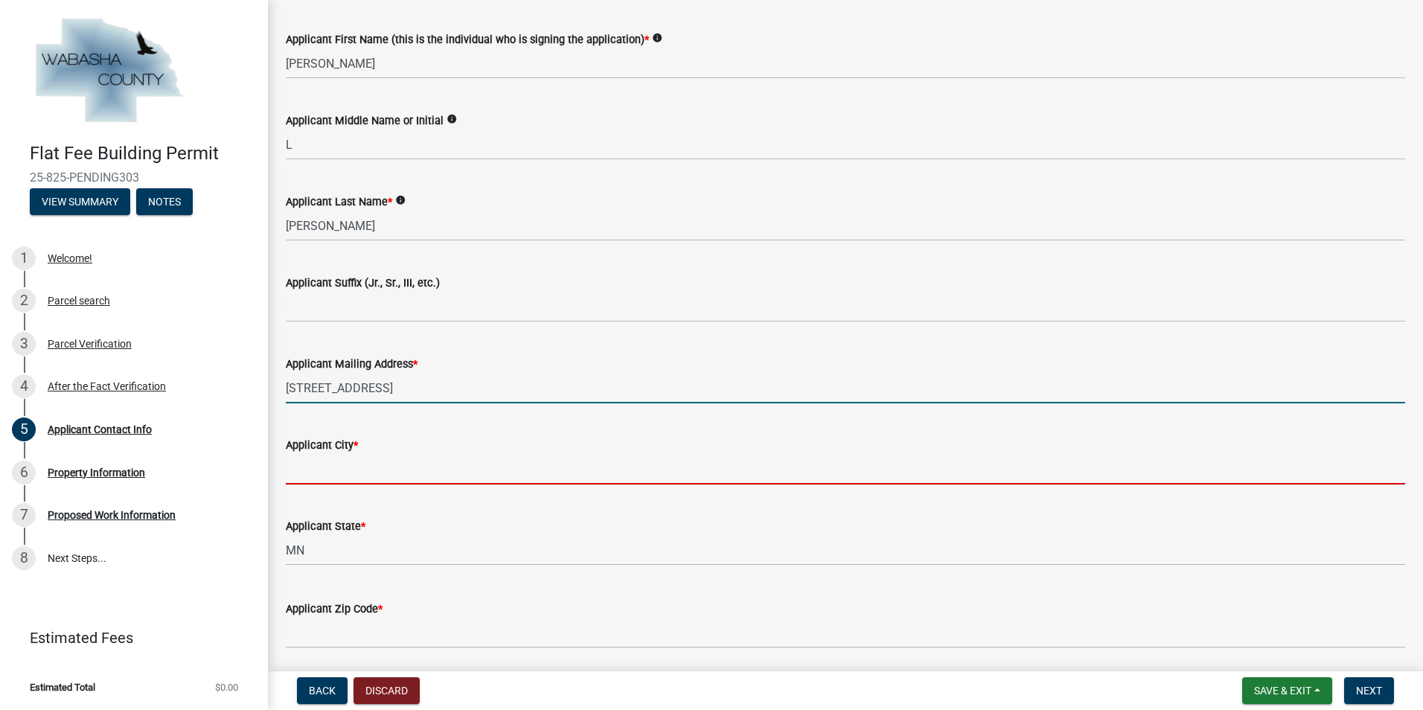
click at [291, 476] on input "Applicant City *" at bounding box center [846, 469] width 1120 height 31
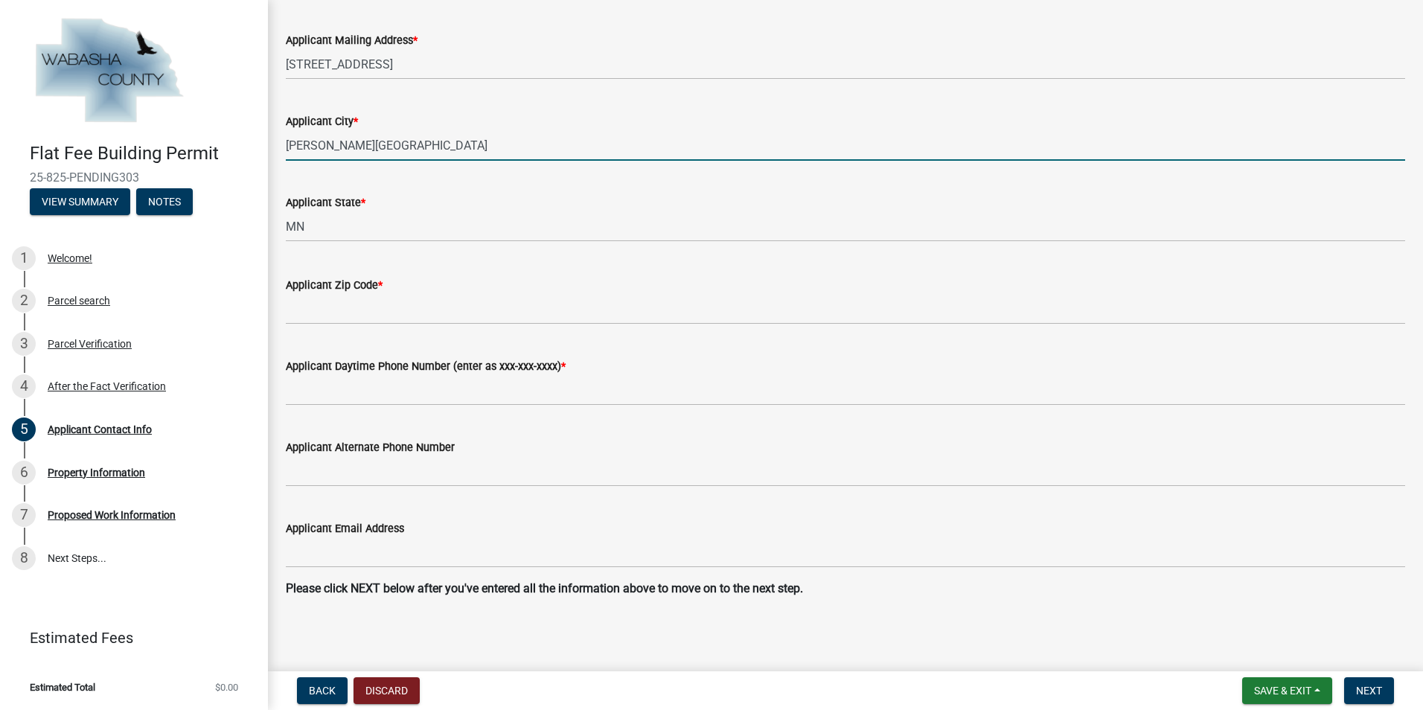
scroll to position [698, 0]
type input "[PERSON_NAME][GEOGRAPHIC_DATA]"
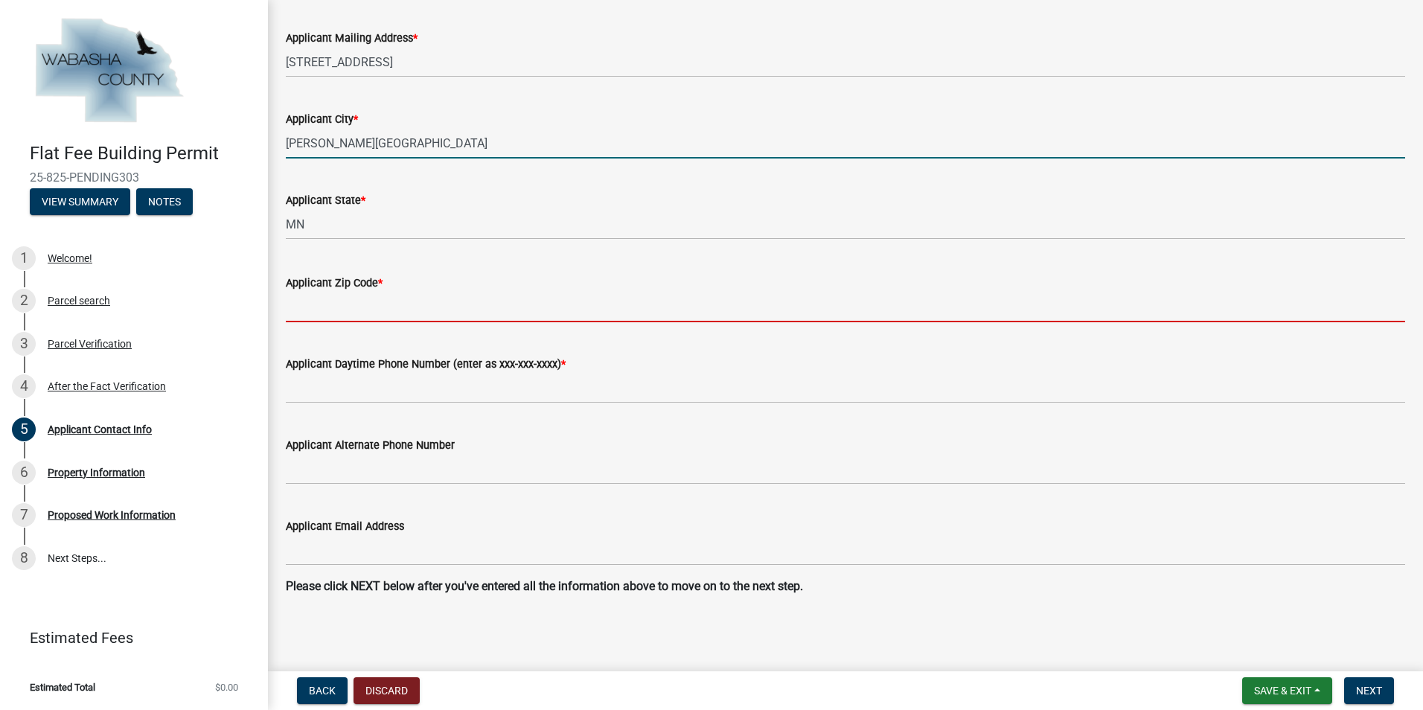
click at [288, 308] on input "Applicant Zip Code *" at bounding box center [846, 307] width 1120 height 31
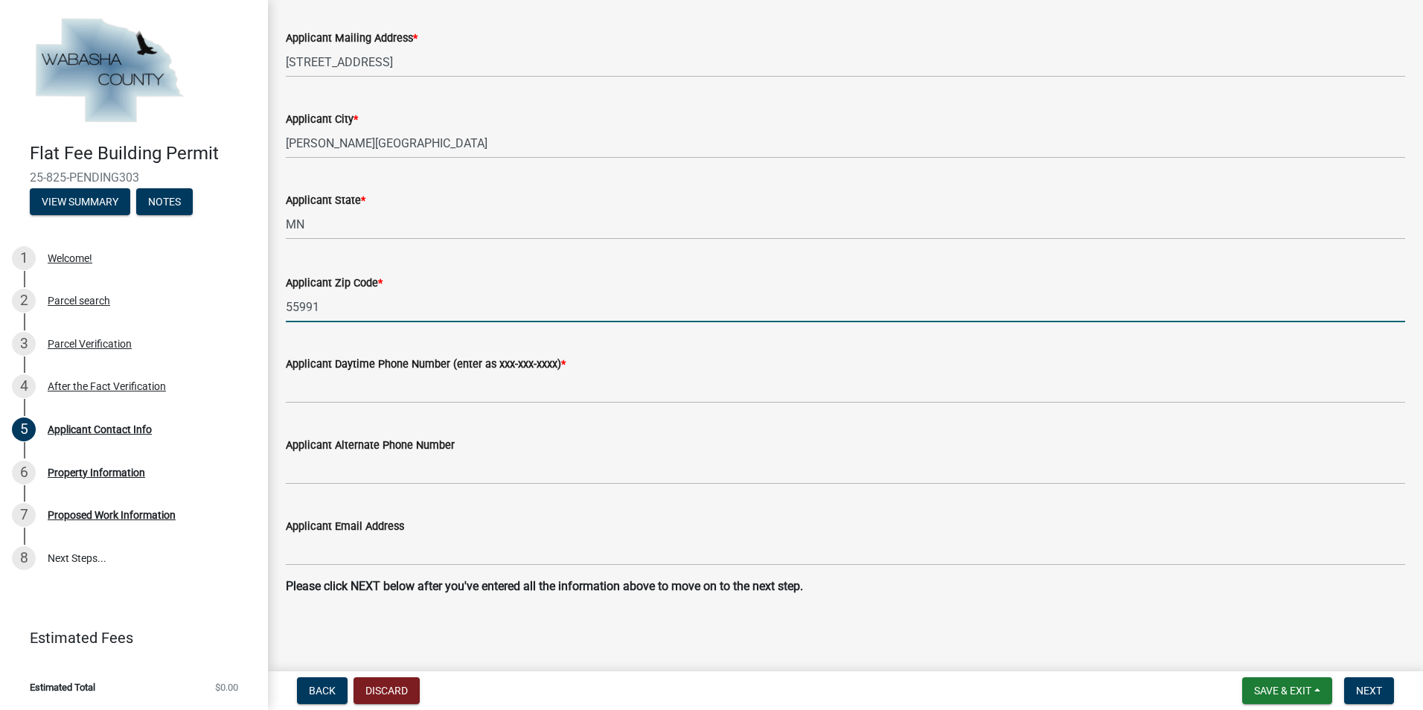
type input "55991"
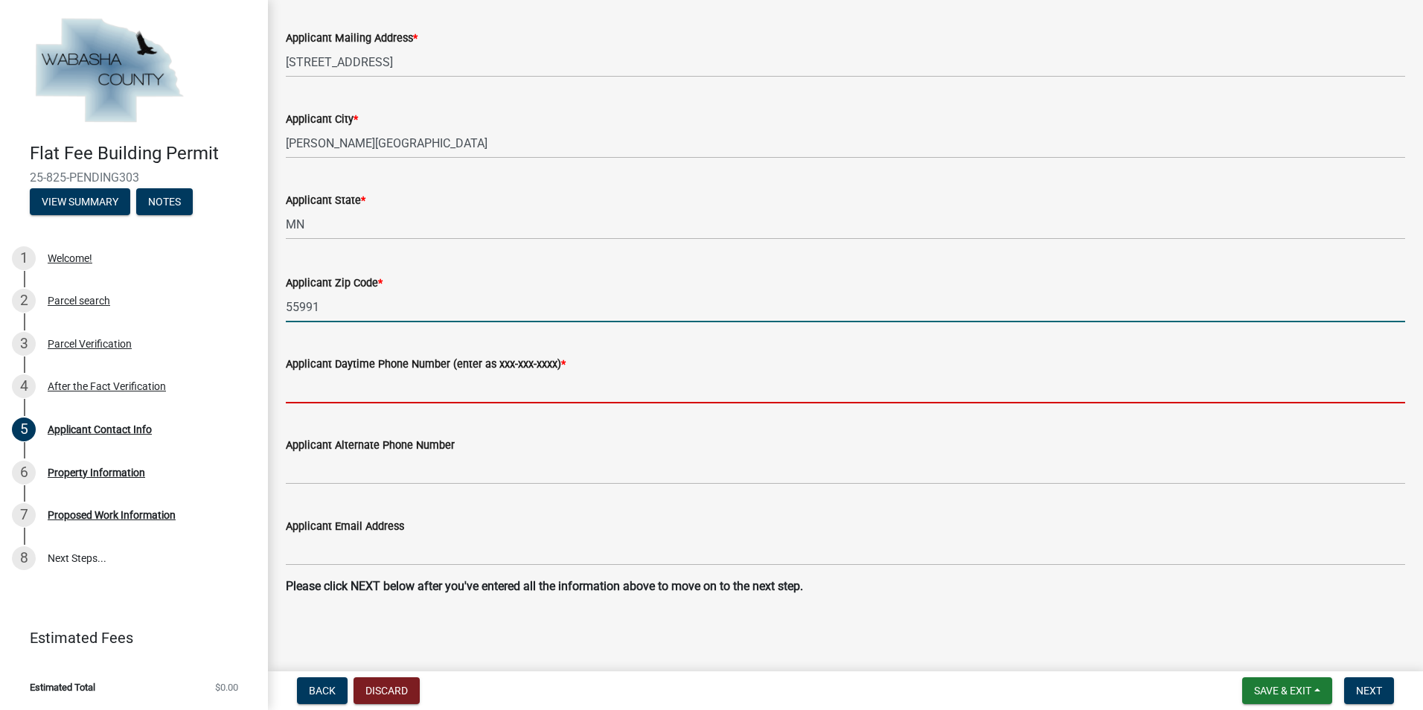
click at [303, 392] on input "Applicant Daytime Phone Number (enter as xxx-xxx-xxxx) *" at bounding box center [846, 388] width 1120 height 31
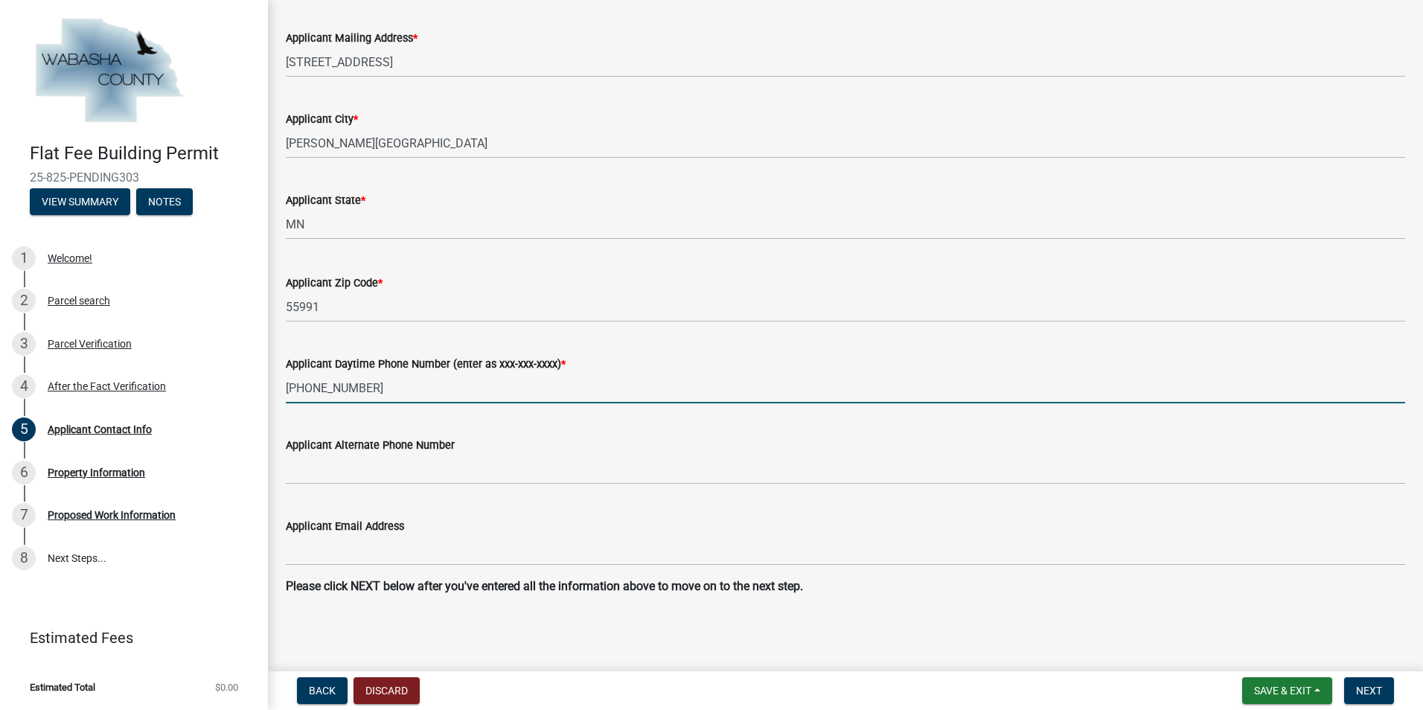
type input "507-259-2934"
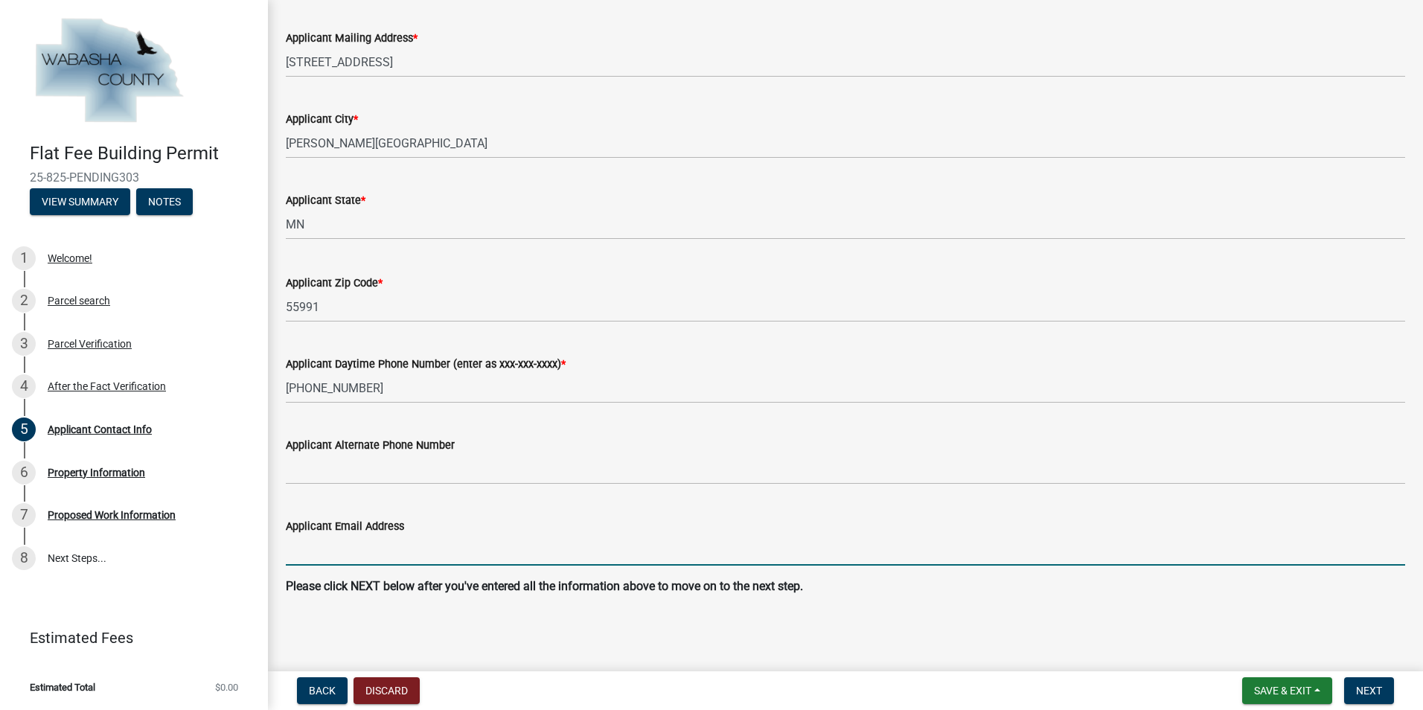
drag, startPoint x: 298, startPoint y: 552, endPoint x: 458, endPoint y: 580, distance: 162.4
click at [299, 552] on input "Applicant Email Address" at bounding box center [846, 550] width 1120 height 31
type input "[EMAIL_ADDRESS][DOMAIN_NAME]"
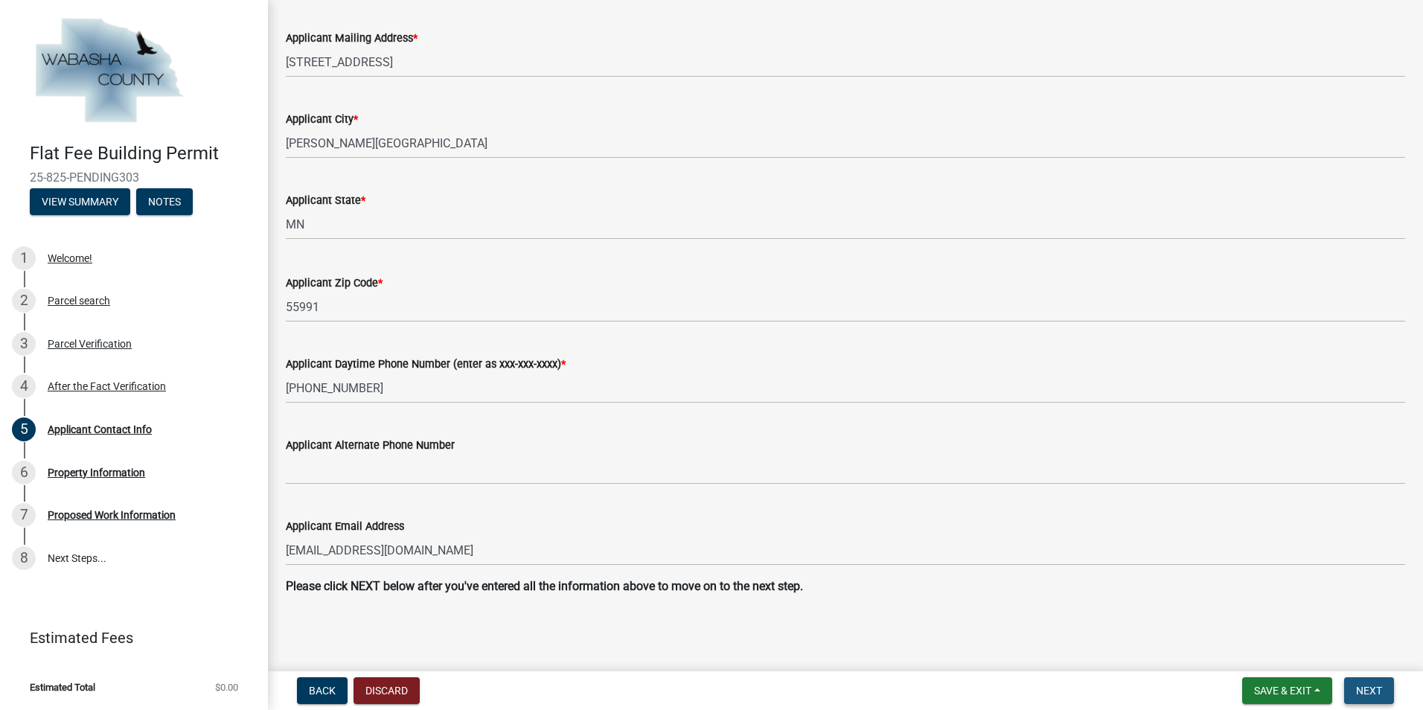
click at [1374, 693] on span "Next" at bounding box center [1369, 691] width 26 height 12
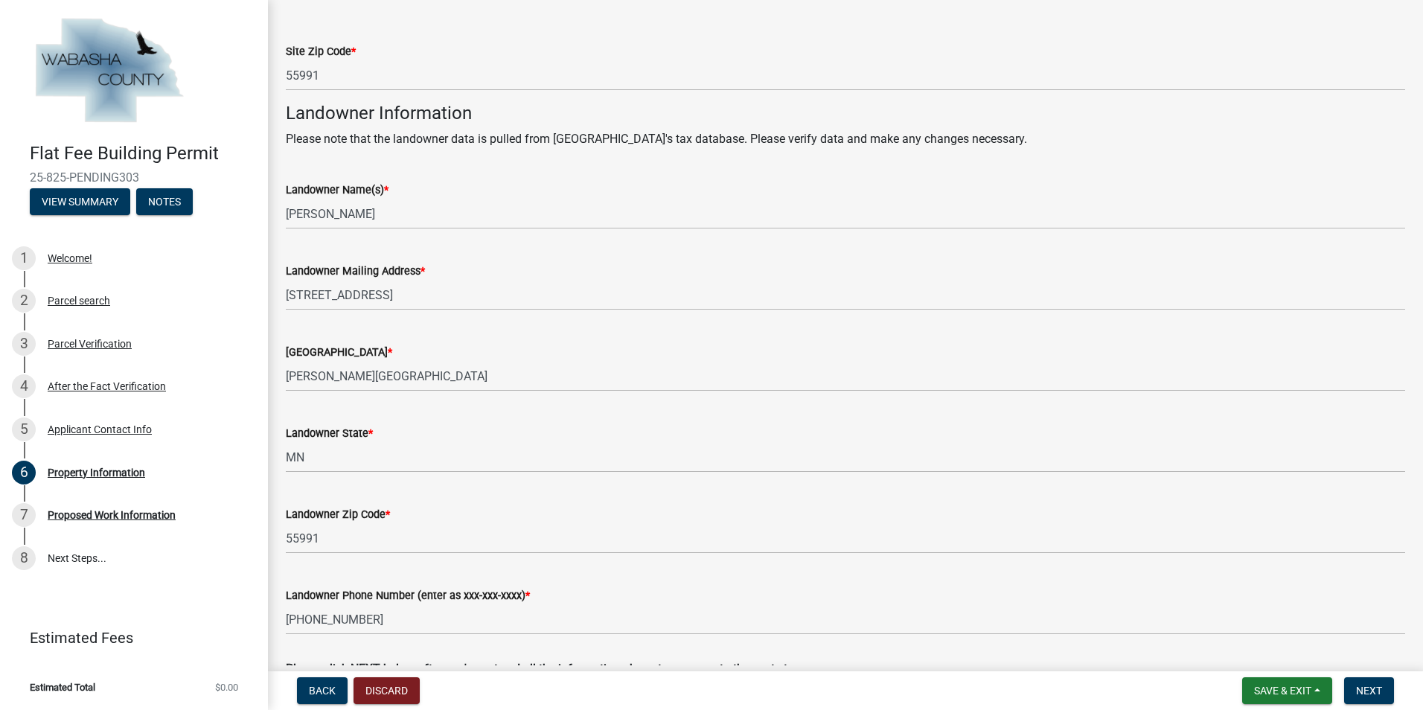
scroll to position [482, 0]
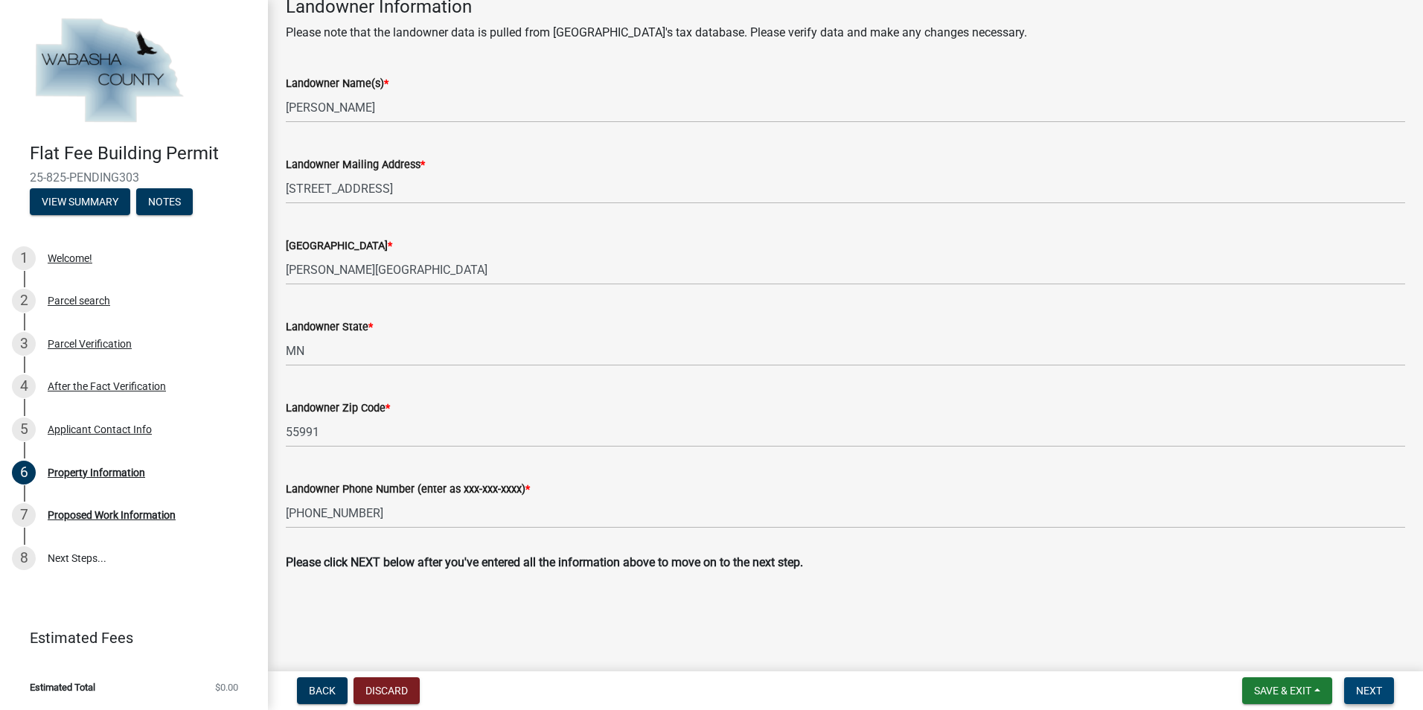
click at [1363, 694] on span "Next" at bounding box center [1369, 691] width 26 height 12
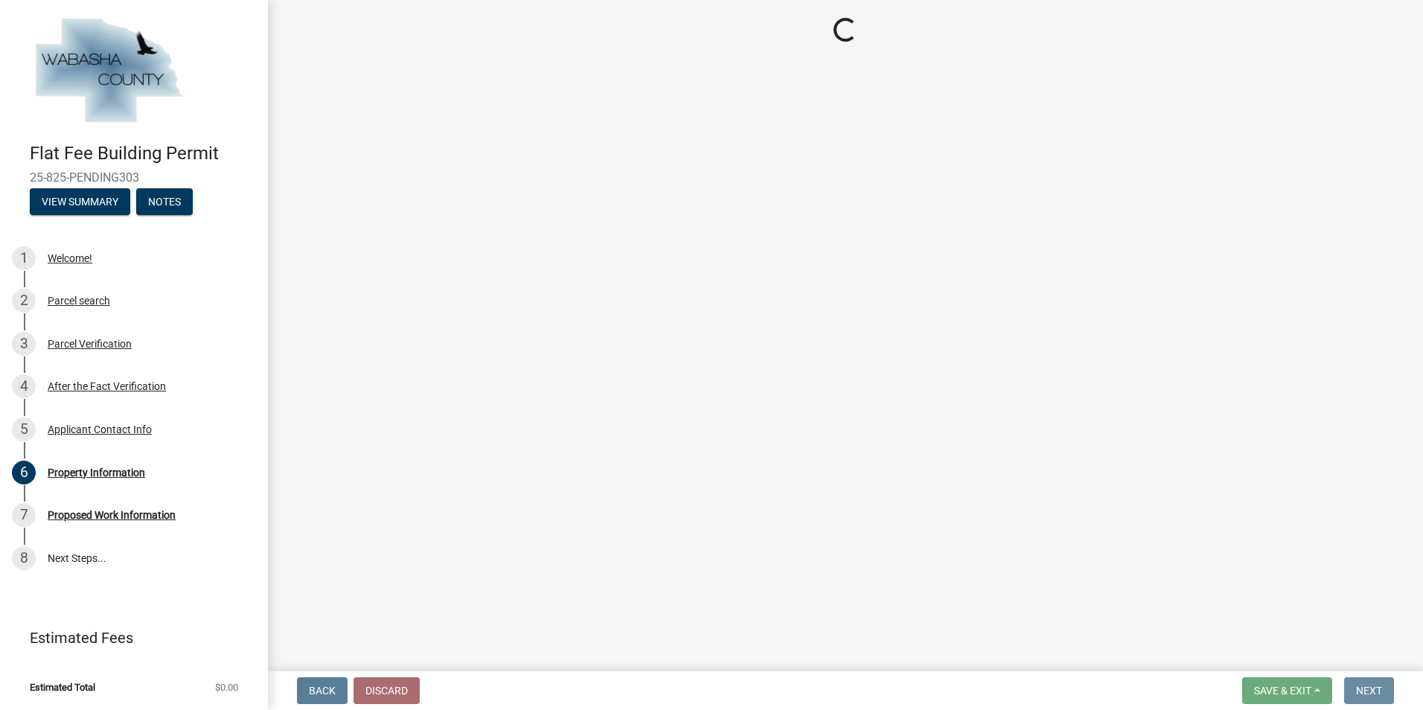
scroll to position [0, 0]
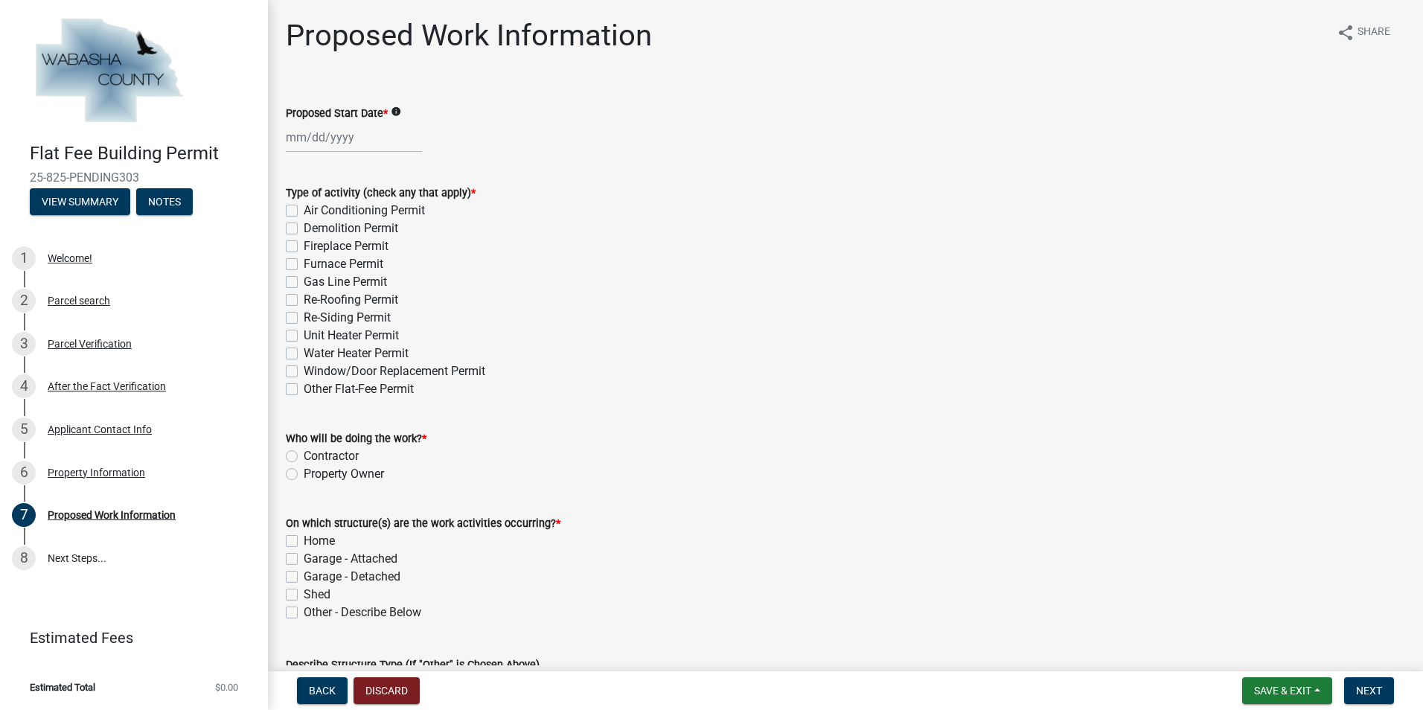
click at [304, 316] on label "Re-Siding Permit" at bounding box center [347, 318] width 87 height 18
click at [304, 316] on input "Re-Siding Permit" at bounding box center [309, 314] width 10 height 10
checkbox input "true"
checkbox input "false"
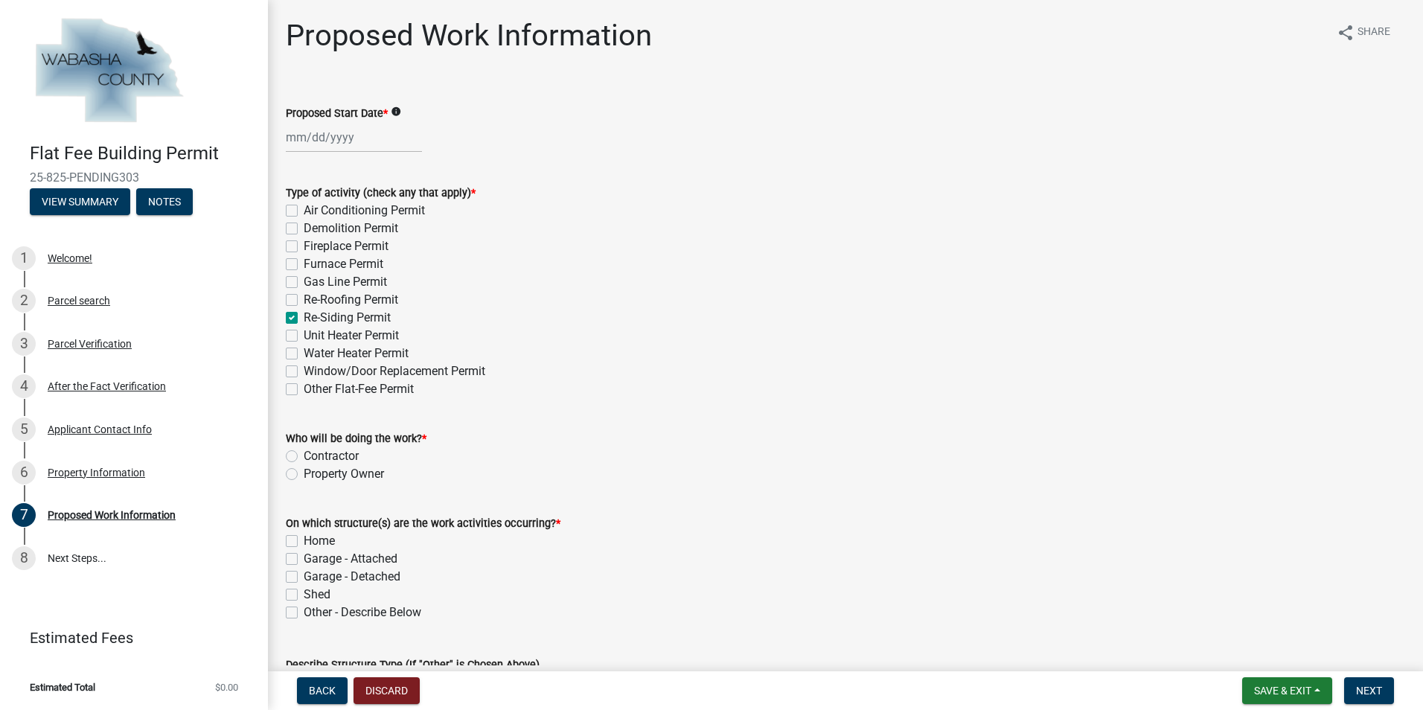
checkbox input "false"
checkbox input "true"
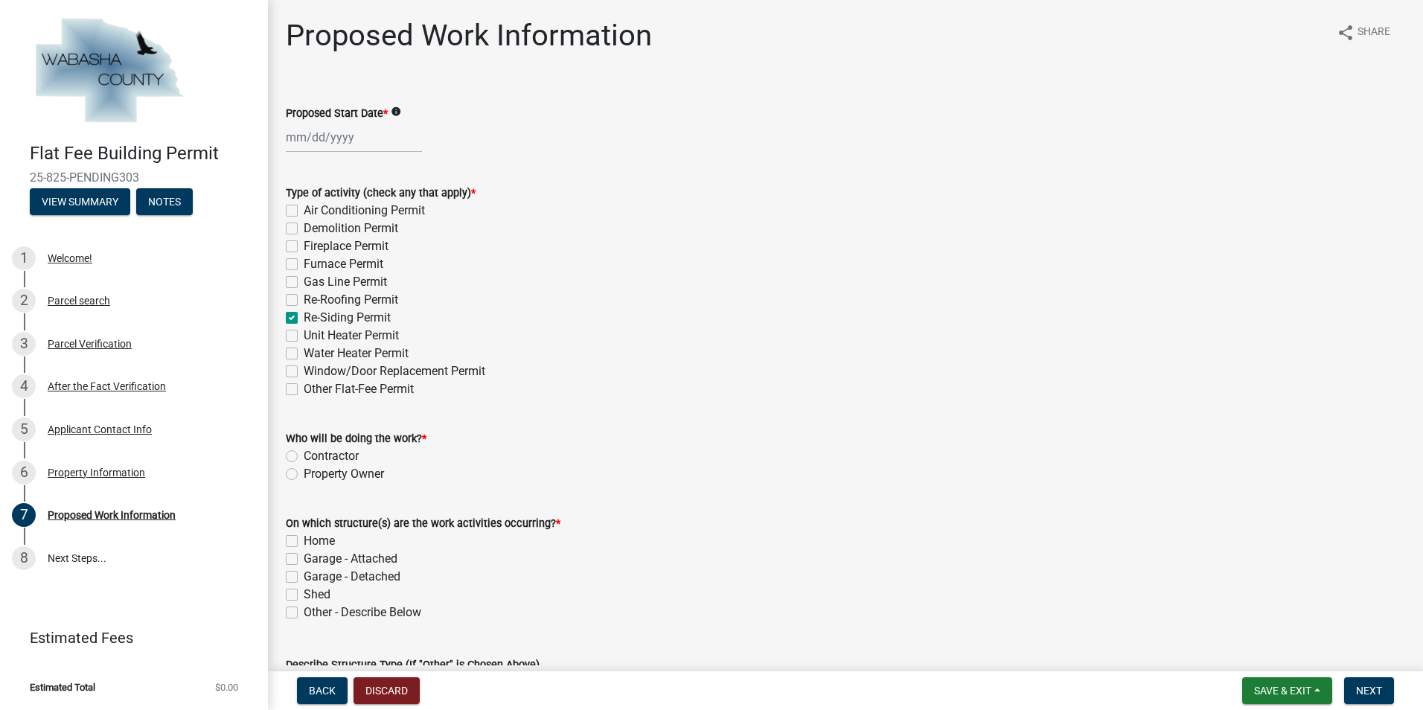
checkbox input "false"
click at [304, 455] on label "Contractor" at bounding box center [331, 456] width 55 height 18
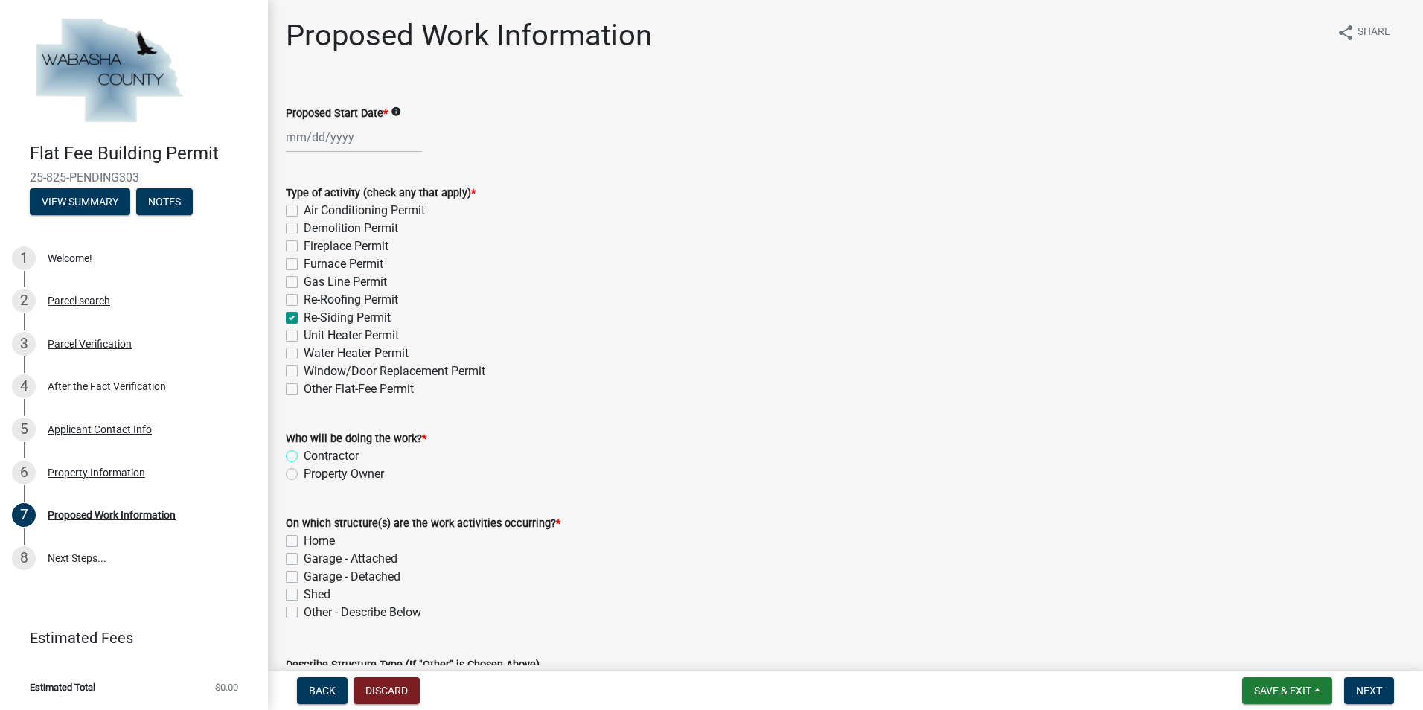
click at [304, 455] on input "Contractor" at bounding box center [309, 452] width 10 height 10
radio input "true"
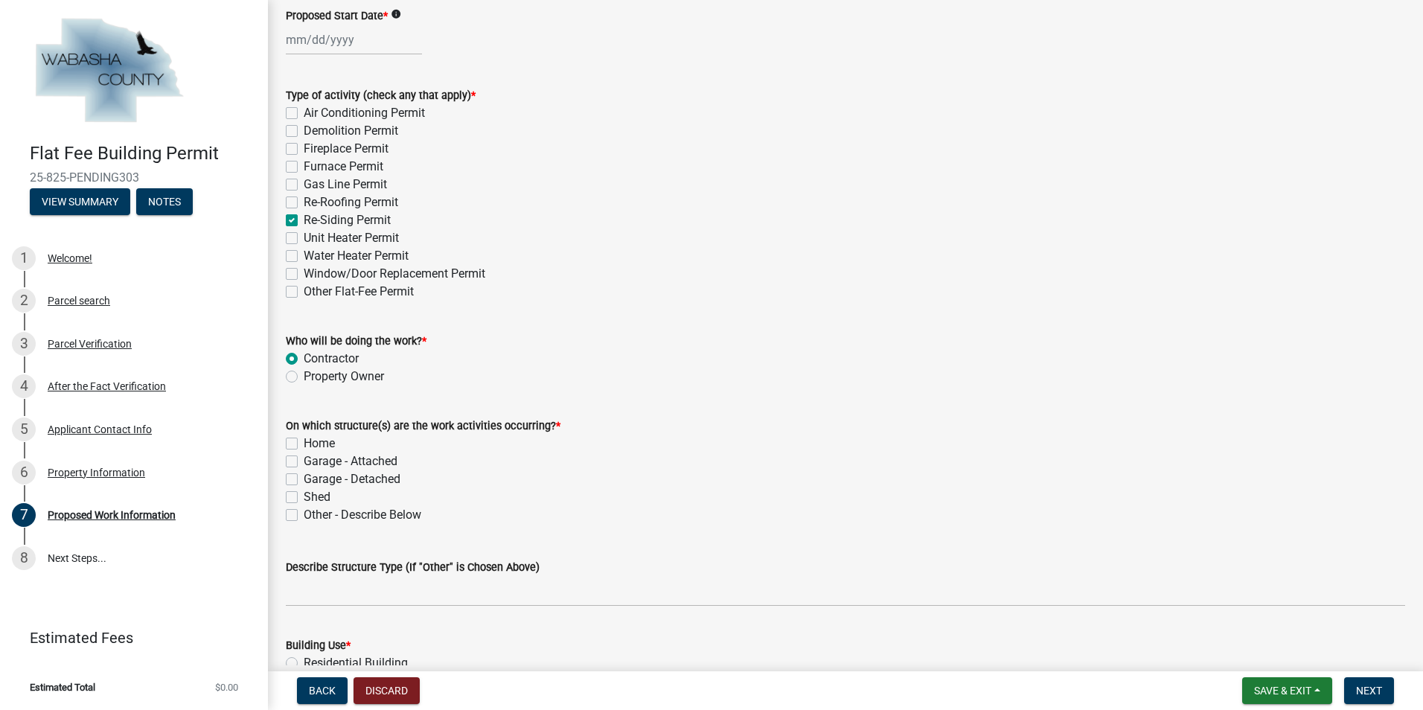
scroll to position [223, 0]
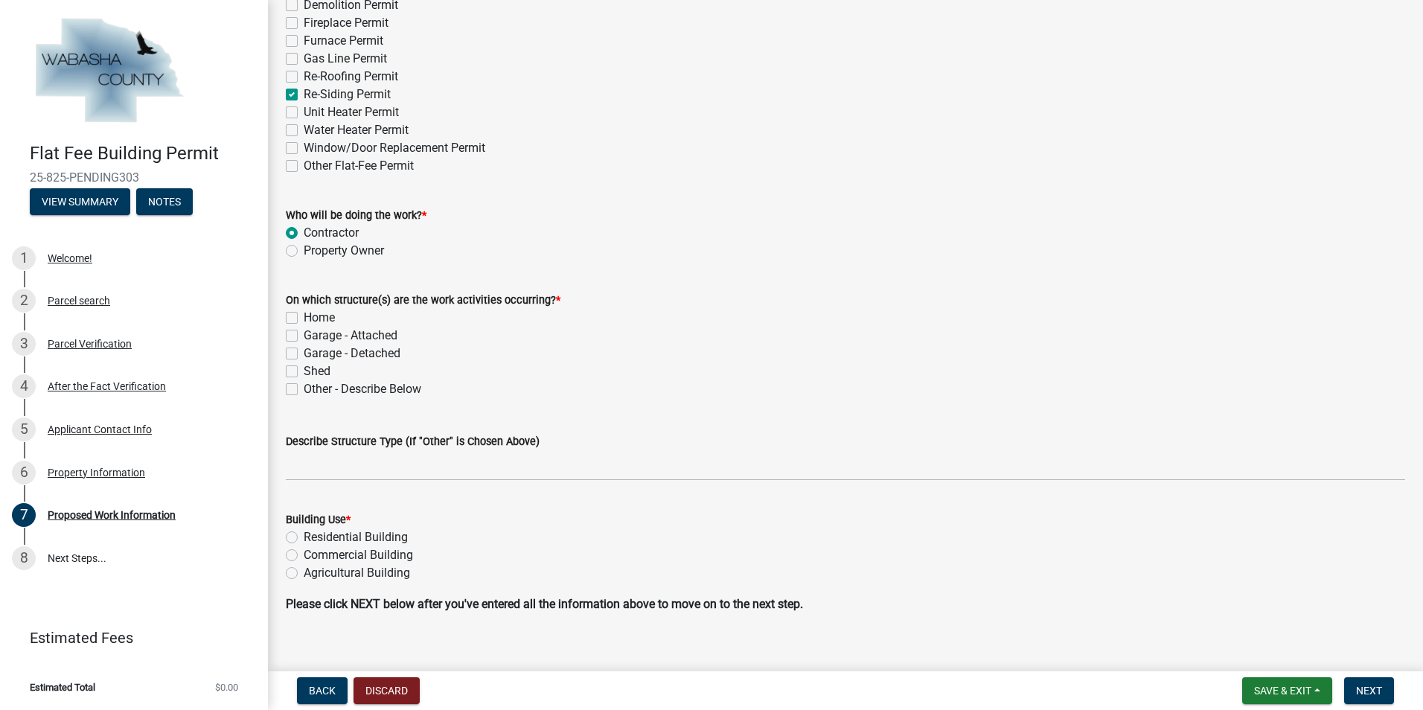
click at [304, 317] on label "Home" at bounding box center [319, 318] width 31 height 18
click at [304, 317] on input "Home" at bounding box center [309, 314] width 10 height 10
checkbox input "true"
checkbox input "false"
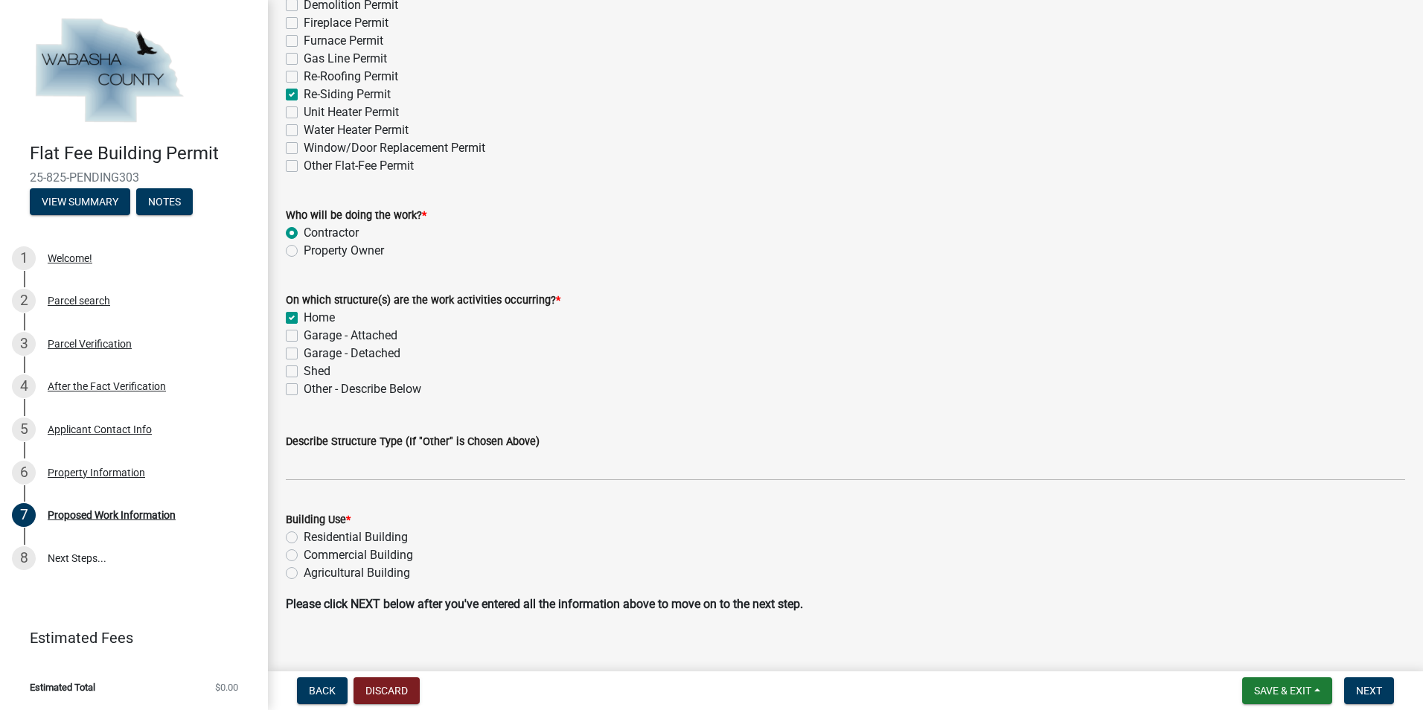
checkbox input "false"
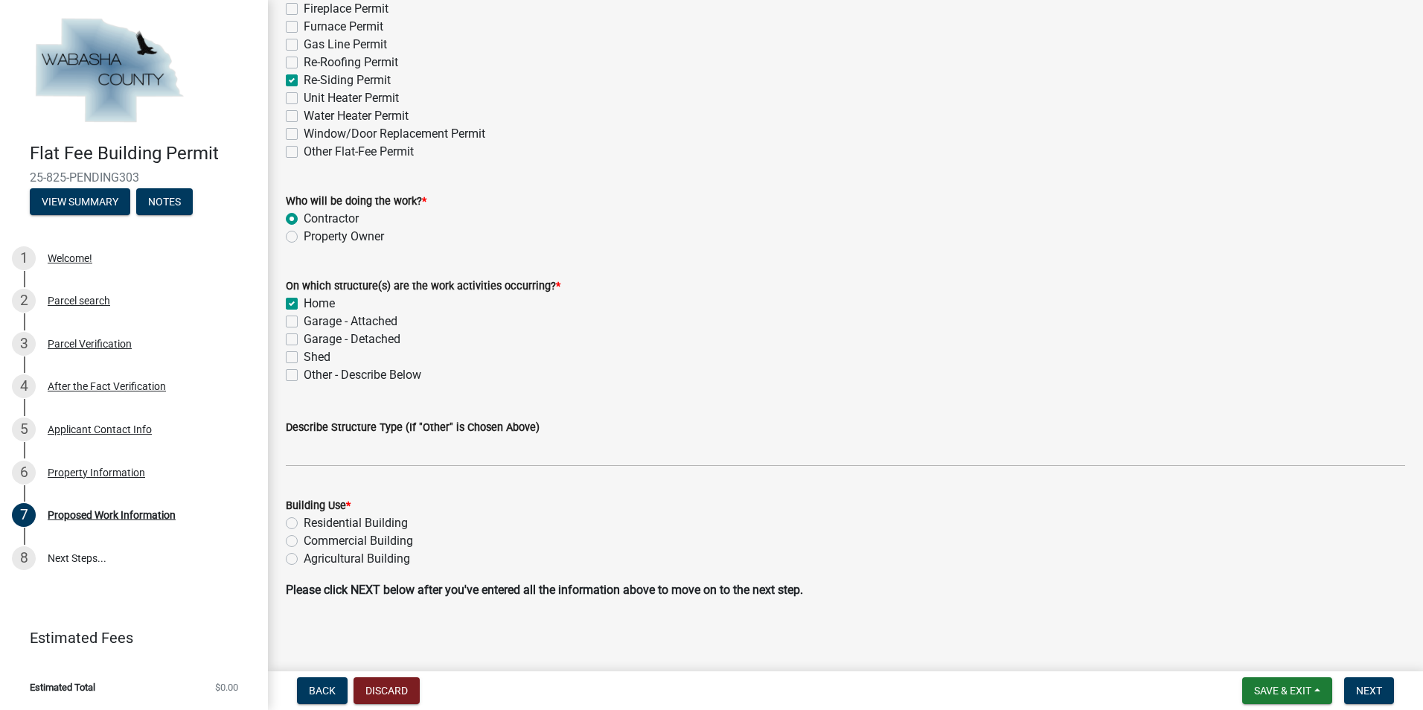
scroll to position [241, 0]
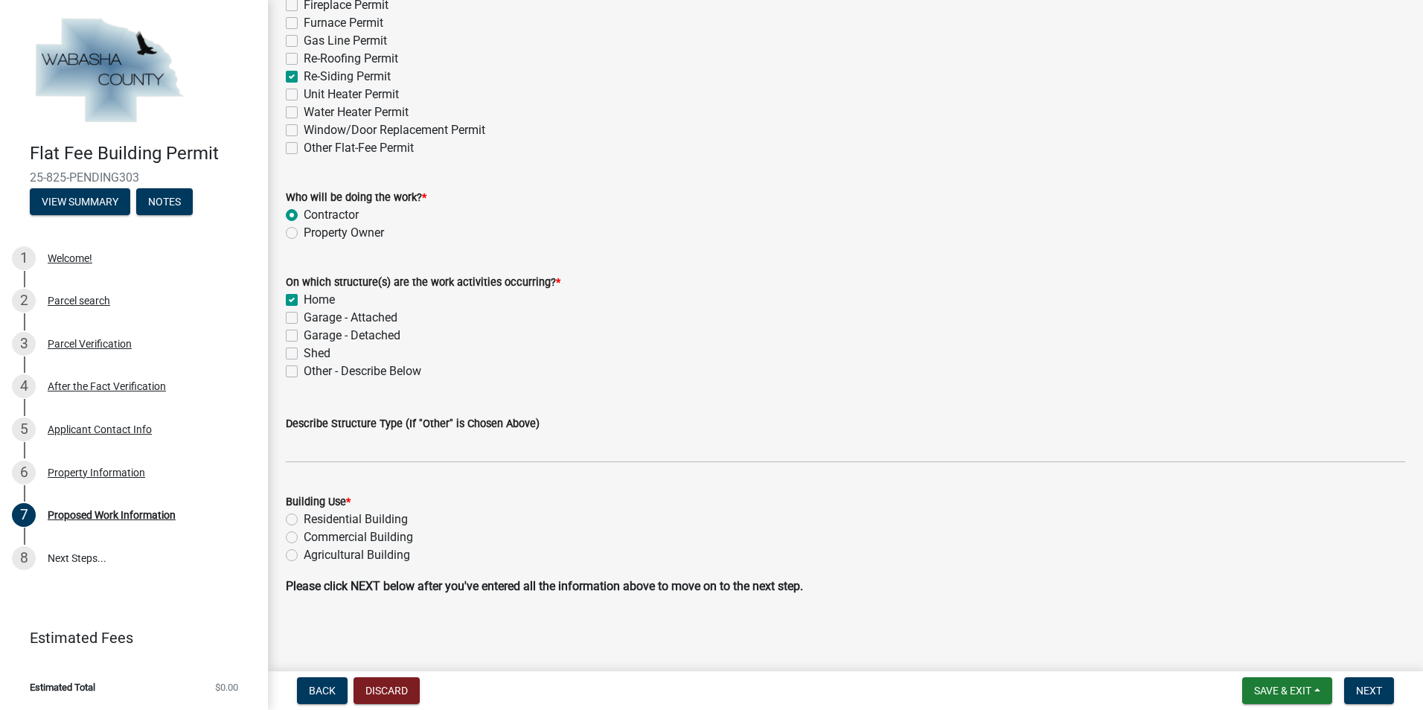
click at [304, 518] on label "Residential Building" at bounding box center [356, 520] width 104 height 18
click at [304, 518] on input "Residential Building" at bounding box center [309, 516] width 10 height 10
radio input "true"
click at [1366, 692] on span "Next" at bounding box center [1369, 691] width 26 height 12
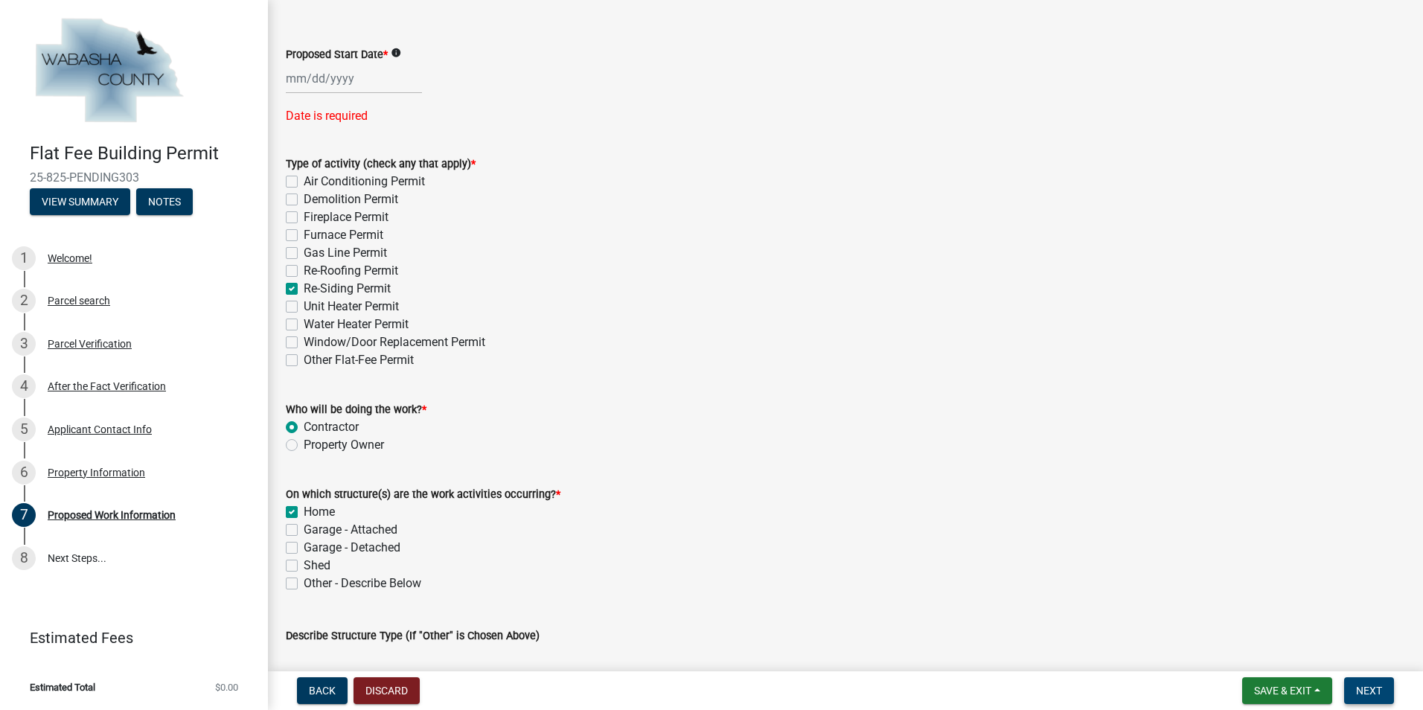
scroll to position [0, 0]
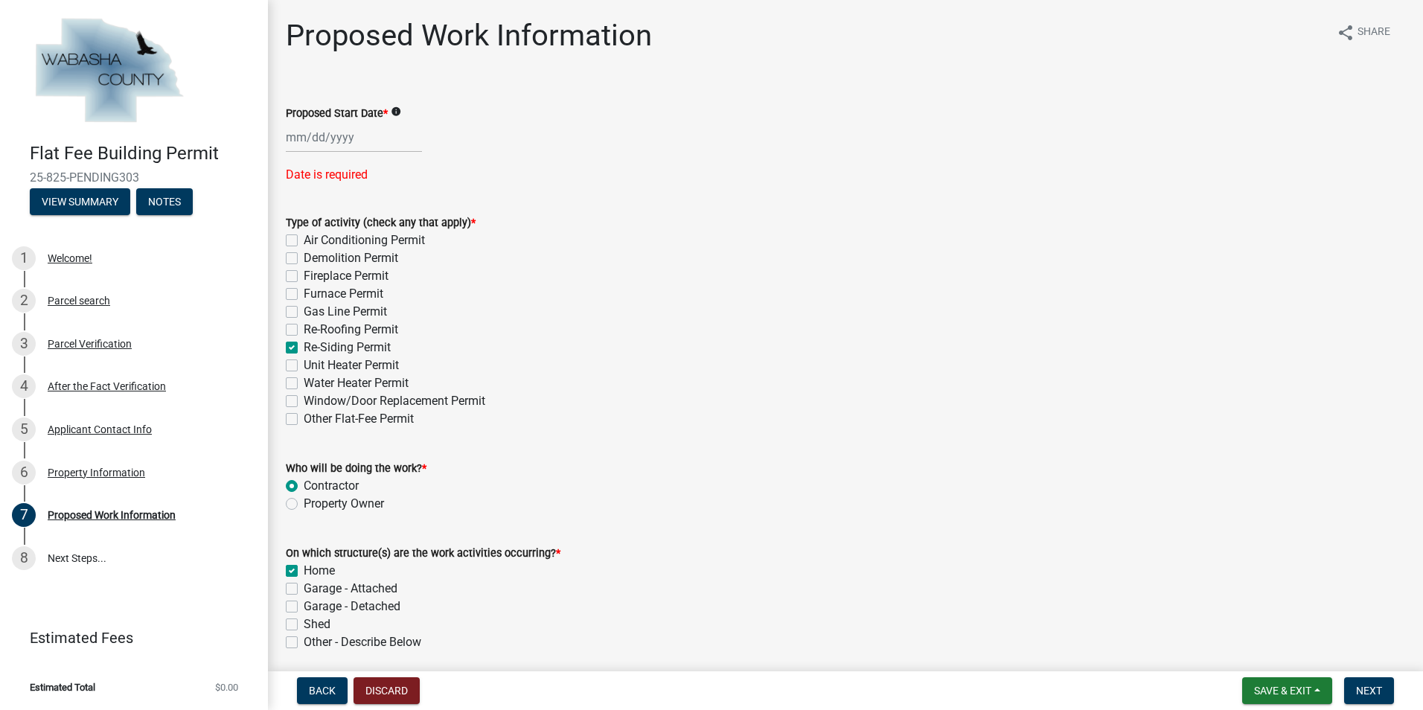
select select "10"
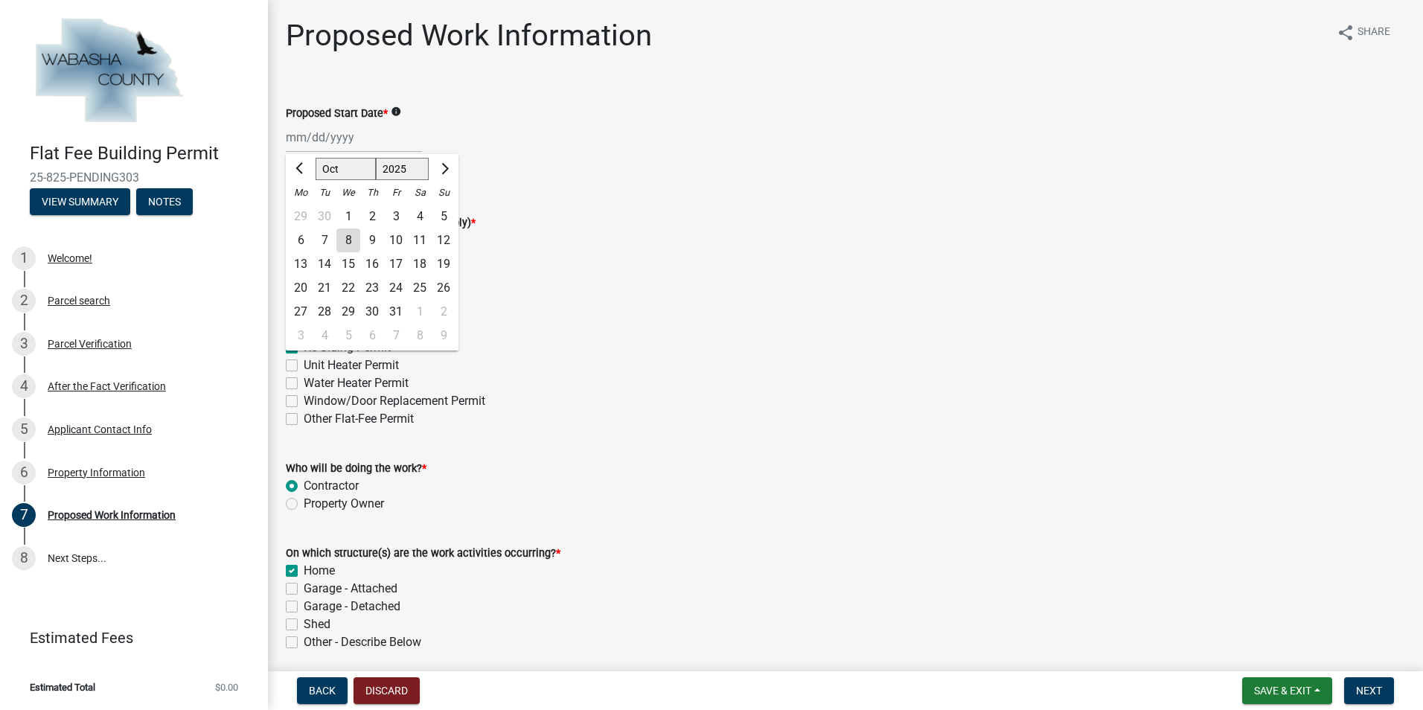
drag, startPoint x: 305, startPoint y: 139, endPoint x: 318, endPoint y: 142, distance: 13.0
click at [307, 139] on div "Apr May Jun Jul Aug Sep Oct Nov Dec 2025 2026 Mo Tu We Th Fr Sa Su 29 30 1 2 3 …" at bounding box center [354, 137] width 136 height 31
click at [374, 263] on div "16" at bounding box center [372, 264] width 24 height 24
type input "10/16/2025"
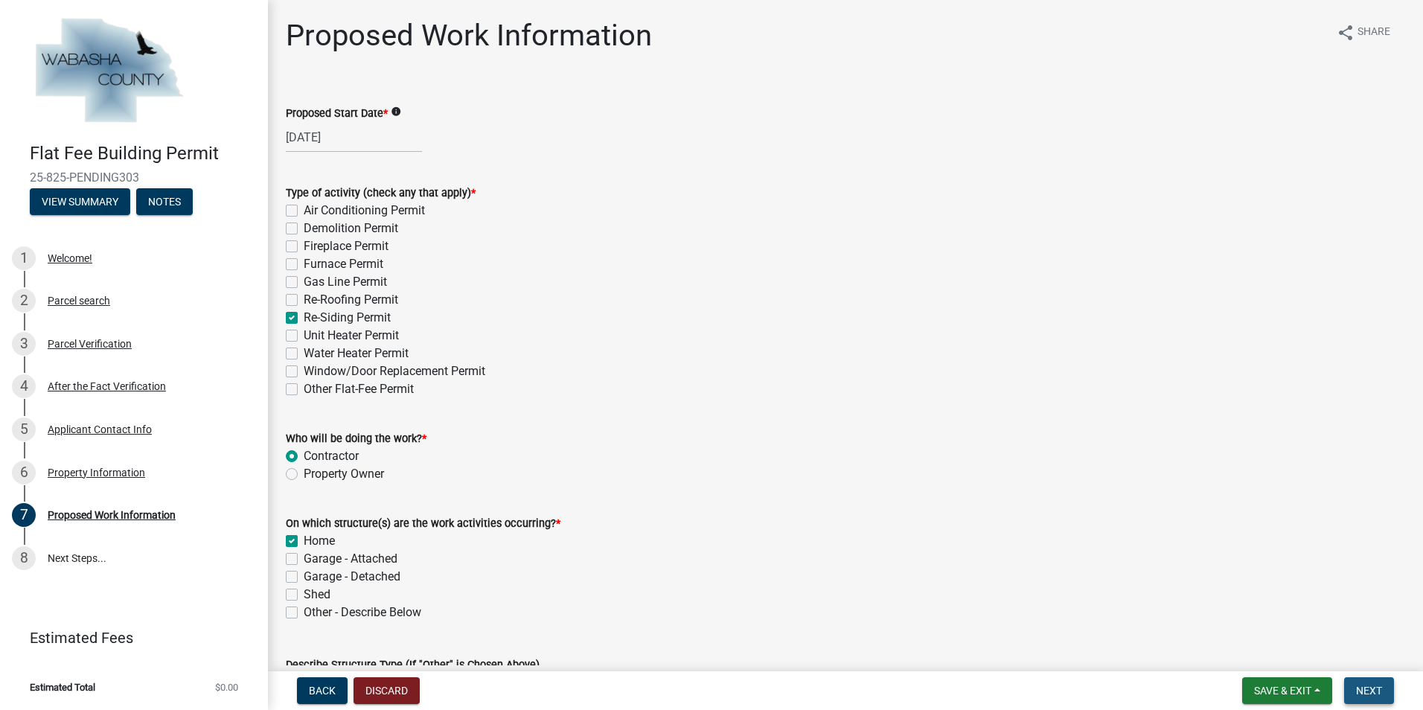
click at [1373, 692] on span "Next" at bounding box center [1369, 691] width 26 height 12
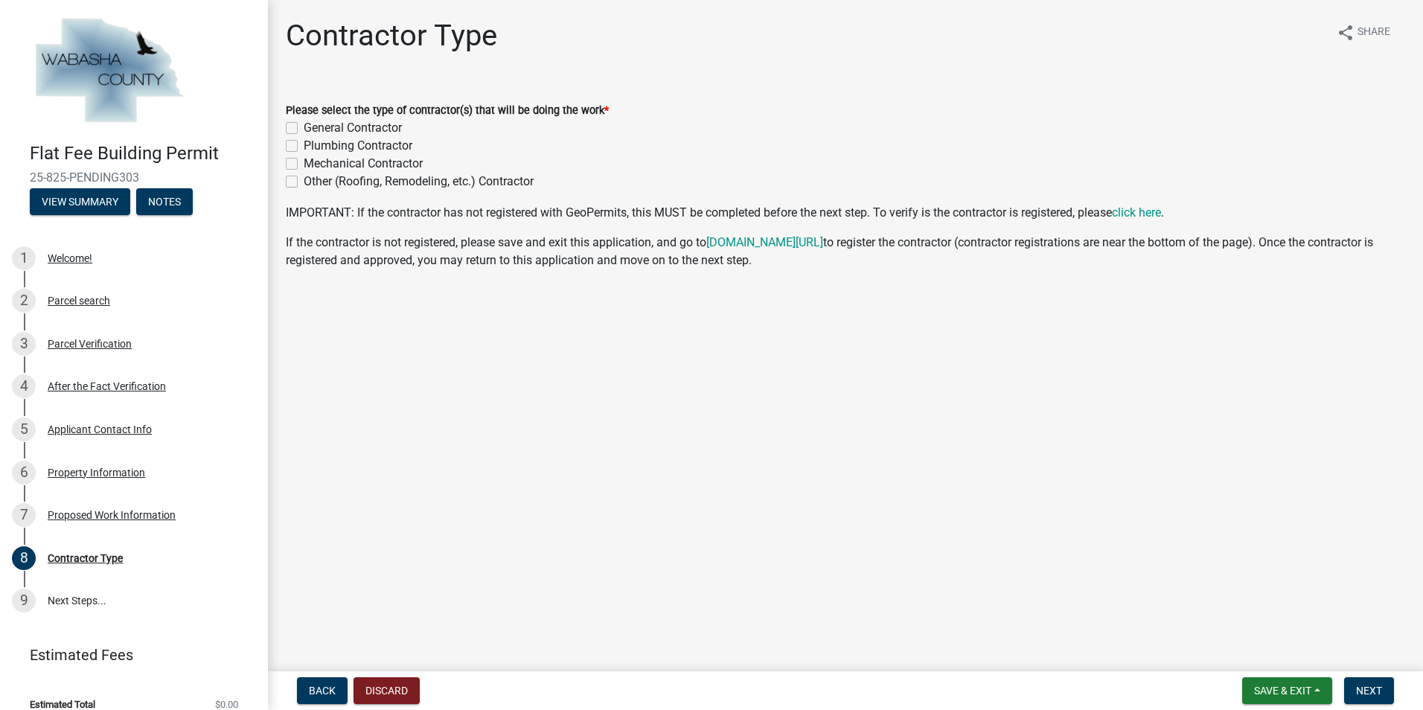
click at [304, 129] on label "General Contractor" at bounding box center [353, 128] width 98 height 18
click at [304, 129] on input "General Contractor" at bounding box center [309, 124] width 10 height 10
checkbox input "true"
checkbox input "false"
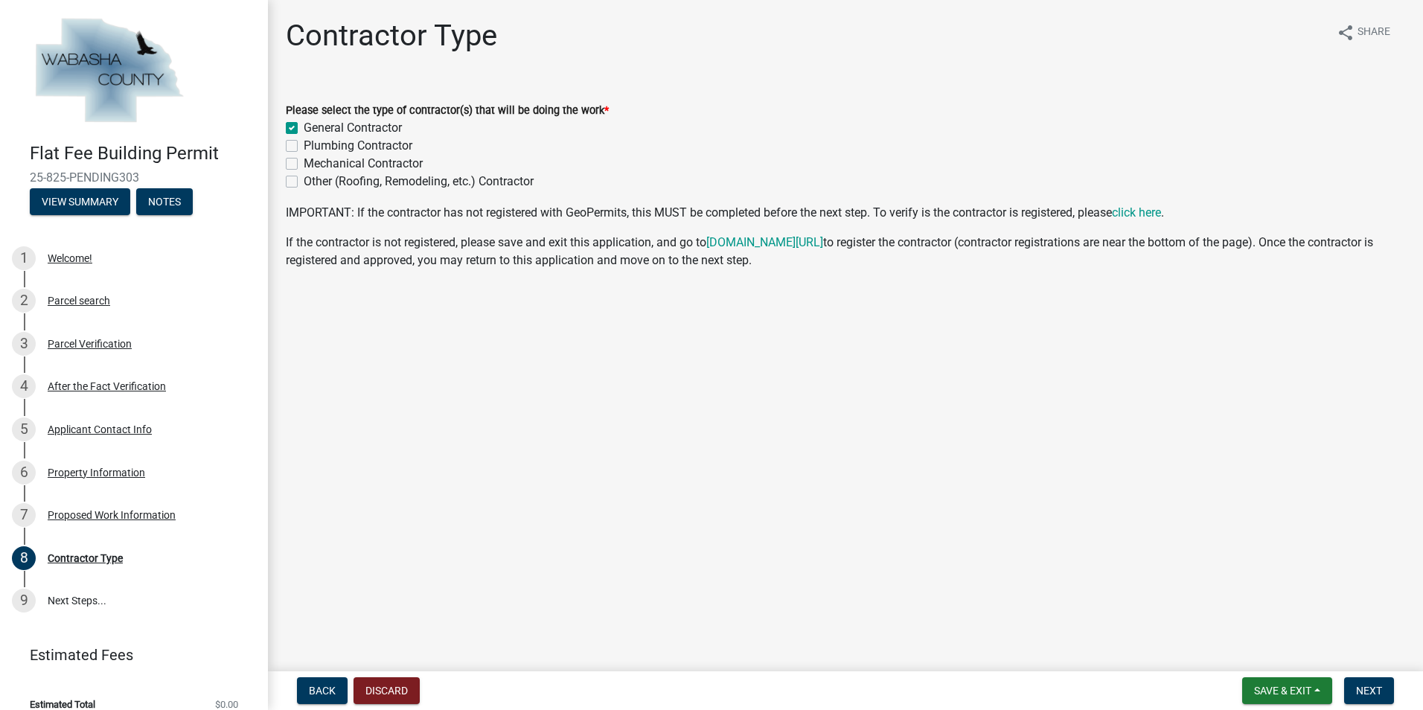
checkbox input "false"
click at [1368, 690] on span "Next" at bounding box center [1369, 691] width 26 height 12
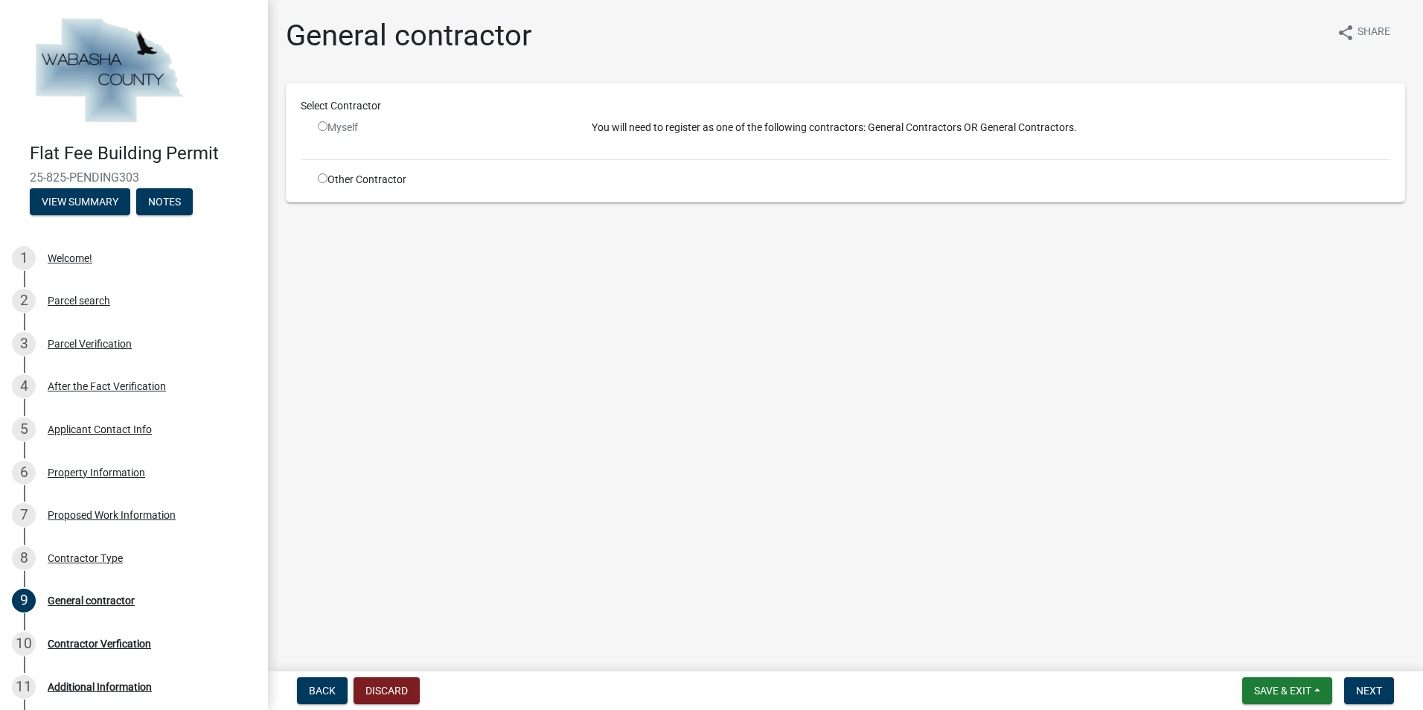
click at [323, 179] on input "radio" at bounding box center [323, 178] width 10 height 10
radio input "true"
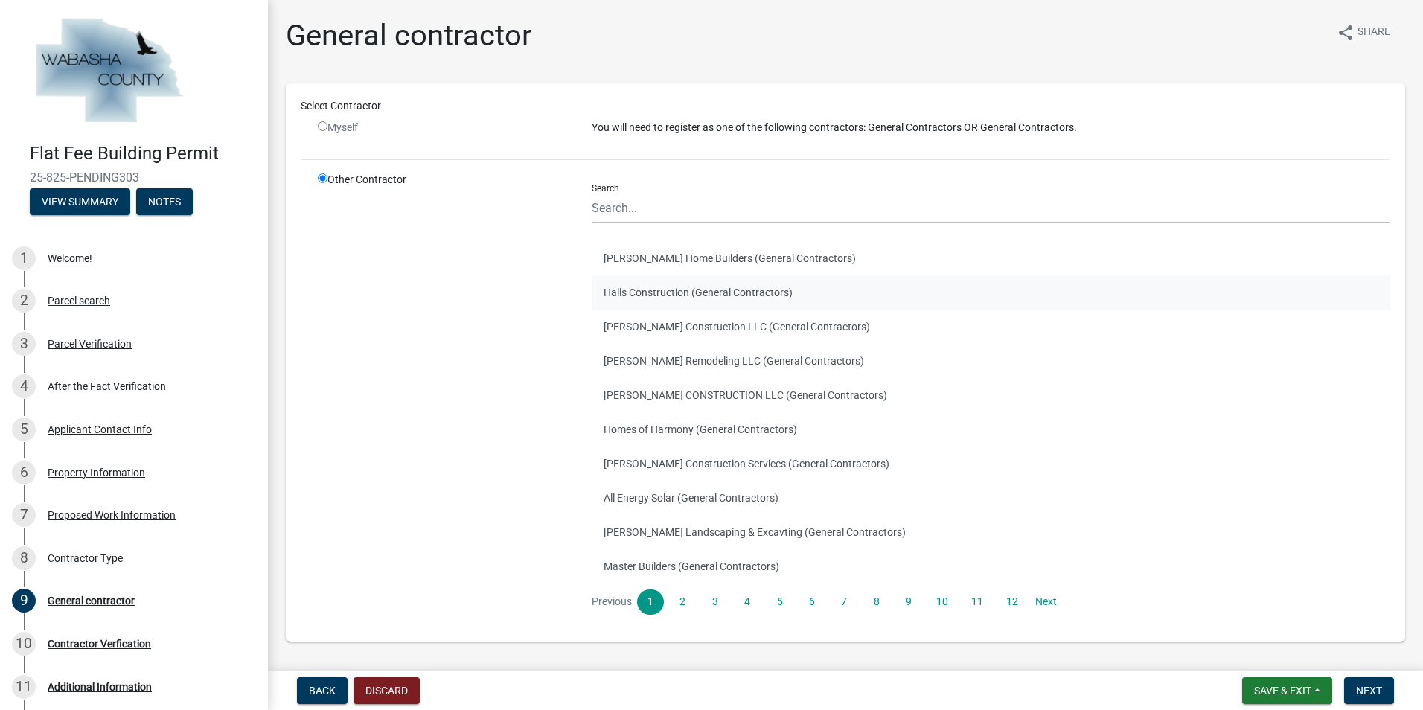
click at [719, 292] on button "Halls Construction (General Contractors)" at bounding box center [991, 292] width 799 height 34
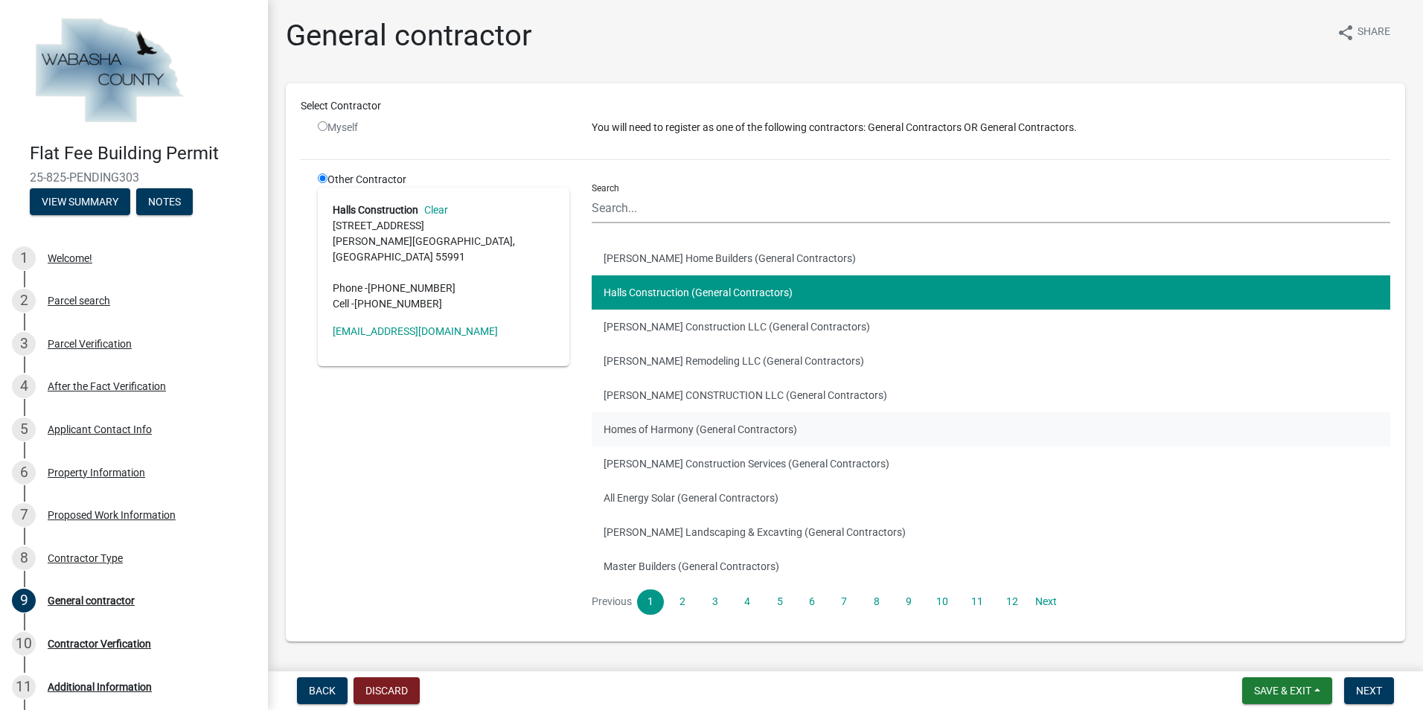
scroll to position [46, 0]
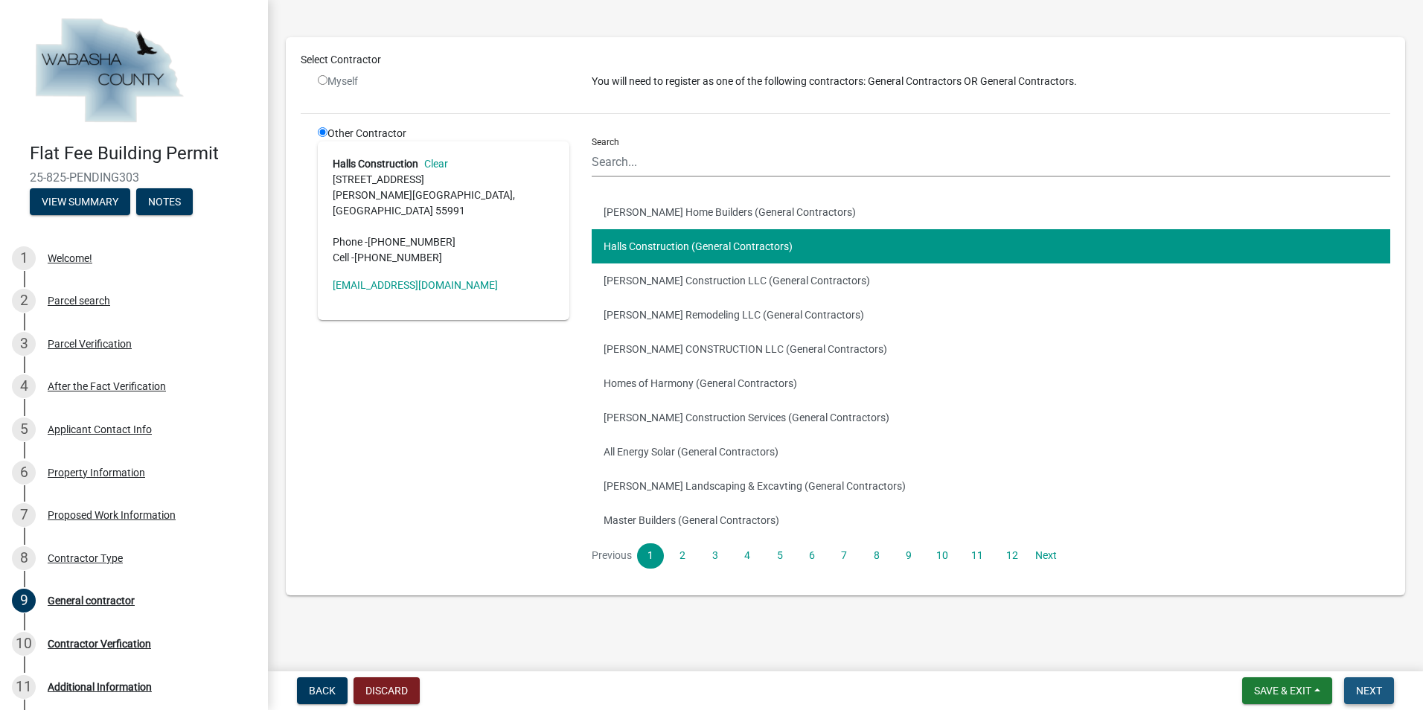
click at [1369, 692] on span "Next" at bounding box center [1369, 691] width 26 height 12
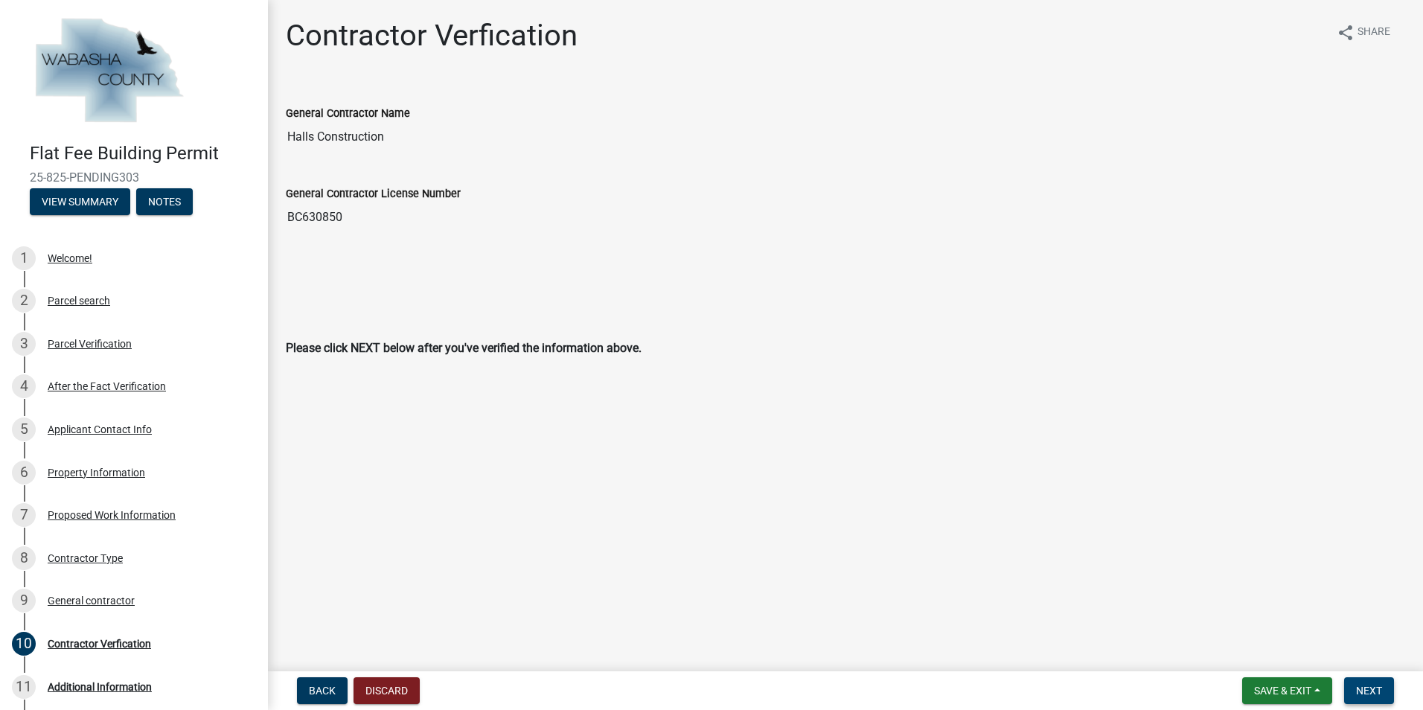
click at [1372, 691] on span "Next" at bounding box center [1369, 691] width 26 height 12
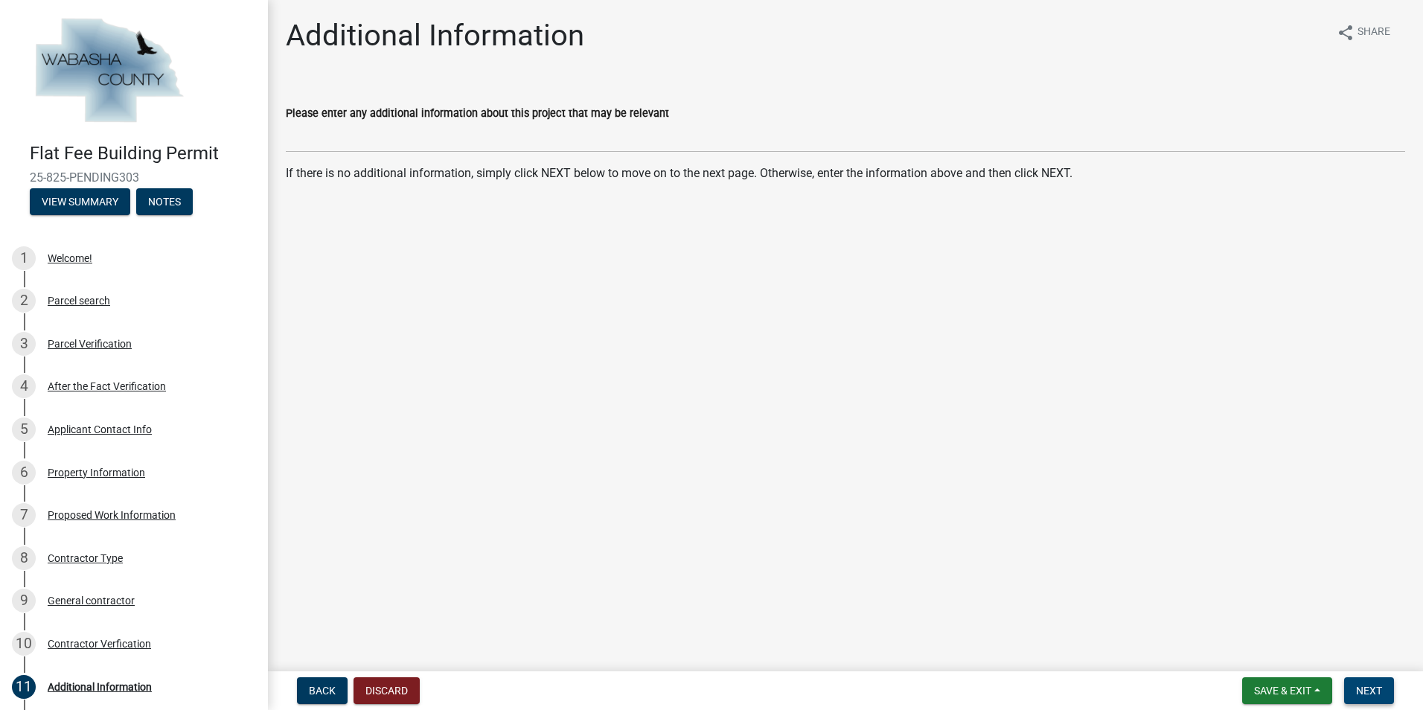
click at [1371, 689] on span "Next" at bounding box center [1369, 691] width 26 height 12
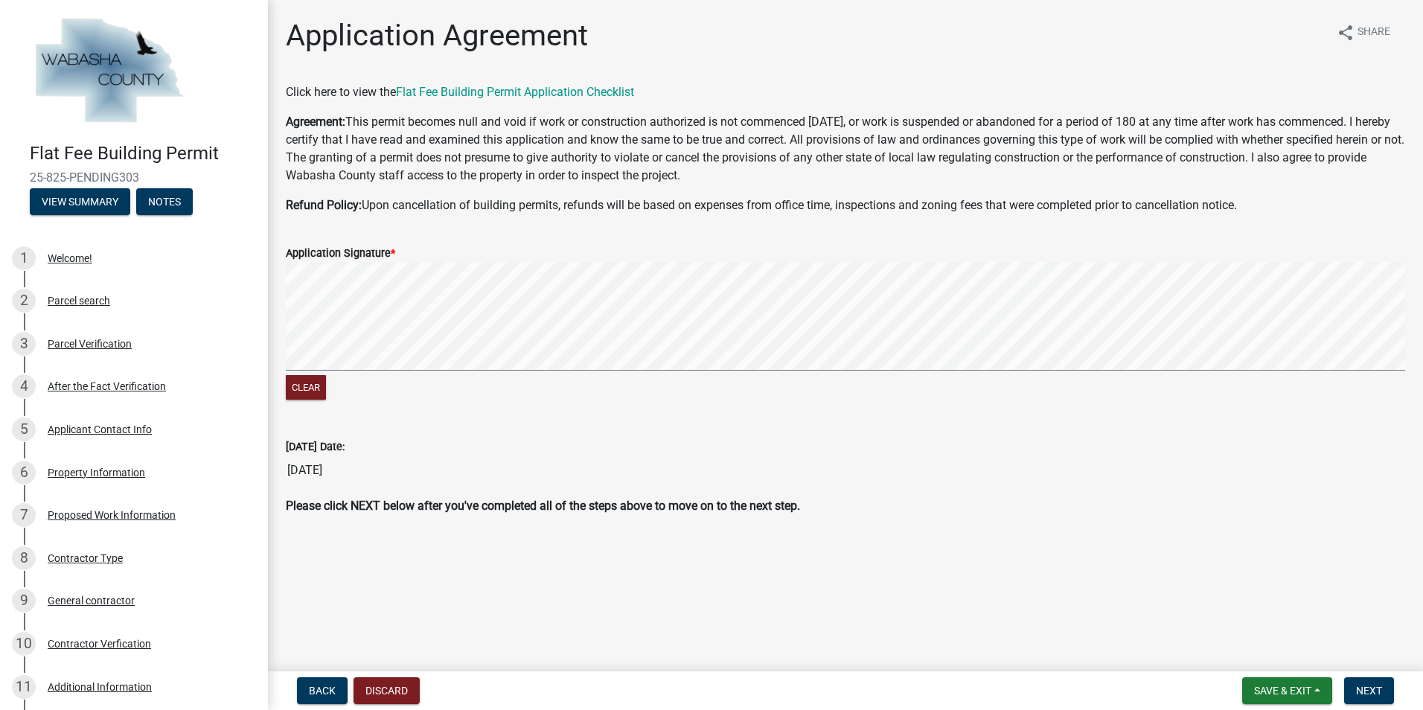
click at [275, 350] on div "Application Signature * Clear" at bounding box center [846, 314] width 1142 height 177
click at [1373, 689] on span "Next" at bounding box center [1369, 691] width 26 height 12
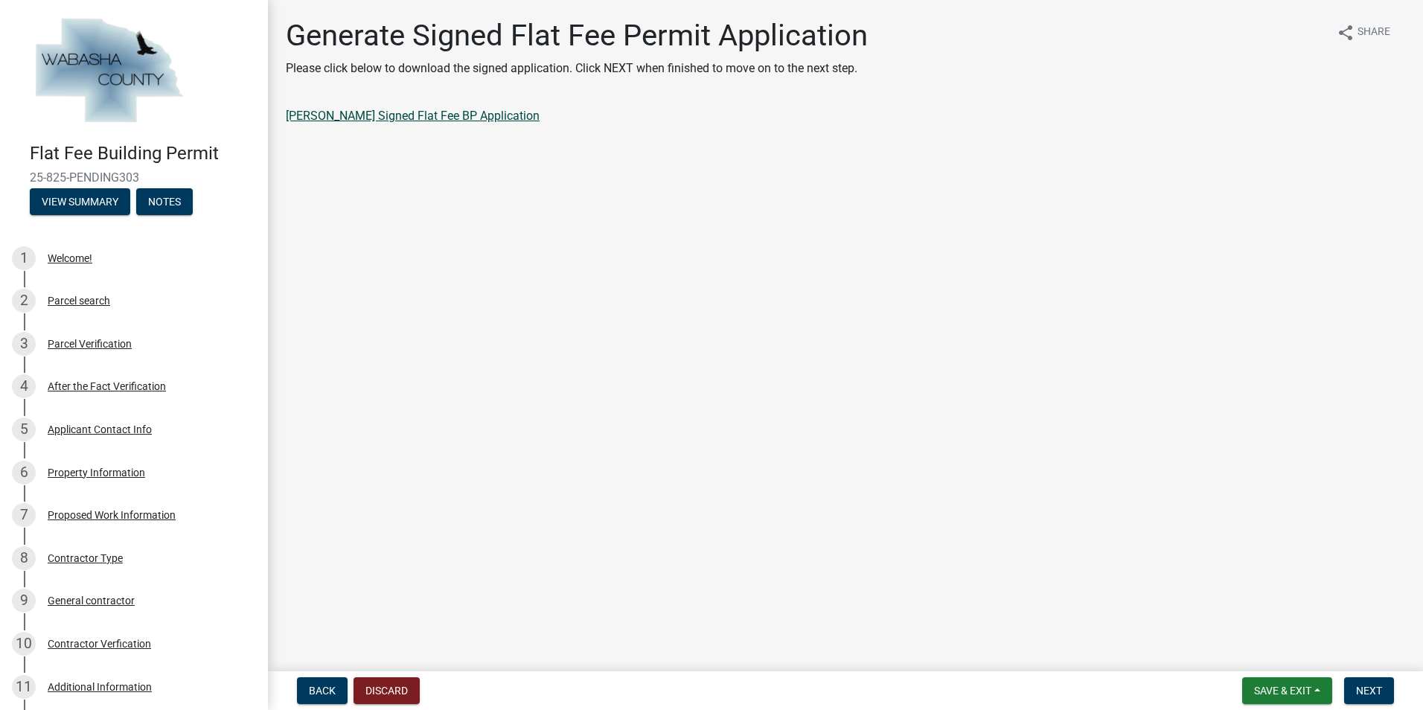
click at [364, 114] on link "Brenda L Kautz Signed Flat Fee BP Application" at bounding box center [413, 116] width 254 height 14
